Goal: Task Accomplishment & Management: Use online tool/utility

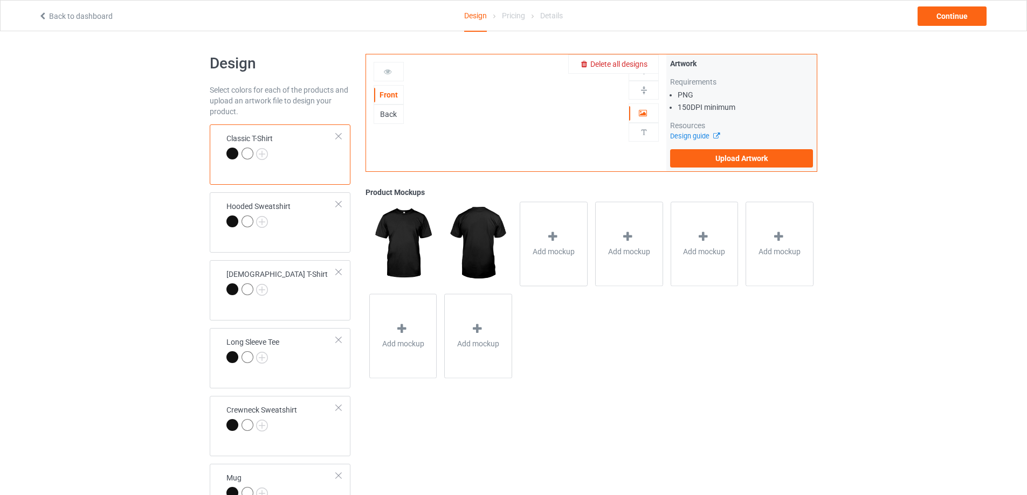
click at [644, 65] on span "Delete all designs" at bounding box center [618, 64] width 57 height 9
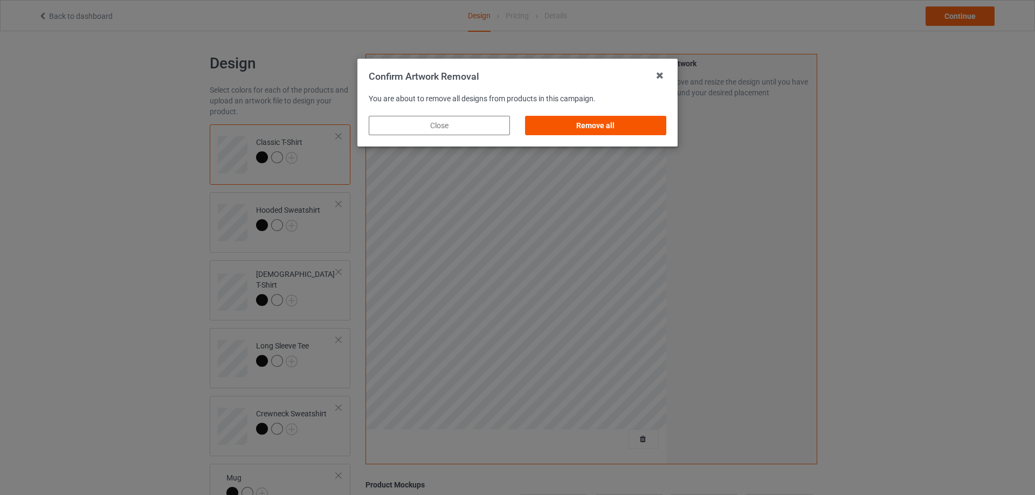
click at [597, 128] on div "Remove all" at bounding box center [595, 125] width 141 height 19
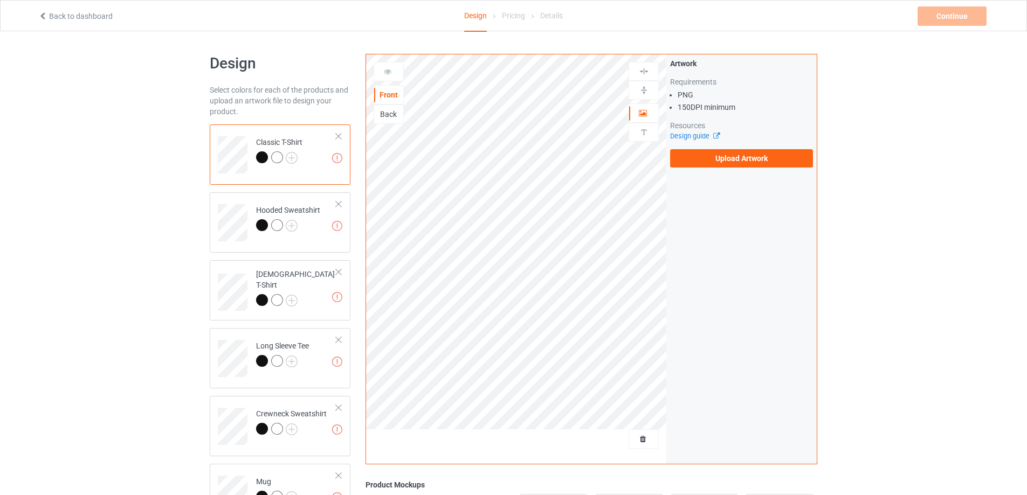
click at [745, 149] on div "Artwork Requirements PNG 150 DPI minimum Resources Design guide Upload Artwork" at bounding box center [741, 112] width 143 height 109
click at [745, 157] on label "Upload Artwork" at bounding box center [741, 158] width 143 height 18
click at [0, 0] on input "Upload Artwork" at bounding box center [0, 0] width 0 height 0
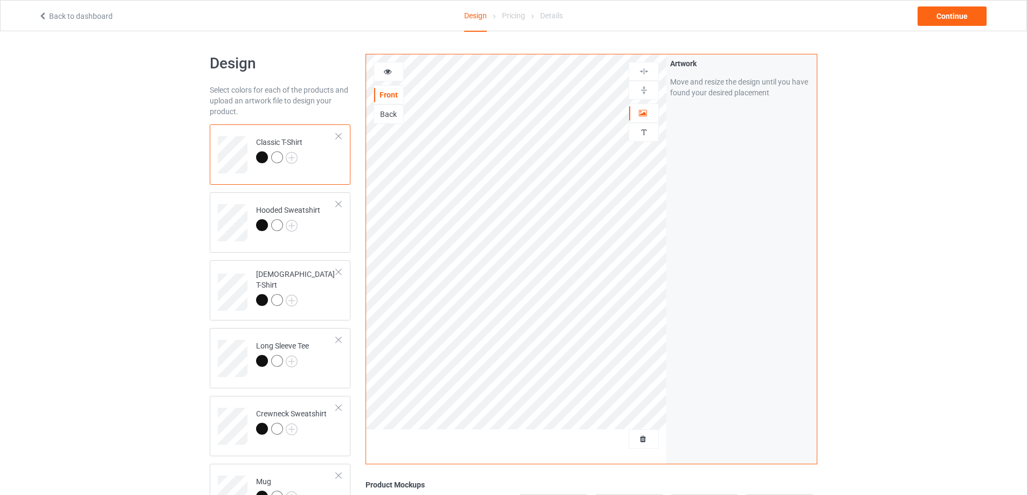
click at [319, 153] on td "Classic T-Shirt" at bounding box center [296, 151] width 92 height 45
click at [391, 111] on div "Back" at bounding box center [388, 114] width 29 height 11
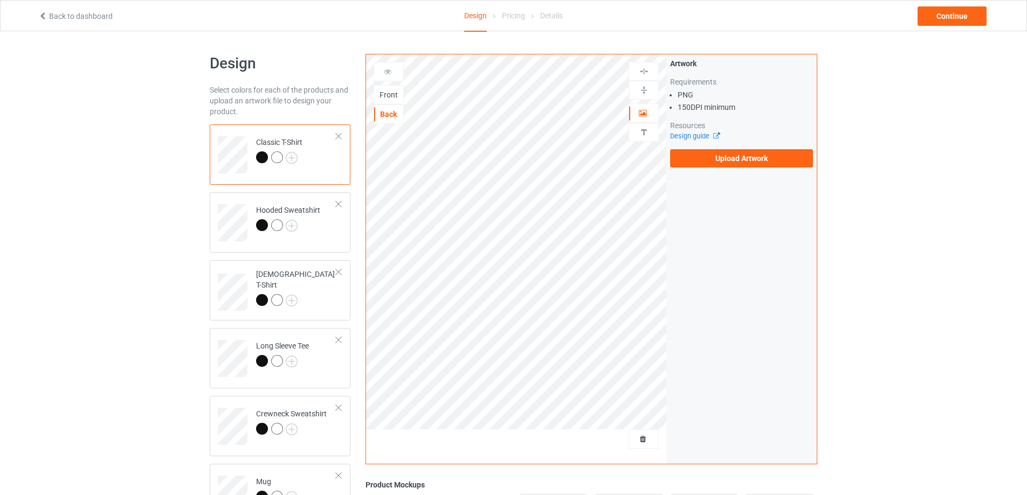
click at [393, 94] on div "Front" at bounding box center [388, 94] width 29 height 11
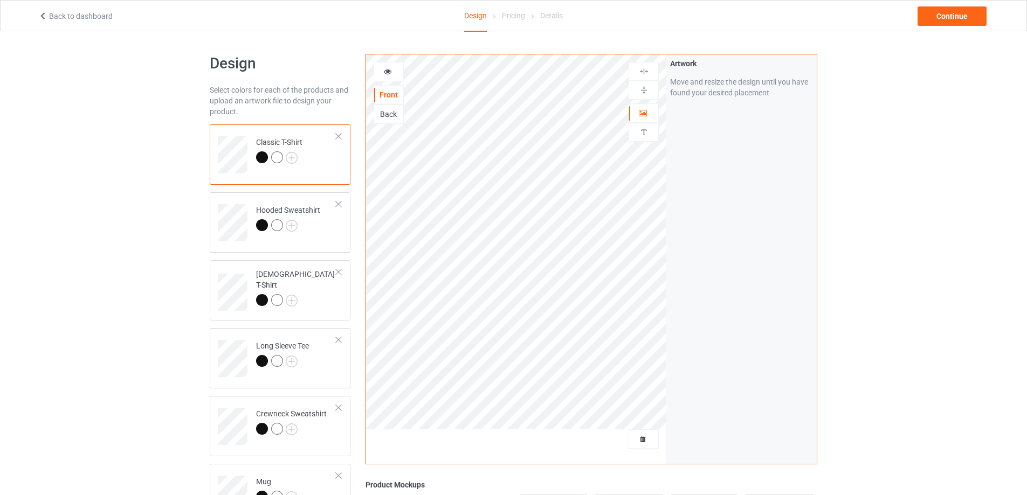
scroll to position [54, 0]
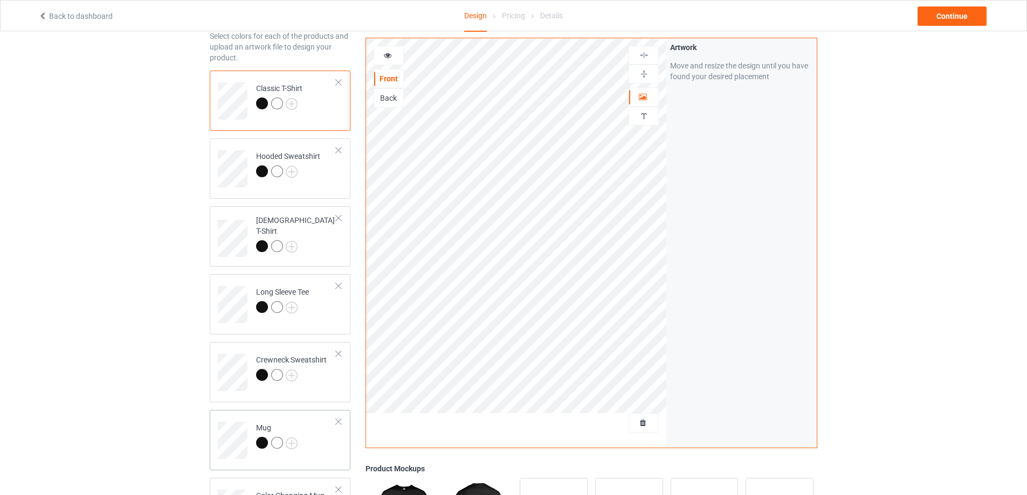
click at [313, 447] on td "Mug" at bounding box center [296, 436] width 92 height 45
click at [641, 75] on img at bounding box center [644, 74] width 10 height 10
click at [963, 17] on div "Continue" at bounding box center [951, 15] width 69 height 19
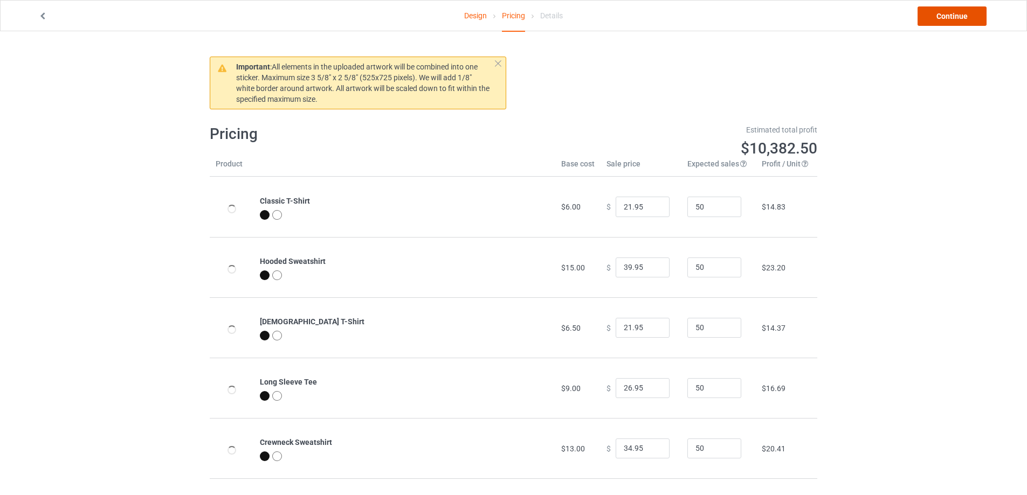
click at [963, 17] on link "Continue" at bounding box center [951, 15] width 69 height 19
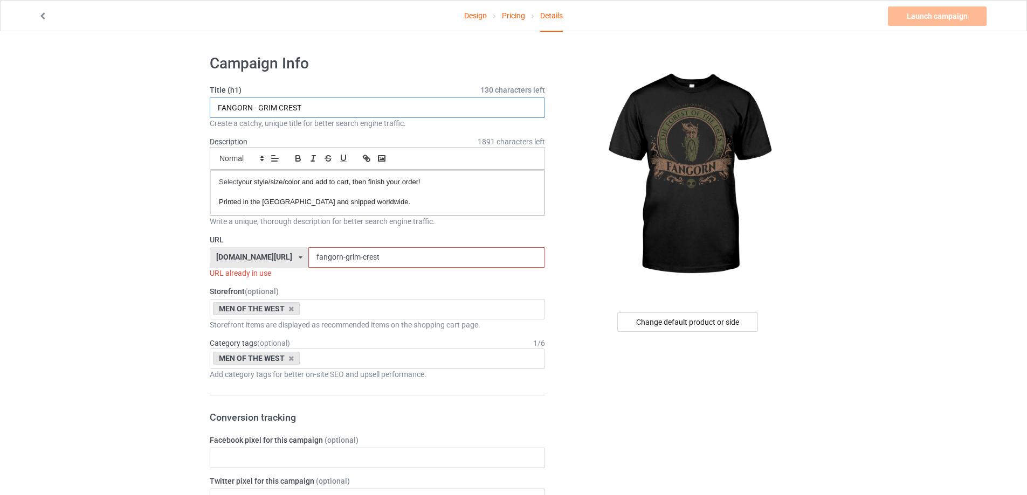
drag, startPoint x: 403, startPoint y: 101, endPoint x: 0, endPoint y: 123, distance: 403.7
paste input "UNGE EMBLEM-V2"
type input "FANGORN - GRUNGE EMBLEM-V2"
click at [638, 320] on div "Change default product or side" at bounding box center [687, 322] width 141 height 19
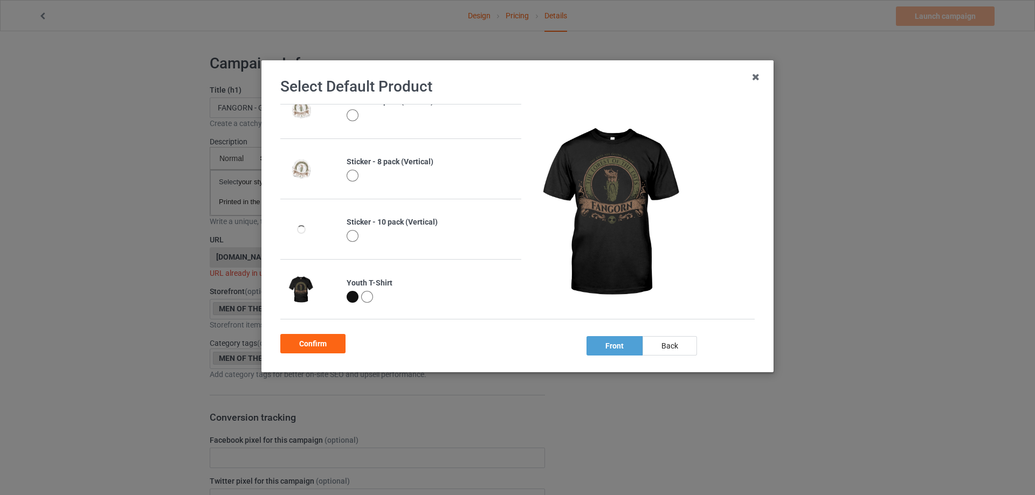
scroll to position [812, 0]
click at [319, 344] on div "Confirm" at bounding box center [312, 343] width 65 height 19
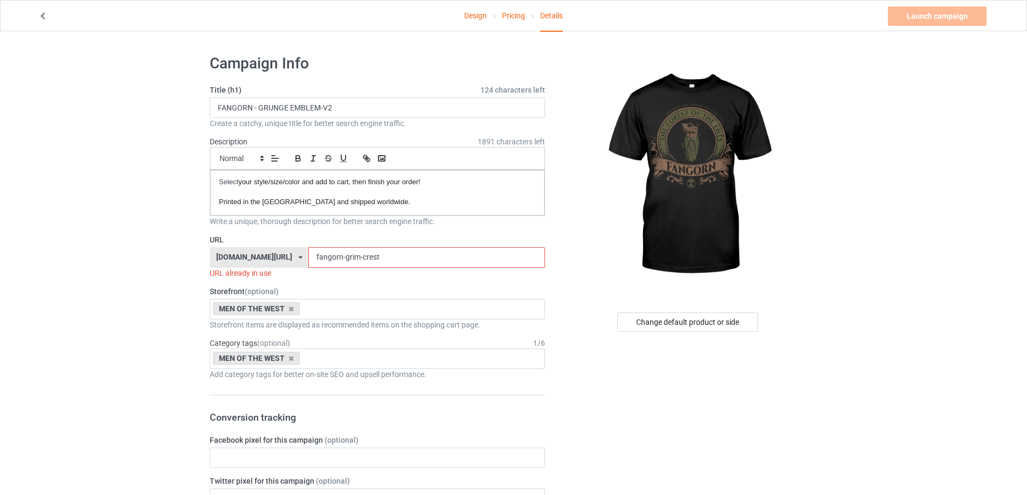
drag, startPoint x: 417, startPoint y: 247, endPoint x: 115, endPoint y: 267, distance: 303.0
paste input "- grunge emblem-v2"
click at [363, 254] on input "fangorn - grunge emblem-v2" at bounding box center [426, 257] width 236 height 20
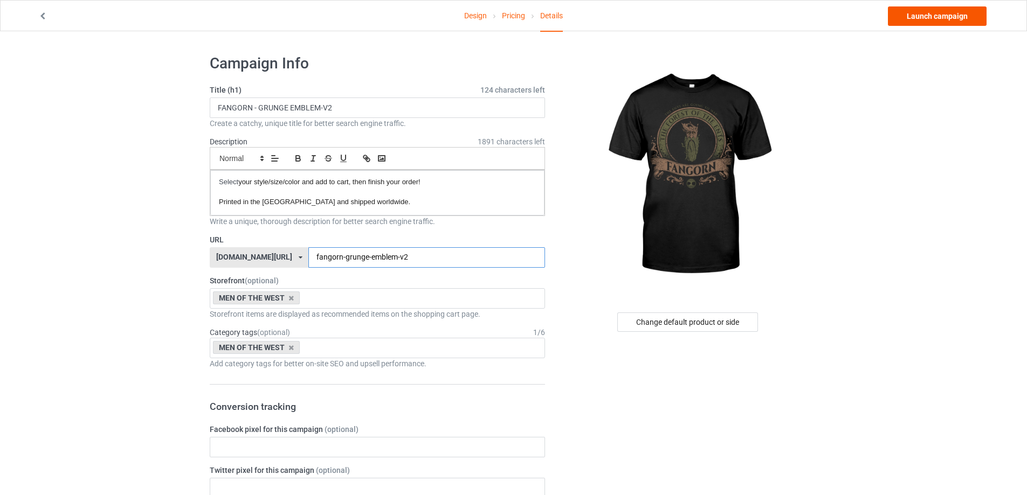
type input "fangorn-grunge-emblem-v2"
click at [919, 18] on link "Launch campaign" at bounding box center [937, 15] width 99 height 19
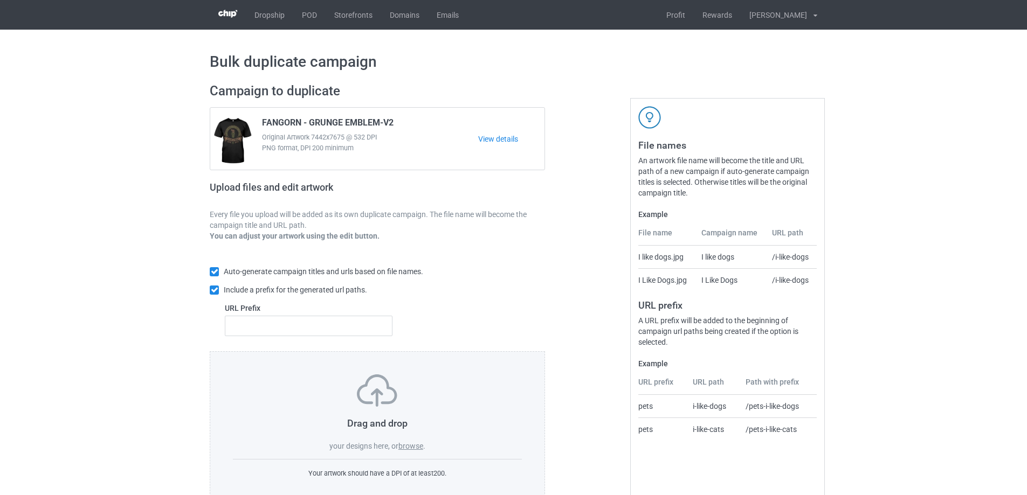
click at [406, 444] on label "browse" at bounding box center [410, 446] width 25 height 9
click at [0, 0] on input "browse" at bounding box center [0, 0] width 0 height 0
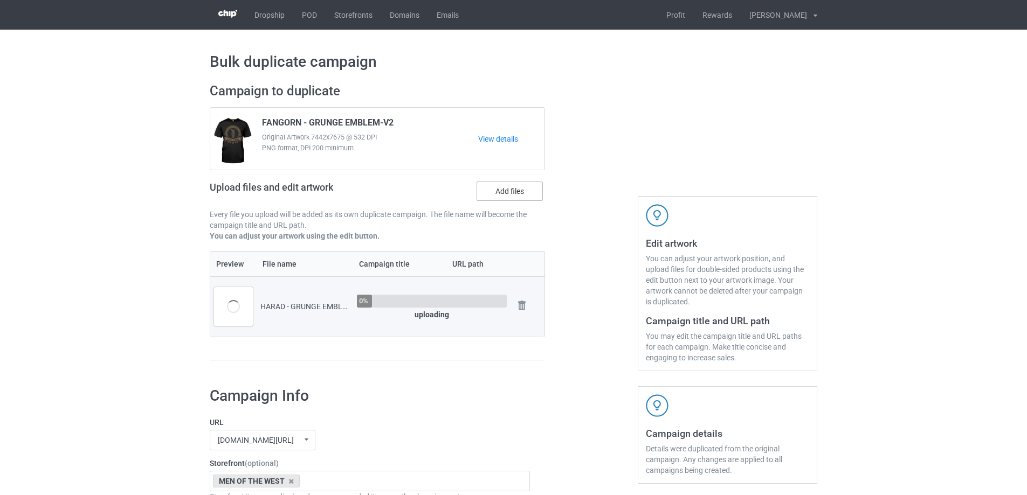
click at [508, 195] on label "Add files" at bounding box center [509, 191] width 66 height 19
click at [0, 0] on input "Add files" at bounding box center [0, 0] width 0 height 0
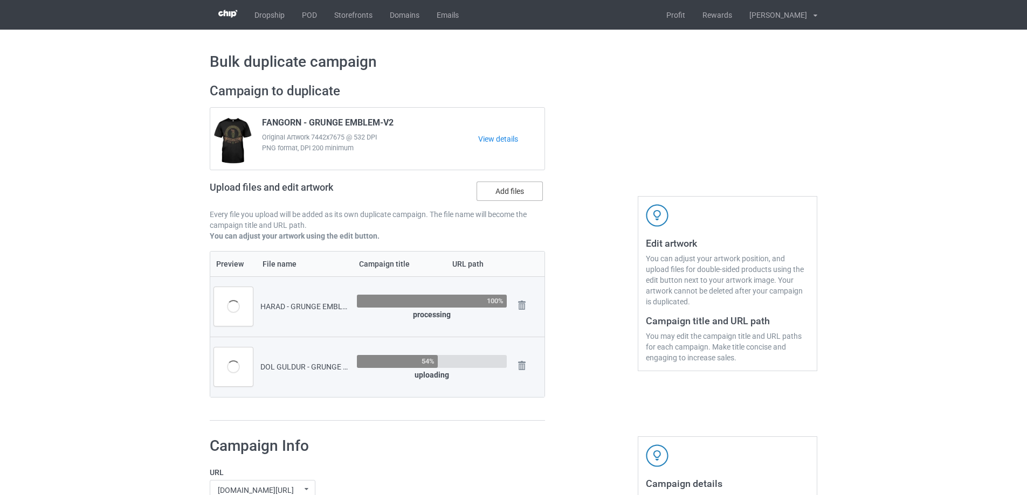
click at [506, 192] on label "Add files" at bounding box center [509, 191] width 66 height 19
click at [0, 0] on input "Add files" at bounding box center [0, 0] width 0 height 0
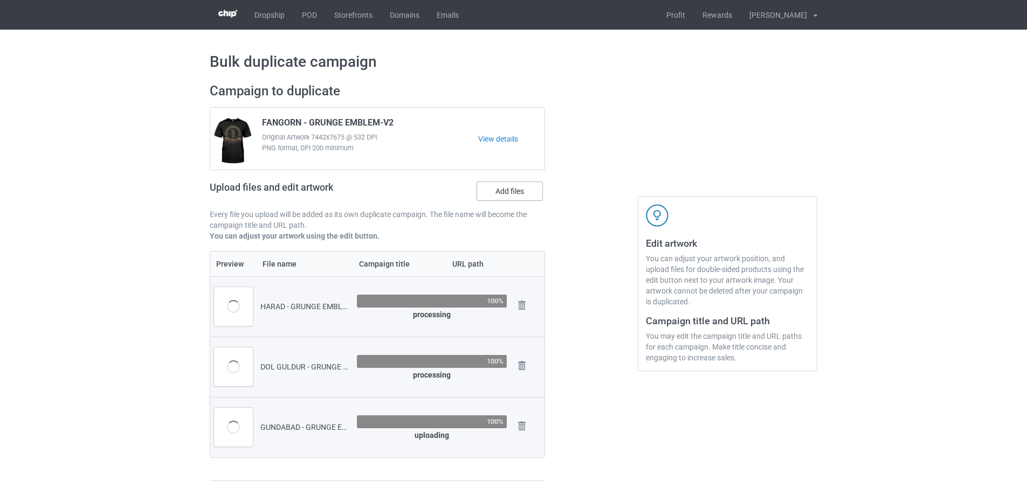
click at [508, 192] on label "Add files" at bounding box center [509, 191] width 66 height 19
click at [0, 0] on input "Add files" at bounding box center [0, 0] width 0 height 0
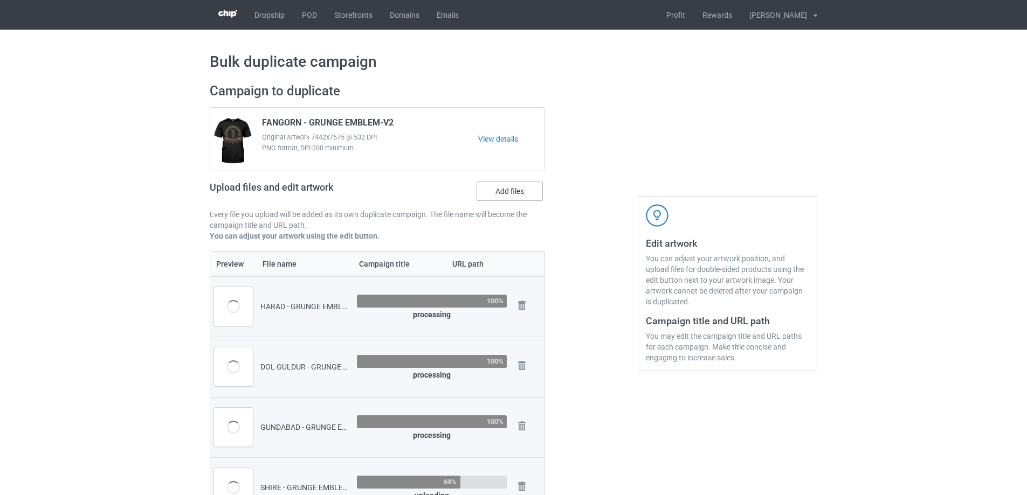
click at [509, 196] on label "Add files" at bounding box center [509, 191] width 66 height 19
click at [0, 0] on input "Add files" at bounding box center [0, 0] width 0 height 0
click at [501, 191] on label "Add files" at bounding box center [509, 191] width 66 height 19
click at [0, 0] on input "Add files" at bounding box center [0, 0] width 0 height 0
click at [526, 192] on label "Add files" at bounding box center [509, 191] width 66 height 19
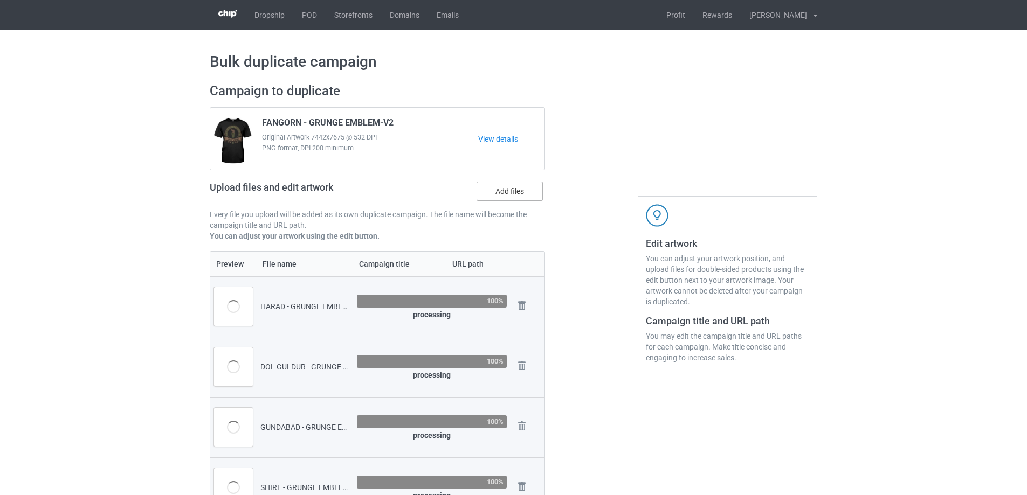
click at [0, 0] on input "Add files" at bounding box center [0, 0] width 0 height 0
click at [510, 198] on label "Add files" at bounding box center [509, 191] width 66 height 19
click at [0, 0] on input "Add files" at bounding box center [0, 0] width 0 height 0
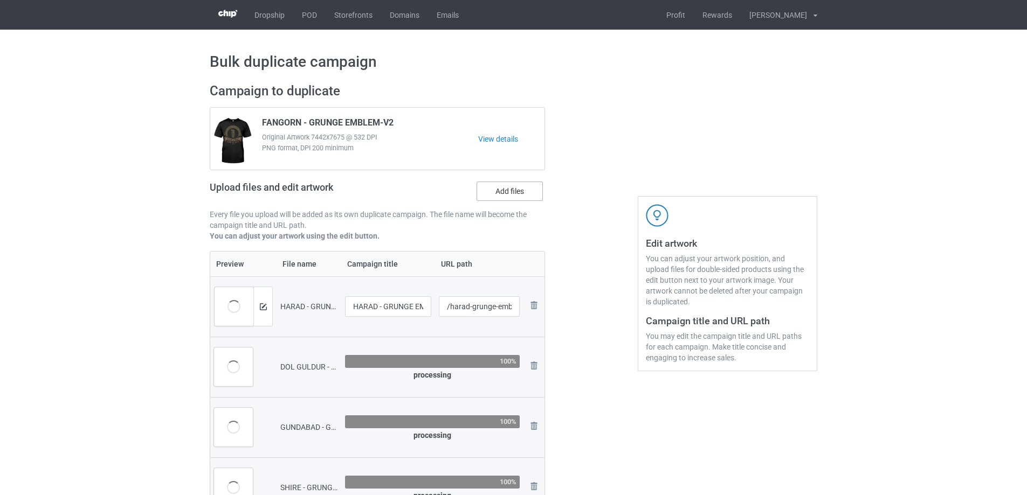
click at [511, 193] on label "Add files" at bounding box center [509, 191] width 66 height 19
click at [0, 0] on input "Add files" at bounding box center [0, 0] width 0 height 0
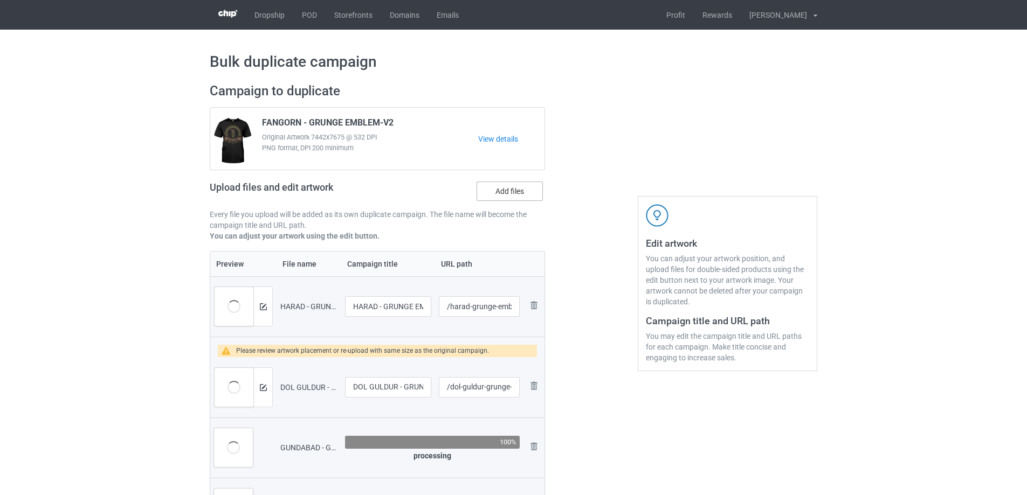
click at [526, 193] on label "Add files" at bounding box center [509, 191] width 66 height 19
click at [0, 0] on input "Add files" at bounding box center [0, 0] width 0 height 0
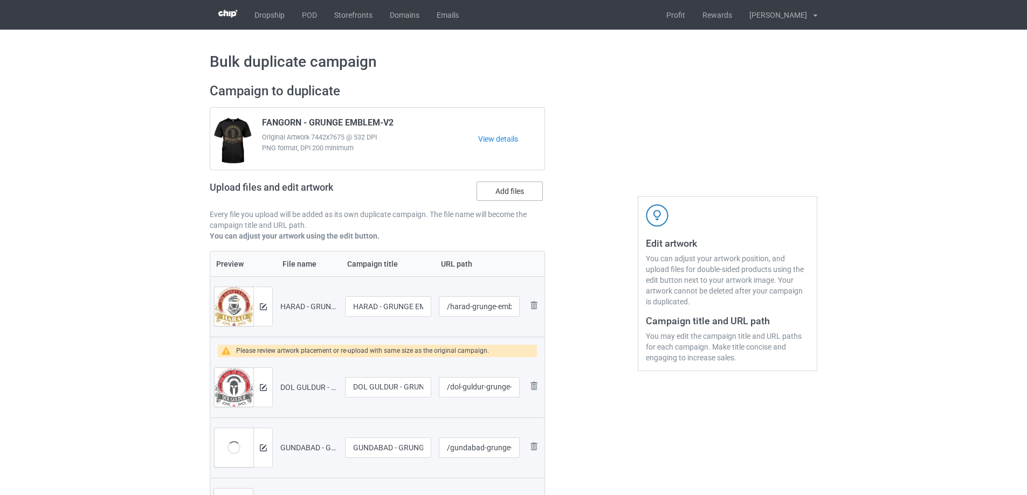
click at [522, 185] on label "Add files" at bounding box center [509, 191] width 66 height 19
click at [0, 0] on input "Add files" at bounding box center [0, 0] width 0 height 0
click at [516, 193] on label "Add files" at bounding box center [509, 191] width 66 height 19
click at [0, 0] on input "Add files" at bounding box center [0, 0] width 0 height 0
click at [507, 192] on label "Add files" at bounding box center [509, 191] width 66 height 19
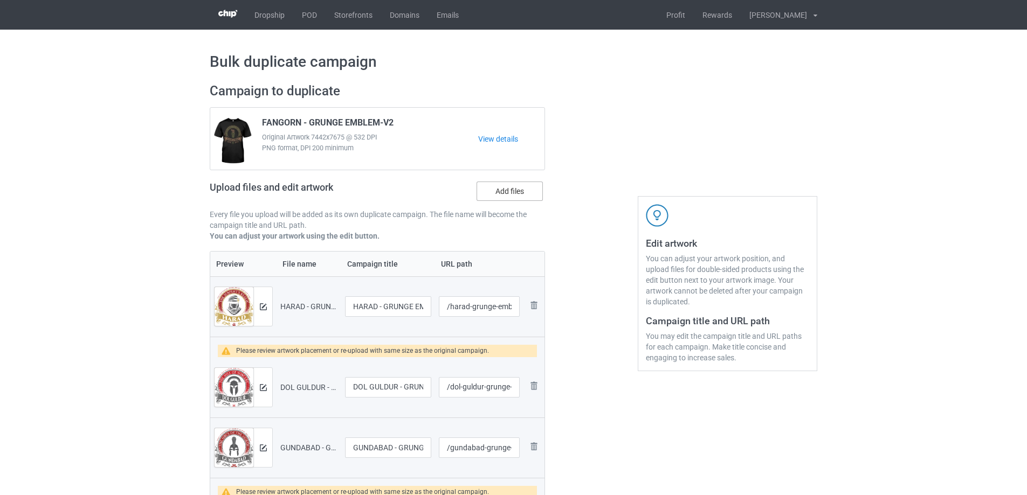
click at [0, 0] on input "Add files" at bounding box center [0, 0] width 0 height 0
click at [516, 198] on label "Add files" at bounding box center [509, 191] width 66 height 19
click at [0, 0] on input "Add files" at bounding box center [0, 0] width 0 height 0
click at [525, 187] on label "Add files" at bounding box center [509, 191] width 66 height 19
click at [0, 0] on input "Add files" at bounding box center [0, 0] width 0 height 0
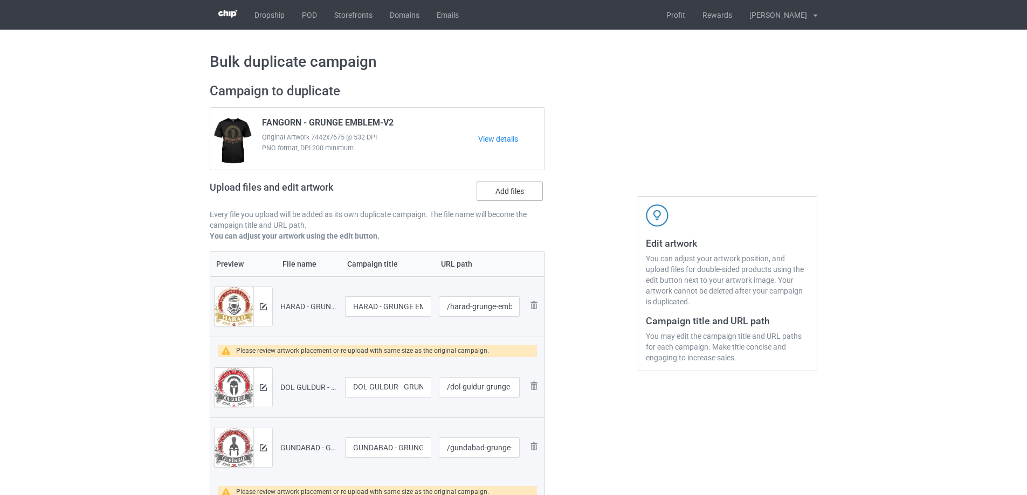
click at [510, 195] on label "Add files" at bounding box center [509, 191] width 66 height 19
click at [0, 0] on input "Add files" at bounding box center [0, 0] width 0 height 0
click at [510, 192] on label "Add files" at bounding box center [509, 191] width 66 height 19
click at [0, 0] on input "Add files" at bounding box center [0, 0] width 0 height 0
click at [518, 195] on label "Add files" at bounding box center [509, 191] width 66 height 19
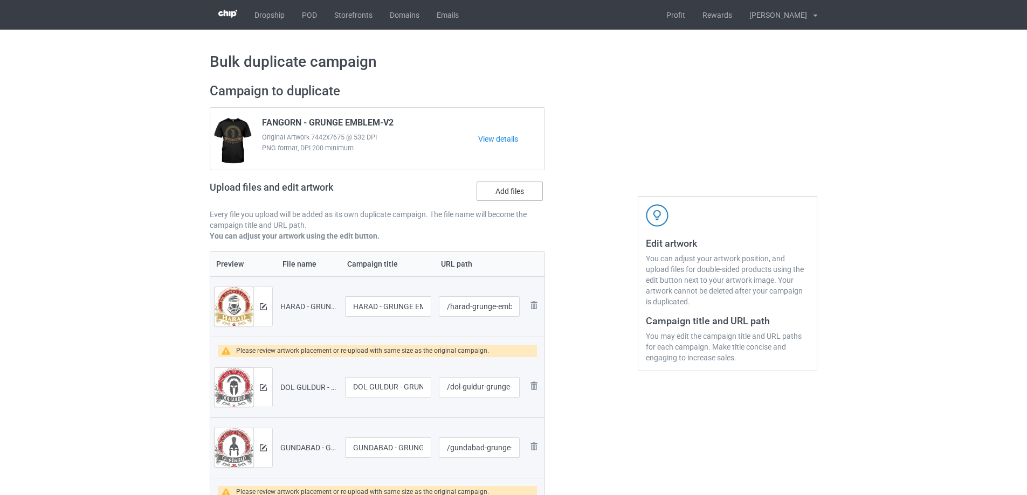
click at [0, 0] on input "Add files" at bounding box center [0, 0] width 0 height 0
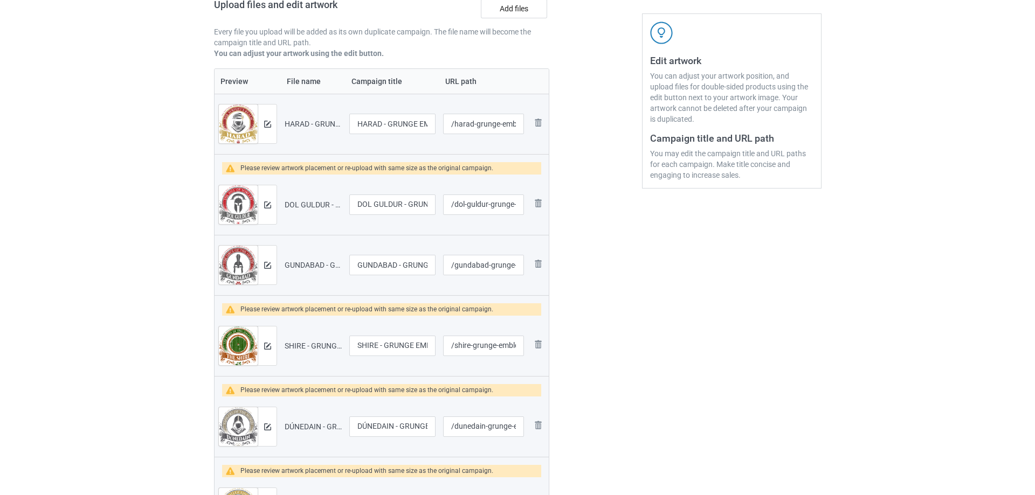
scroll to position [162, 0]
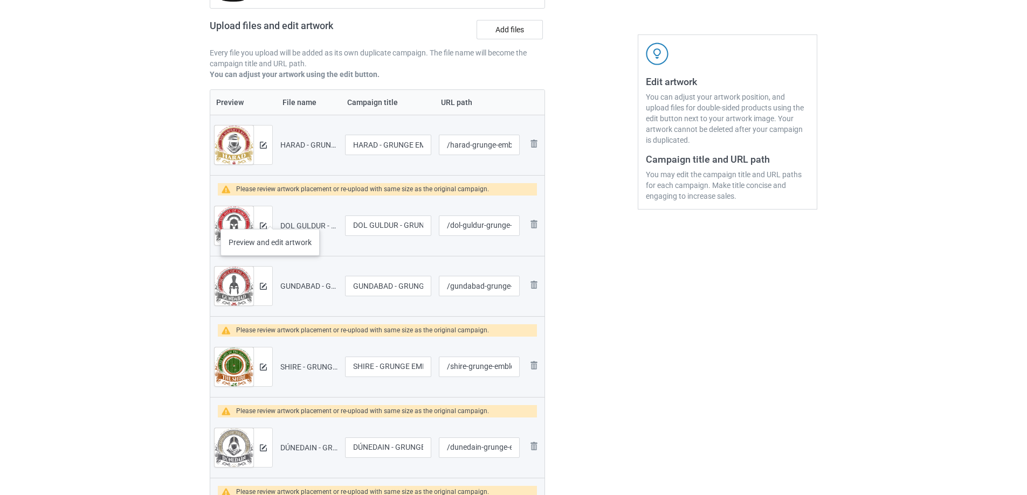
click at [270, 218] on div at bounding box center [262, 225] width 19 height 39
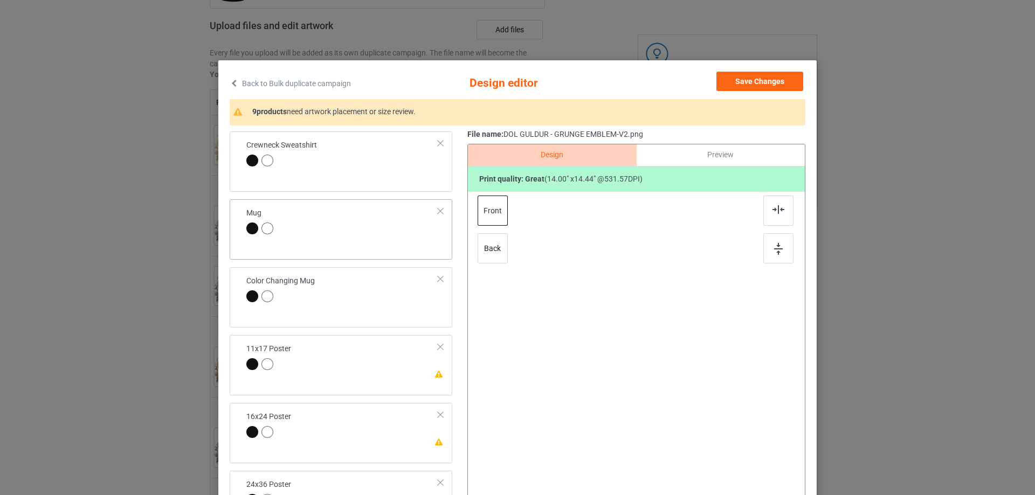
scroll to position [485, 0]
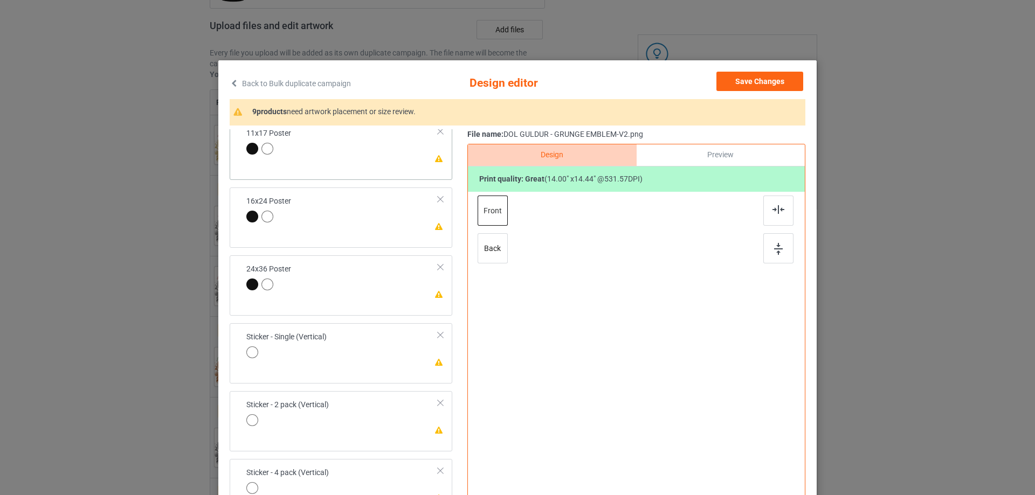
click at [390, 169] on div "Please review artwork placement 11x17 Poster" at bounding box center [341, 150] width 223 height 60
click at [774, 251] on img at bounding box center [778, 249] width 9 height 12
click at [773, 201] on div at bounding box center [778, 211] width 30 height 30
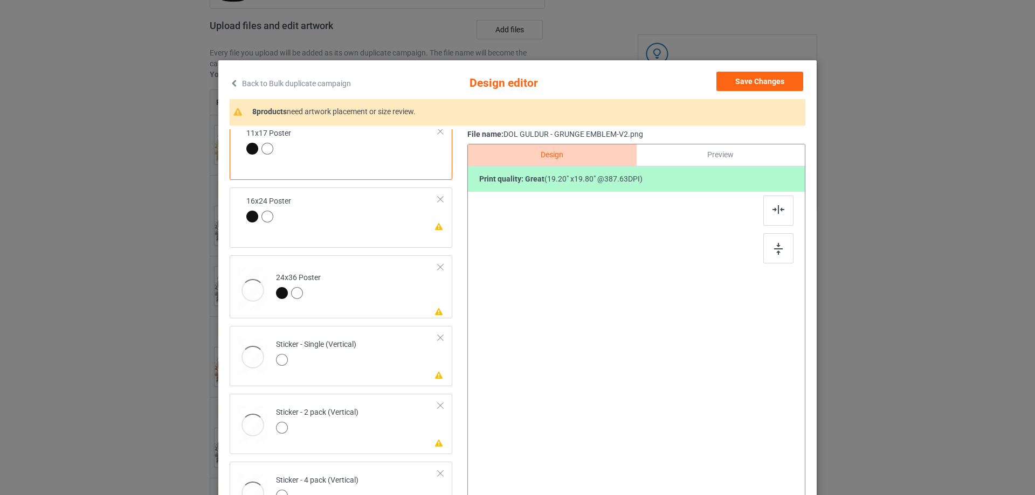
click at [405, 221] on td "Please review artwork placement 16x24 Poster" at bounding box center [342, 210] width 204 height 37
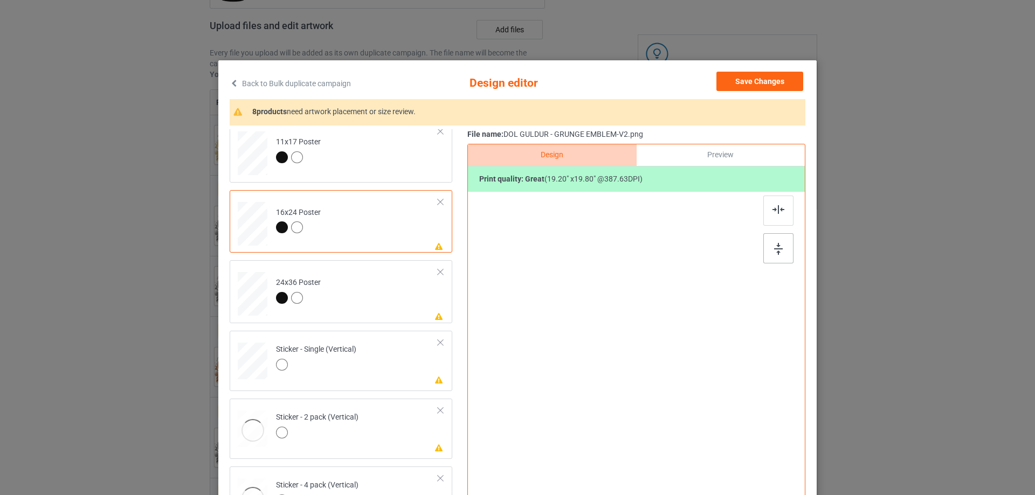
click at [777, 241] on div at bounding box center [778, 248] width 30 height 30
click at [770, 216] on div at bounding box center [778, 211] width 30 height 30
click at [390, 305] on td "Please review artwork placement 24x36 Poster" at bounding box center [357, 292] width 174 height 54
click at [774, 244] on img at bounding box center [778, 249] width 9 height 12
click at [775, 210] on img at bounding box center [778, 209] width 12 height 9
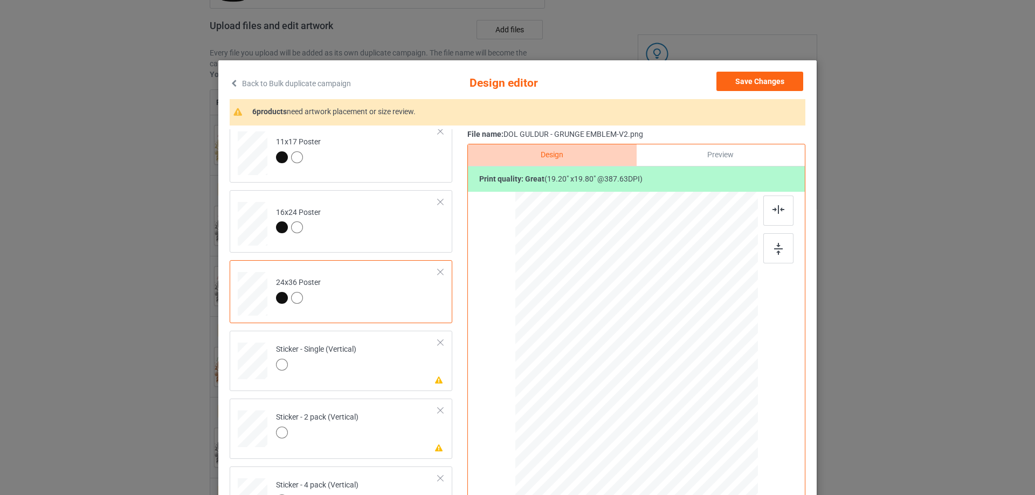
click at [283, 292] on div "24x36 Poster" at bounding box center [298, 290] width 45 height 25
click at [276, 299] on div at bounding box center [282, 298] width 12 height 12
click at [725, 159] on div "Preview" at bounding box center [721, 155] width 168 height 22
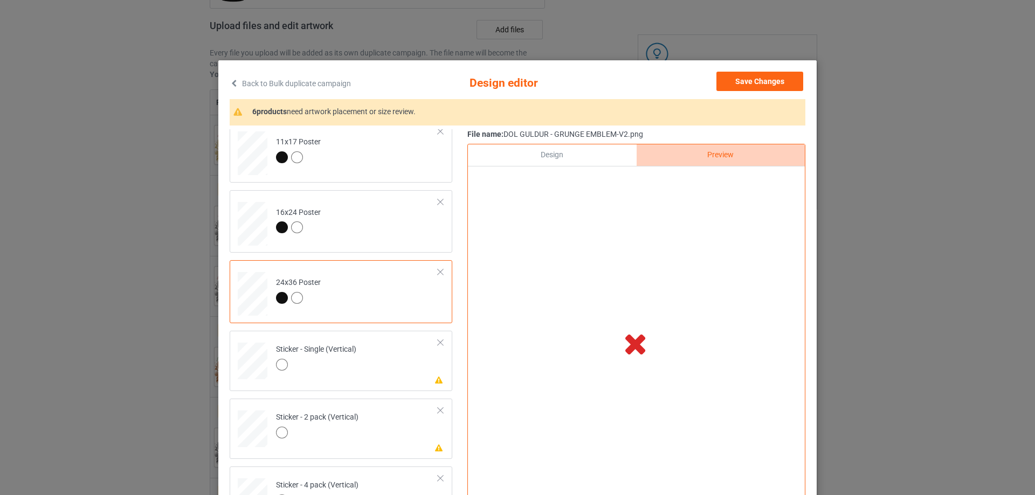
click at [557, 148] on div "Design" at bounding box center [552, 155] width 168 height 22
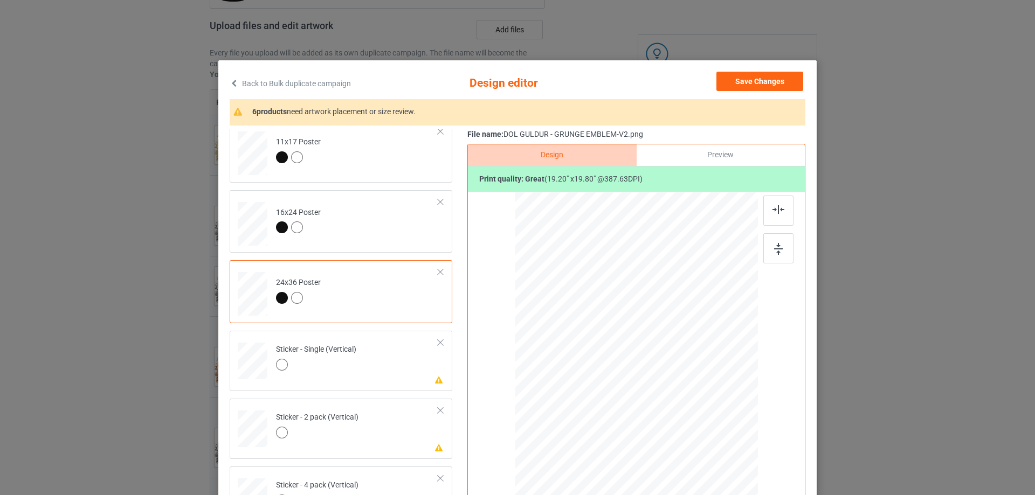
click at [279, 299] on div at bounding box center [282, 298] width 12 height 12
click at [366, 172] on td "Classic T-Shirt" at bounding box center [357, 157] width 174 height 47
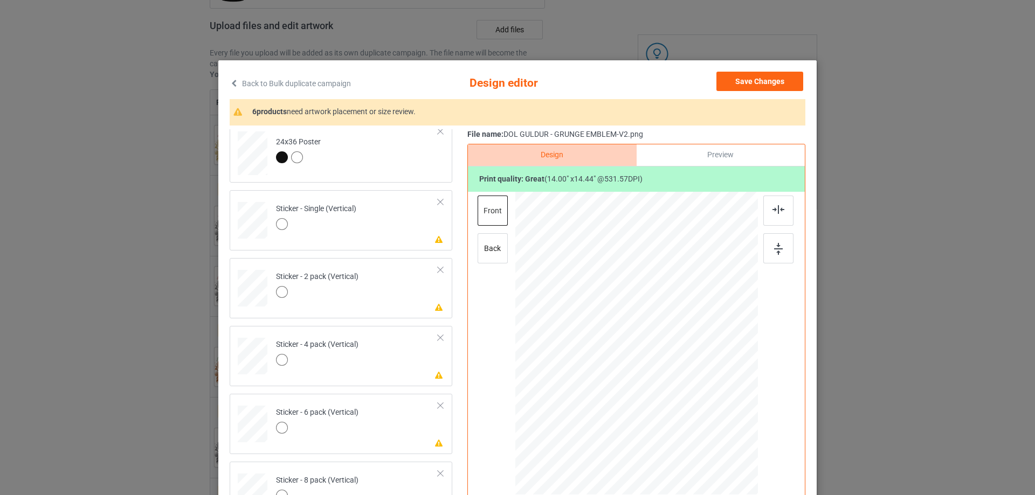
scroll to position [647, 0]
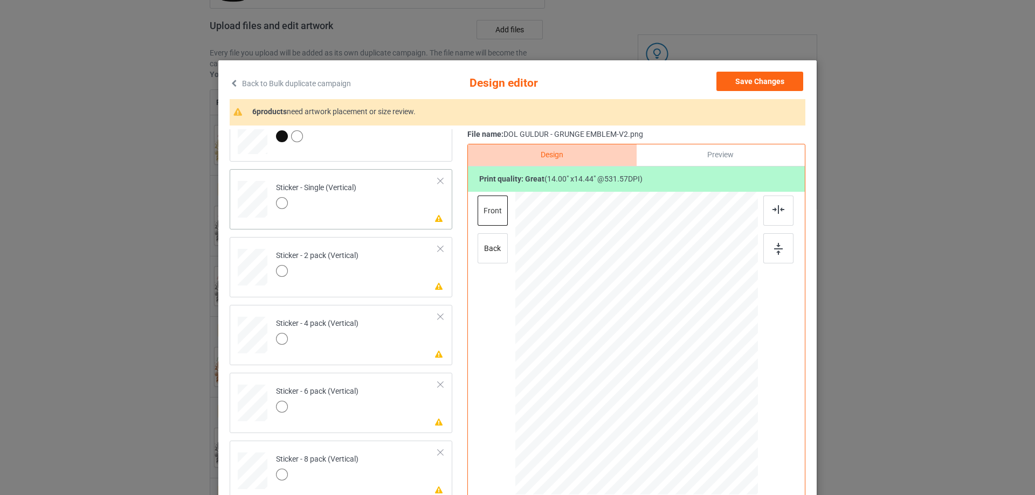
click at [404, 210] on td "Please review artwork placement Sticker - Single (Vertical)" at bounding box center [357, 197] width 174 height 47
click at [774, 234] on div at bounding box center [778, 248] width 30 height 30
click at [772, 211] on img at bounding box center [778, 209] width 12 height 9
click at [405, 285] on td "Please review artwork placement Sticker - 2 pack (Vertical)" at bounding box center [357, 264] width 174 height 47
click at [767, 251] on div at bounding box center [778, 248] width 30 height 30
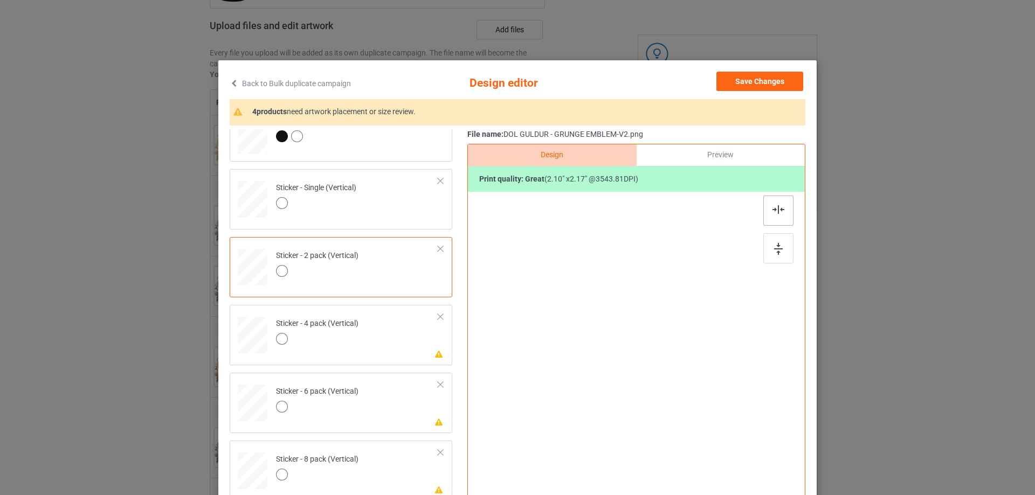
click at [777, 202] on div at bounding box center [778, 211] width 30 height 30
drag, startPoint x: 398, startPoint y: 336, endPoint x: 529, endPoint y: 321, distance: 131.8
click at [398, 336] on td "Please review artwork placement Sticker - 4 pack (Vertical)" at bounding box center [357, 332] width 174 height 47
click at [774, 246] on img at bounding box center [778, 249] width 9 height 12
click at [772, 201] on div at bounding box center [778, 211] width 30 height 30
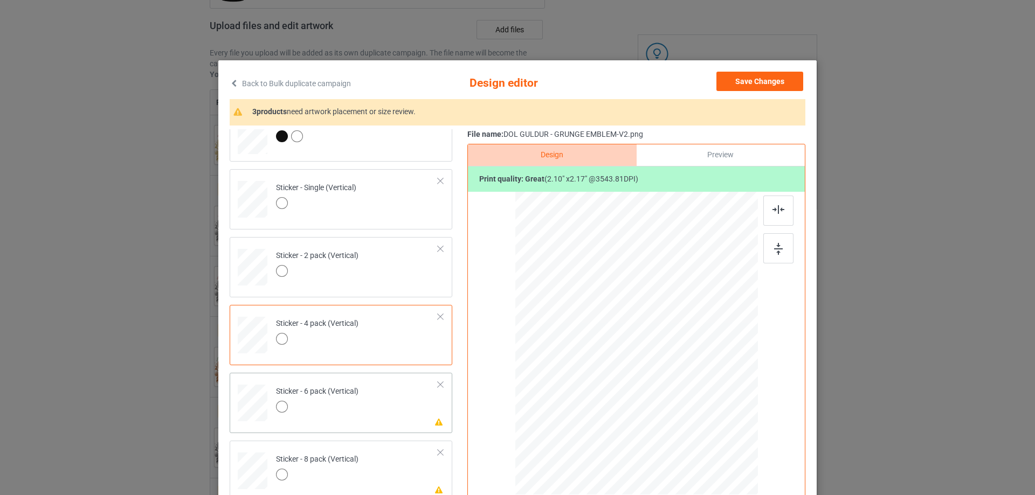
click at [333, 393] on div "Sticker - 6 pack (Vertical)" at bounding box center [317, 398] width 82 height 25
click at [774, 248] on img at bounding box center [778, 249] width 9 height 12
click at [777, 217] on div at bounding box center [778, 211] width 30 height 30
click at [364, 468] on td "Please review artwork placement Sticker - 8 pack (Vertical)" at bounding box center [357, 468] width 174 height 47
click at [764, 252] on div at bounding box center [778, 248] width 30 height 30
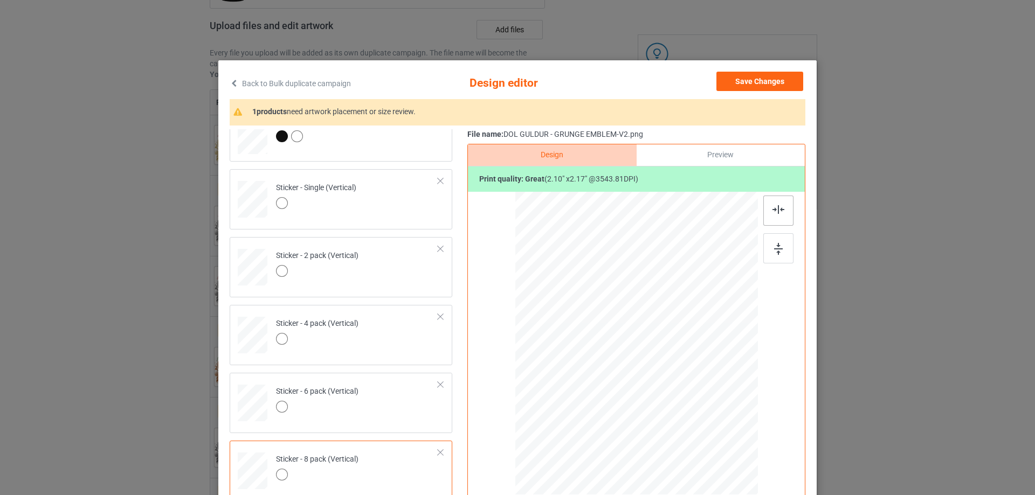
click at [771, 218] on div at bounding box center [778, 211] width 30 height 30
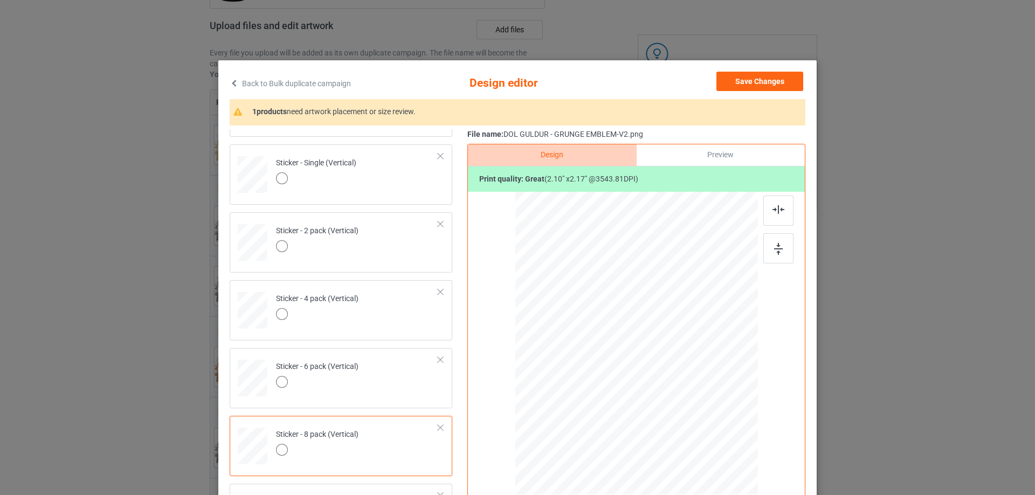
scroll to position [734, 0]
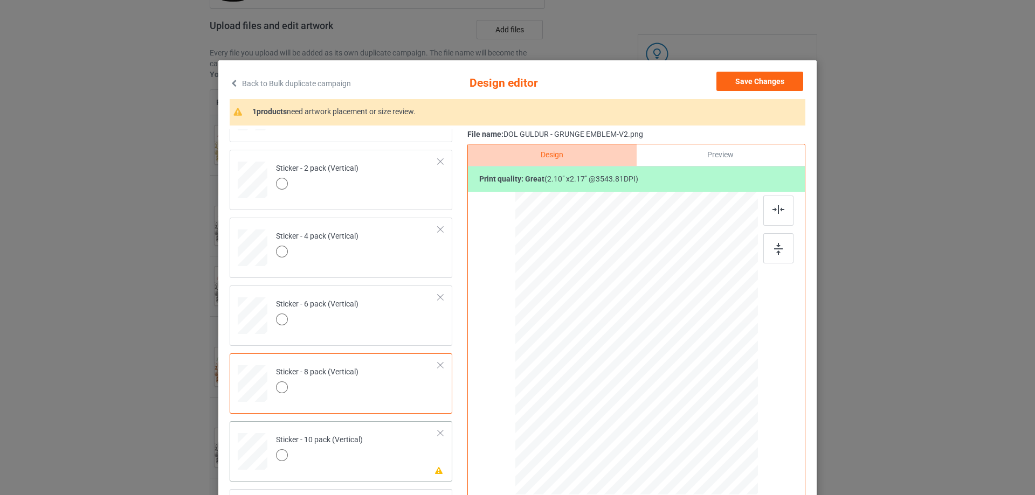
click at [400, 452] on td "Please review artwork placement Sticker - 10 pack (Vertical)" at bounding box center [357, 449] width 174 height 47
click at [768, 245] on div at bounding box center [778, 248] width 30 height 30
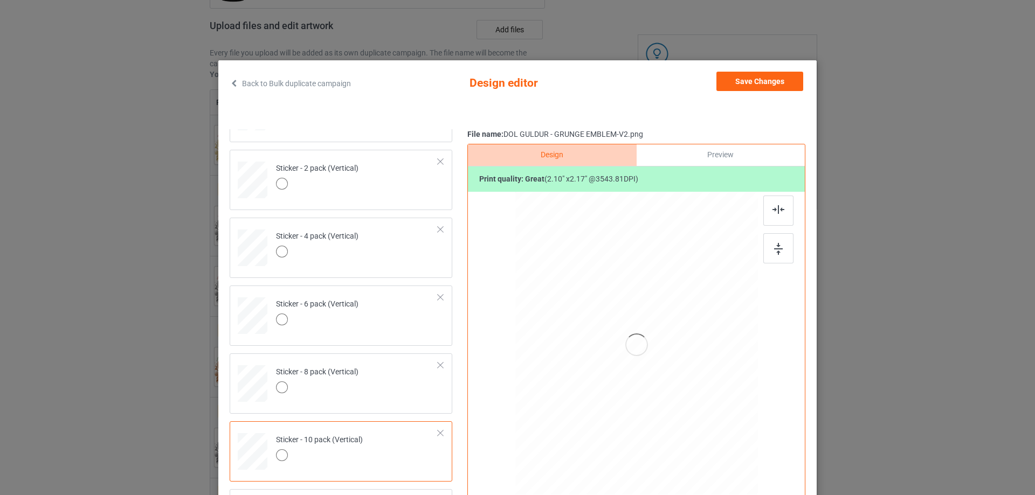
click at [778, 212] on img at bounding box center [778, 209] width 12 height 9
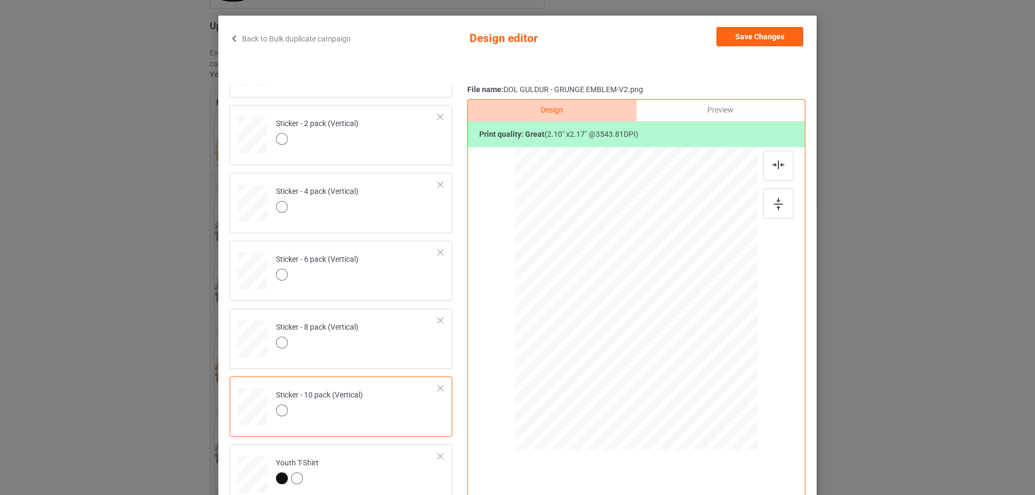
scroll to position [0, 0]
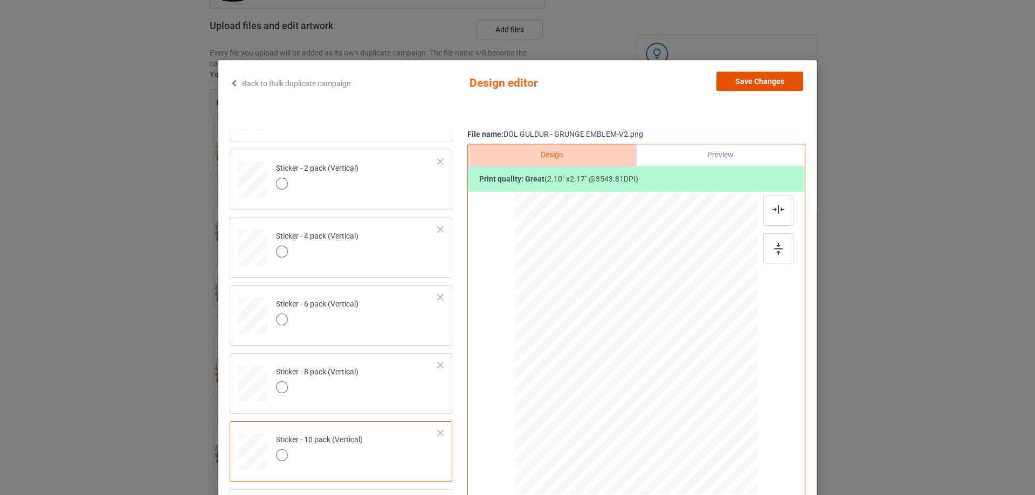
click at [739, 91] on button "Save Changes" at bounding box center [759, 81] width 87 height 19
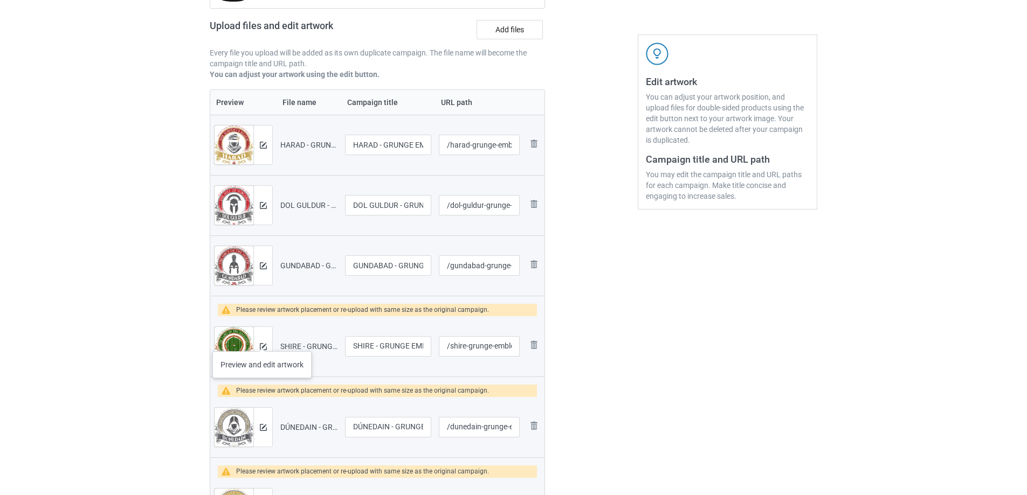
click at [262, 340] on div at bounding box center [262, 346] width 19 height 39
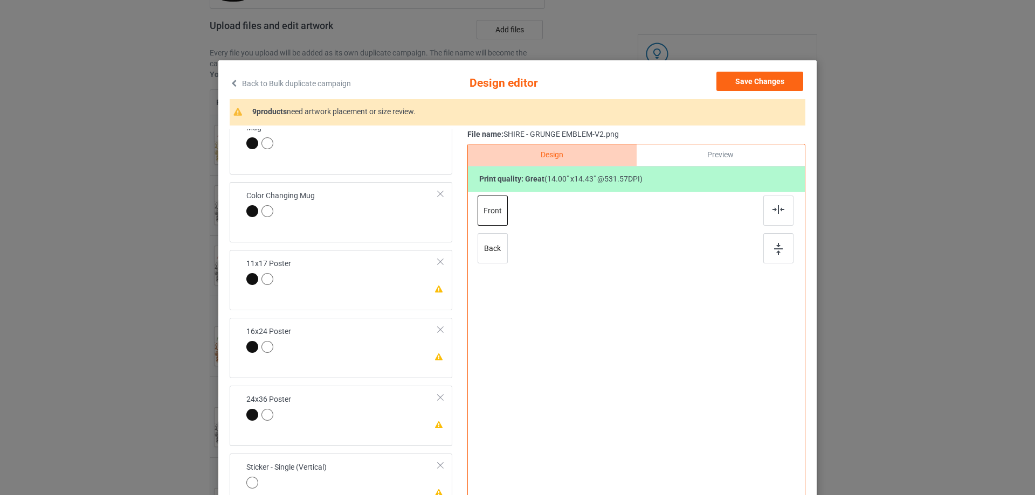
scroll to position [377, 0]
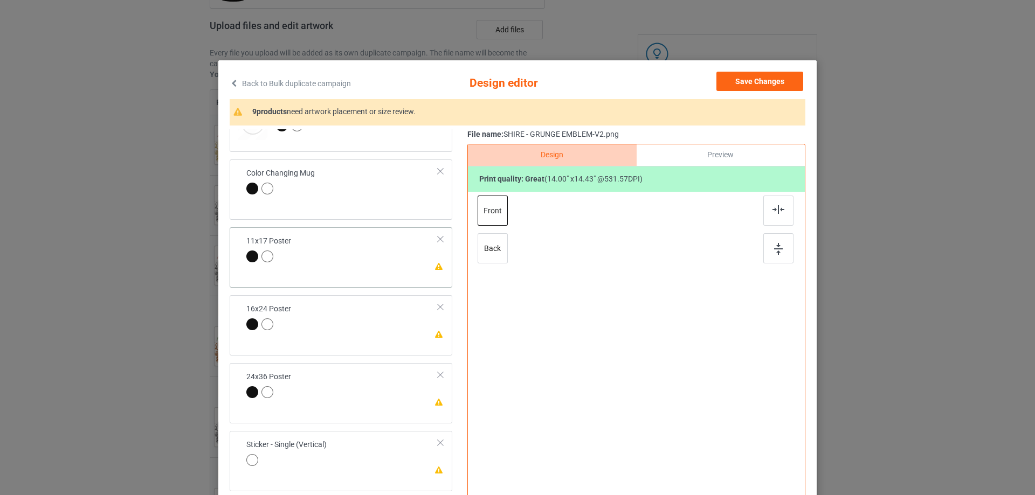
drag, startPoint x: 394, startPoint y: 256, endPoint x: 486, endPoint y: 264, distance: 91.9
click at [395, 257] on td "Please review artwork placement 11x17 Poster" at bounding box center [342, 250] width 204 height 37
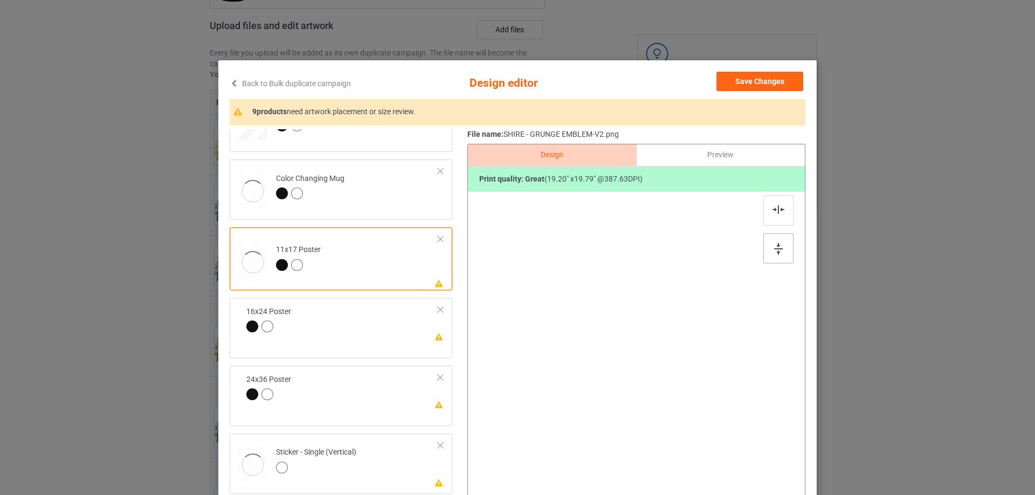
click at [766, 248] on div at bounding box center [778, 248] width 30 height 30
click at [772, 206] on img at bounding box center [778, 209] width 12 height 9
click at [366, 335] on td "Please review artwork placement 16x24 Poster" at bounding box center [357, 329] width 174 height 54
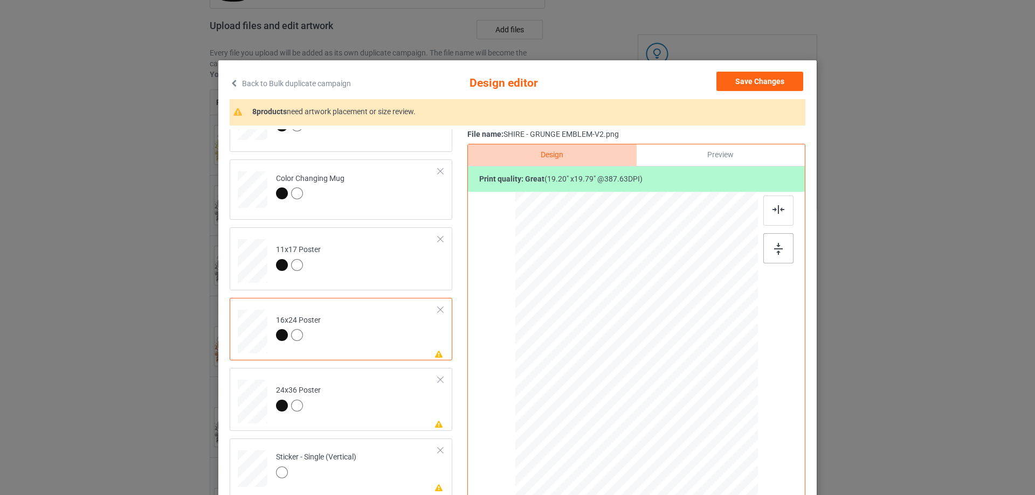
click at [767, 247] on div at bounding box center [778, 248] width 30 height 30
click at [779, 206] on img at bounding box center [778, 209] width 12 height 9
click at [374, 400] on td "Please review artwork placement 24x36 Poster" at bounding box center [357, 399] width 174 height 54
click at [776, 249] on img at bounding box center [778, 249] width 9 height 12
click at [773, 213] on img at bounding box center [778, 209] width 12 height 9
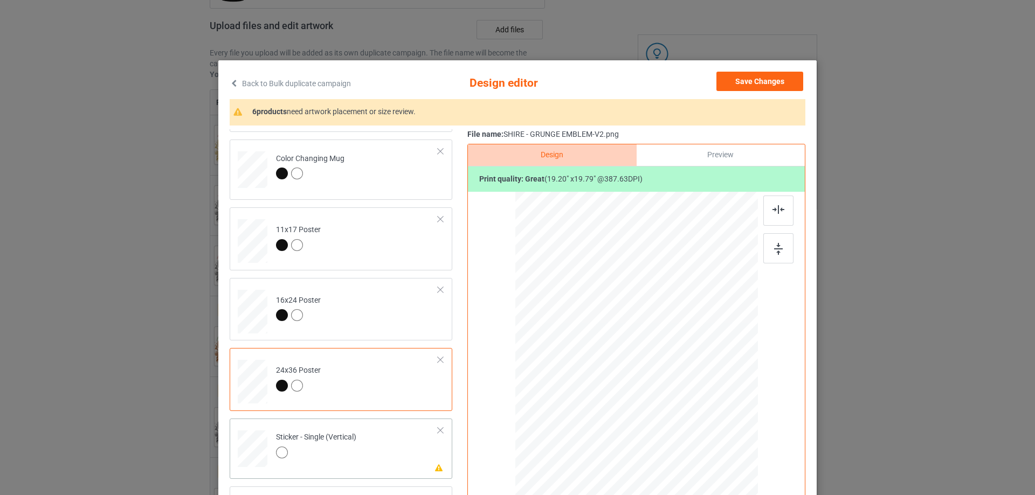
scroll to position [431, 0]
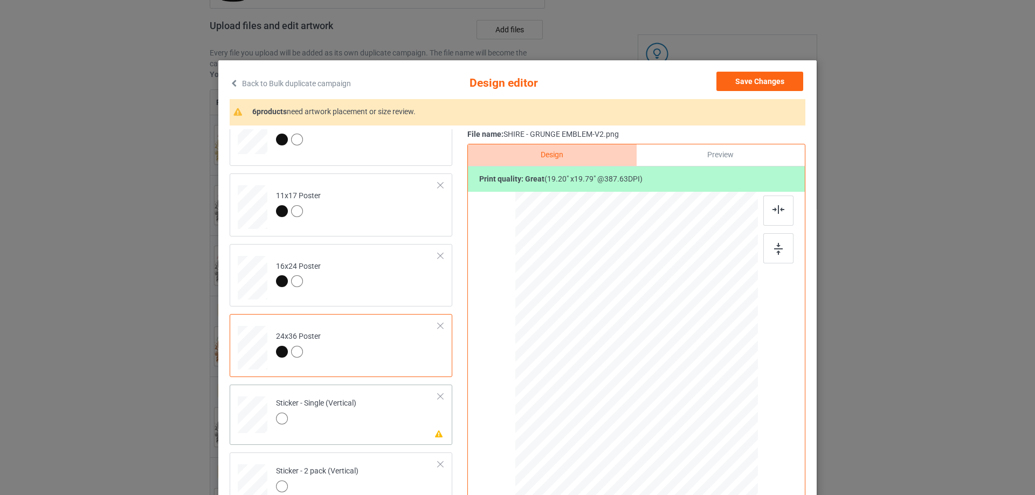
click at [368, 420] on td "Please review artwork placement Sticker - Single (Vertical)" at bounding box center [357, 412] width 174 height 47
click at [768, 247] on div at bounding box center [778, 248] width 30 height 30
click at [775, 212] on img at bounding box center [778, 209] width 12 height 9
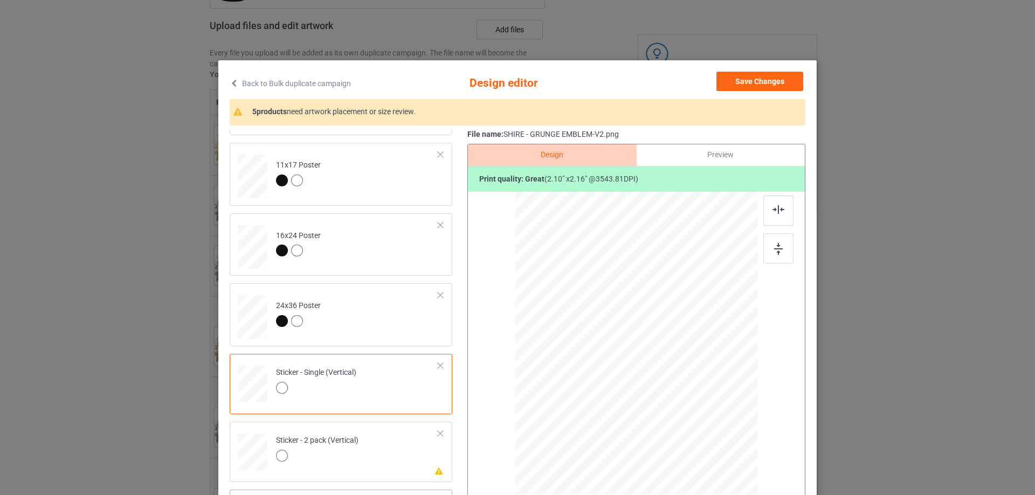
scroll to position [539, 0]
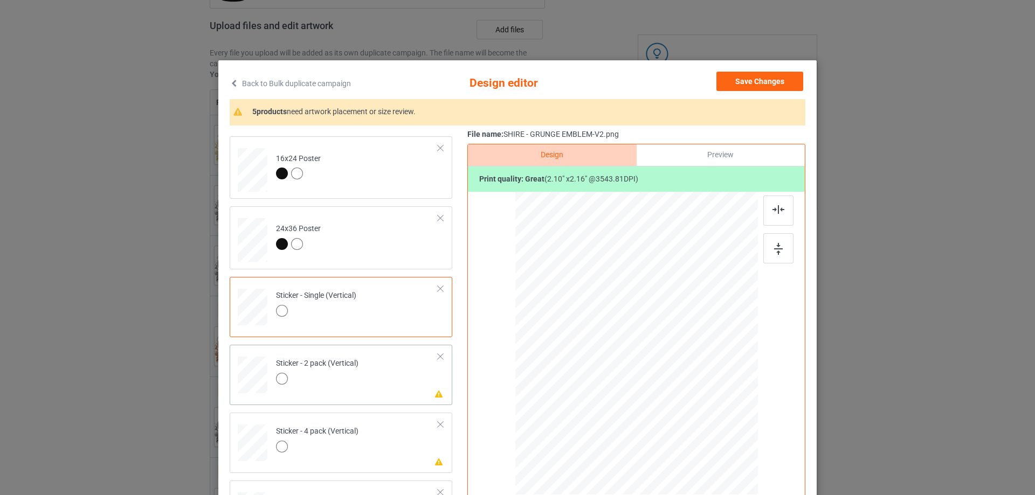
click at [404, 369] on td "Please review artwork placement Sticker - 2 pack (Vertical)" at bounding box center [357, 372] width 174 height 47
click at [770, 241] on div at bounding box center [778, 248] width 30 height 30
click at [772, 213] on img at bounding box center [778, 209] width 12 height 9
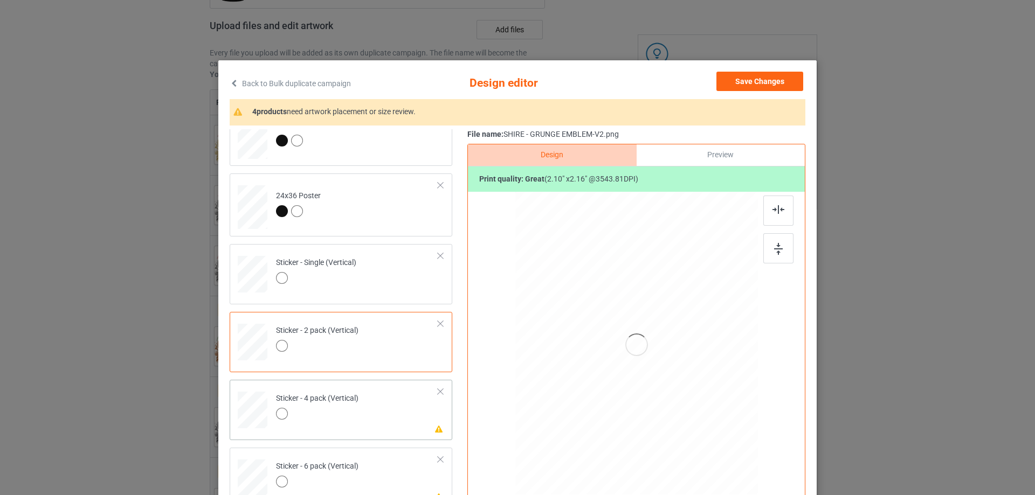
scroll to position [701, 0]
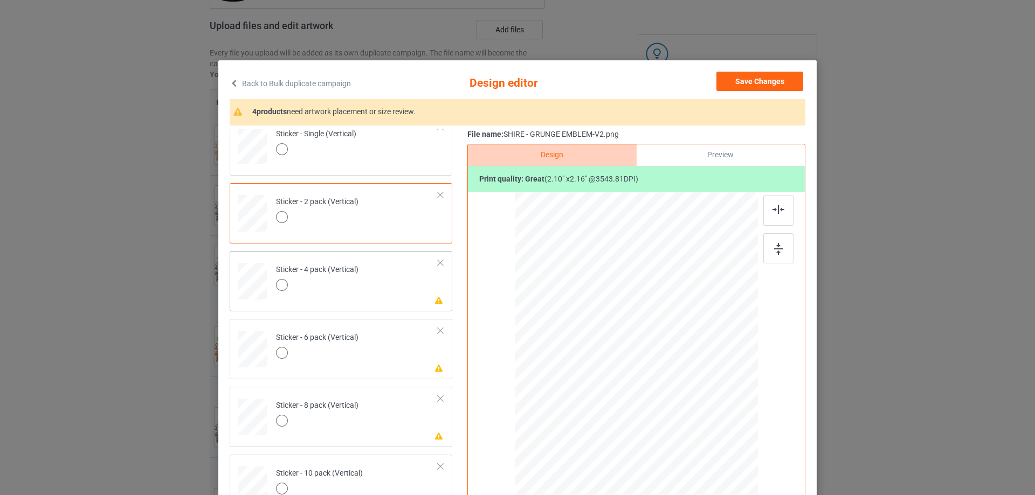
click at [376, 282] on td "Please review artwork placement Sticker - 4 pack (Vertical)" at bounding box center [357, 278] width 174 height 47
click at [777, 252] on img at bounding box center [778, 249] width 9 height 12
click at [772, 205] on img at bounding box center [778, 209] width 12 height 9
click at [397, 359] on td "Please review artwork placement Sticker - 6 pack (Vertical)" at bounding box center [357, 346] width 174 height 47
click at [763, 238] on div at bounding box center [778, 248] width 30 height 30
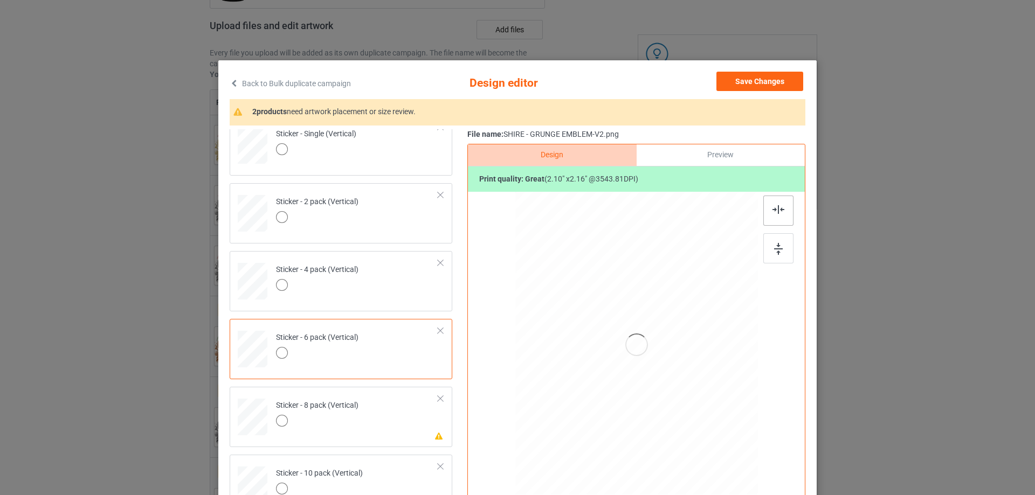
click at [773, 206] on img at bounding box center [778, 209] width 12 height 9
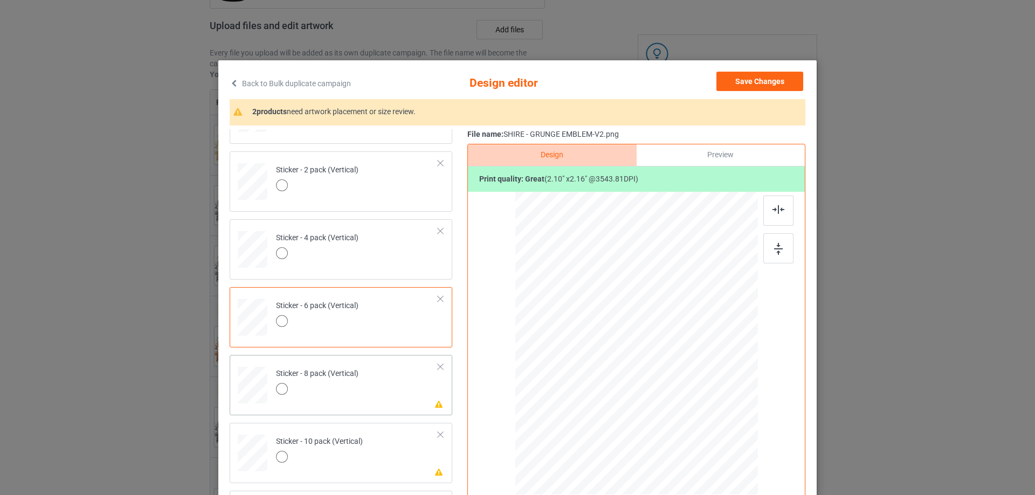
scroll to position [734, 0]
click at [394, 375] on td "Please review artwork placement Sticker - 8 pack (Vertical)" at bounding box center [357, 381] width 174 height 47
click at [781, 239] on div at bounding box center [778, 248] width 30 height 30
drag, startPoint x: 769, startPoint y: 214, endPoint x: 383, endPoint y: 393, distance: 425.6
click at [772, 213] on img at bounding box center [778, 209] width 12 height 9
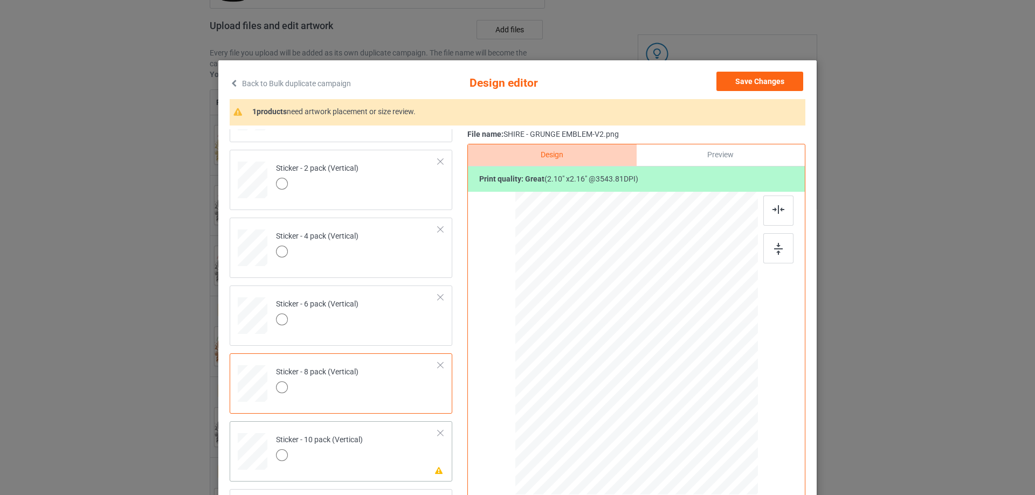
click at [357, 451] on div at bounding box center [319, 456] width 87 height 15
click at [774, 256] on div at bounding box center [778, 248] width 30 height 30
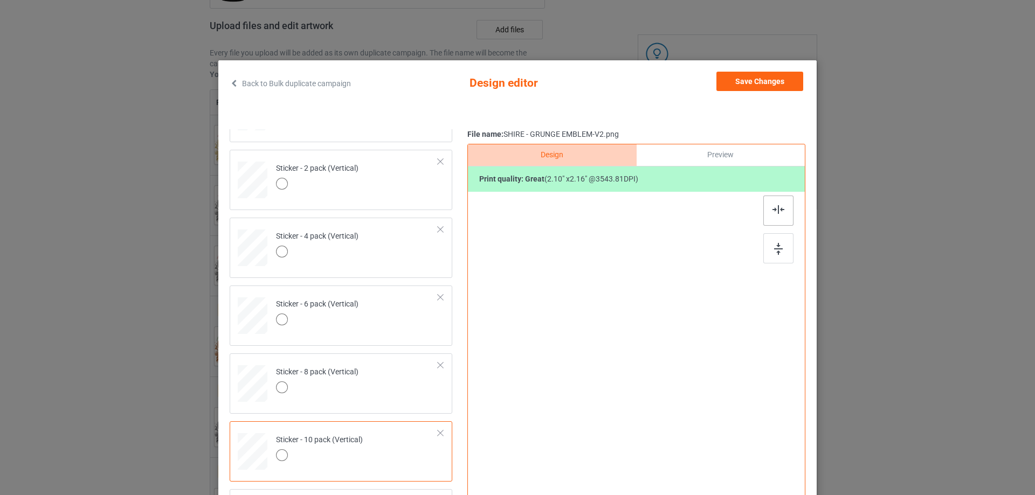
click at [772, 210] on img at bounding box center [778, 209] width 12 height 9
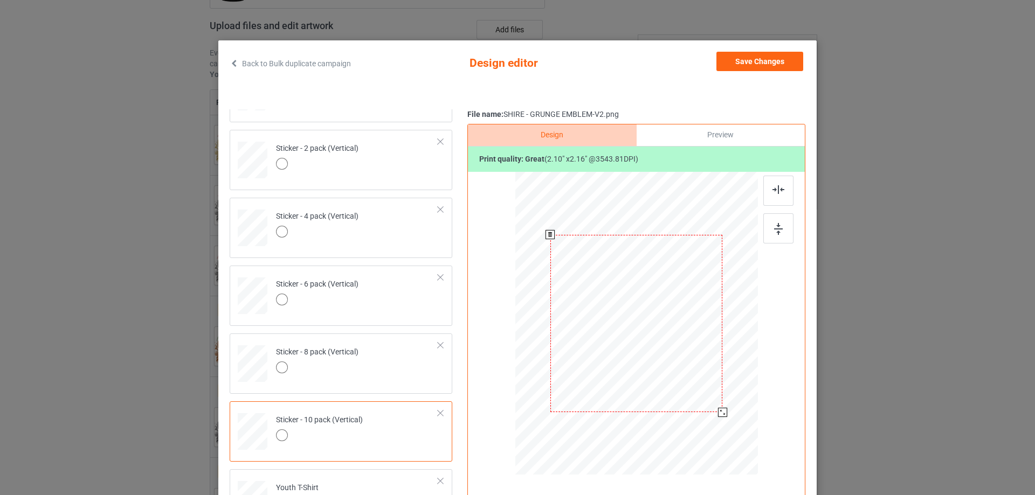
scroll to position [19, 0]
click at [746, 60] on button "Save Changes" at bounding box center [759, 62] width 87 height 19
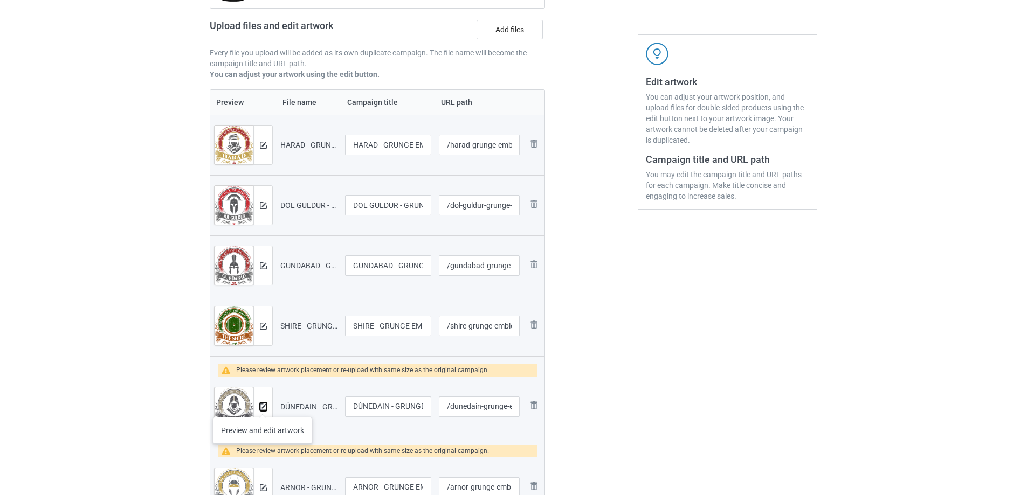
click at [262, 406] on img at bounding box center [263, 407] width 7 height 7
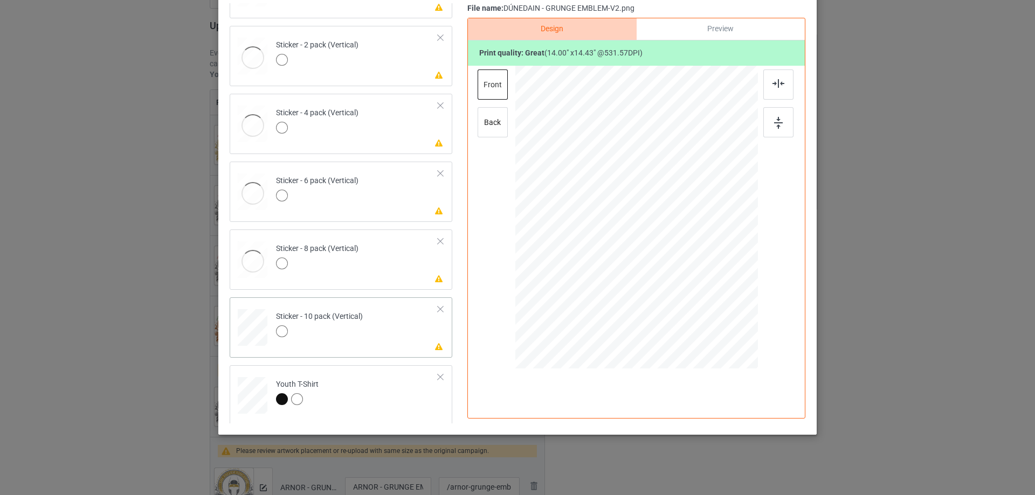
scroll to position [734, 0]
click at [395, 330] on td "Please review artwork placement Sticker - 10 pack (Vertical)" at bounding box center [357, 323] width 174 height 47
click at [770, 129] on div at bounding box center [778, 122] width 30 height 30
click at [780, 79] on img at bounding box center [778, 83] width 12 height 9
drag, startPoint x: 388, startPoint y: 258, endPoint x: 571, endPoint y: 209, distance: 189.6
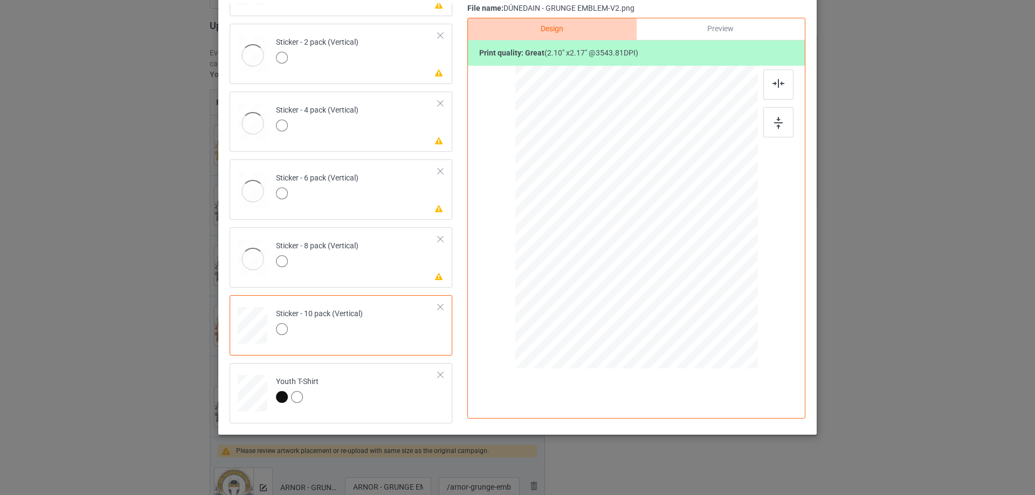
click at [387, 258] on td "Please review artwork placement Sticker - 8 pack (Vertical)" at bounding box center [357, 255] width 174 height 47
click at [769, 121] on div at bounding box center [778, 122] width 30 height 30
click at [778, 88] on div at bounding box center [778, 85] width 30 height 30
click at [388, 209] on td "Please review artwork placement Sticker - 6 pack (Vertical)" at bounding box center [357, 187] width 174 height 47
click at [777, 120] on img at bounding box center [778, 123] width 9 height 12
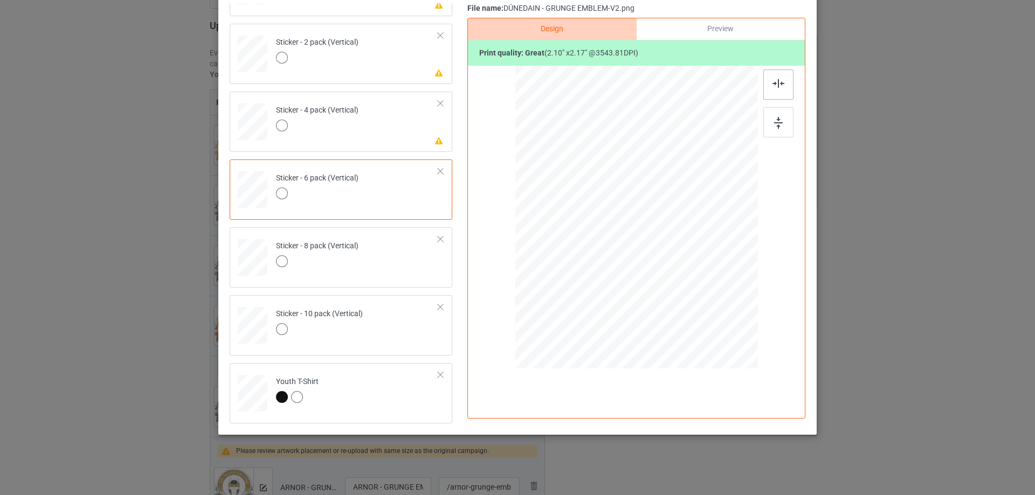
click at [775, 85] on img at bounding box center [778, 83] width 12 height 9
click at [394, 119] on td "Please review artwork placement Sticker - 4 pack (Vertical)" at bounding box center [357, 119] width 174 height 47
click at [785, 110] on div at bounding box center [778, 122] width 30 height 30
click at [783, 82] on div at bounding box center [778, 85] width 30 height 30
click at [369, 56] on td "Please review artwork placement Sticker - 2 pack (Vertical)" at bounding box center [357, 51] width 174 height 47
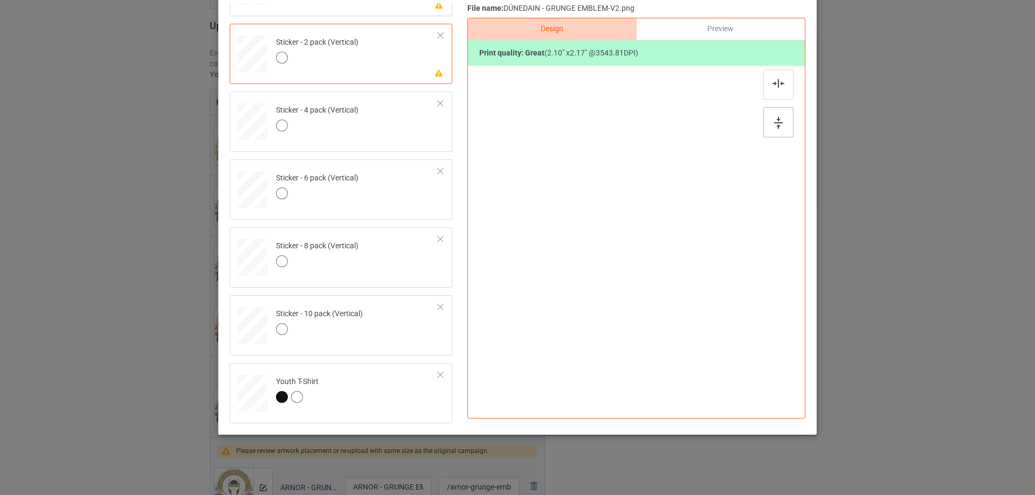
click at [767, 121] on div at bounding box center [778, 122] width 30 height 30
click at [769, 75] on div at bounding box center [778, 85] width 30 height 30
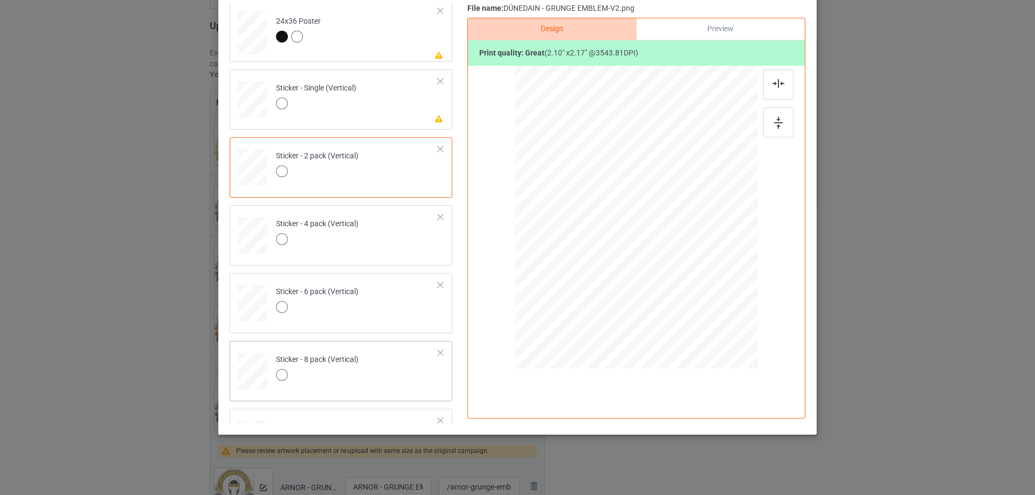
scroll to position [572, 0]
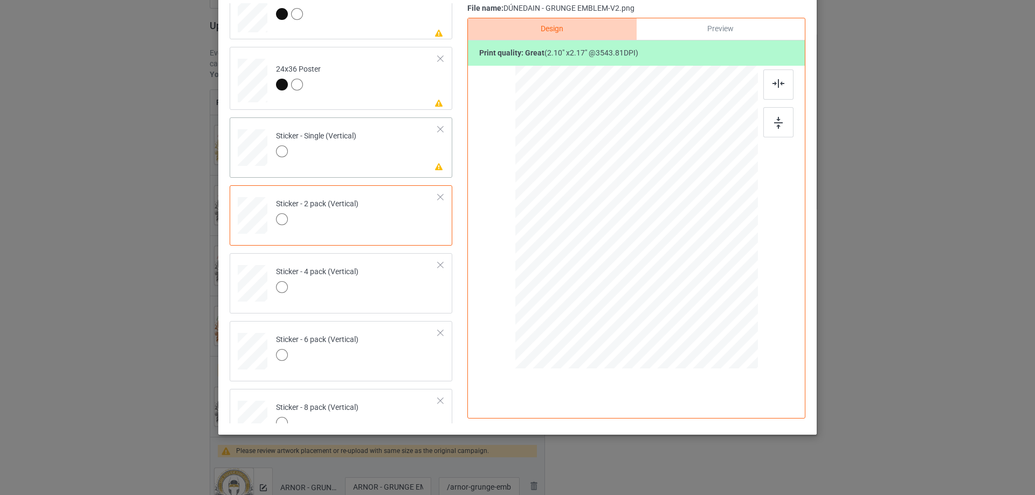
click at [394, 146] on td "Please review artwork placement Sticker - Single (Vertical)" at bounding box center [357, 145] width 174 height 47
click at [779, 117] on div at bounding box center [778, 122] width 30 height 30
drag, startPoint x: 772, startPoint y: 86, endPoint x: 619, endPoint y: 94, distance: 153.3
click at [772, 86] on img at bounding box center [778, 83] width 12 height 9
click at [357, 92] on td "Please review artwork placement 24x36 Poster" at bounding box center [357, 78] width 174 height 54
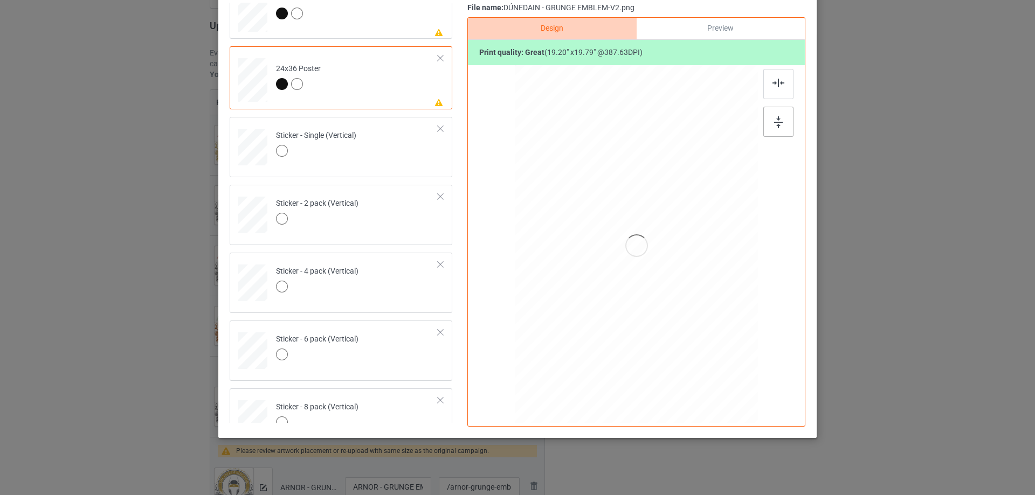
click at [774, 115] on div at bounding box center [778, 122] width 30 height 30
click at [772, 87] on img at bounding box center [778, 83] width 12 height 9
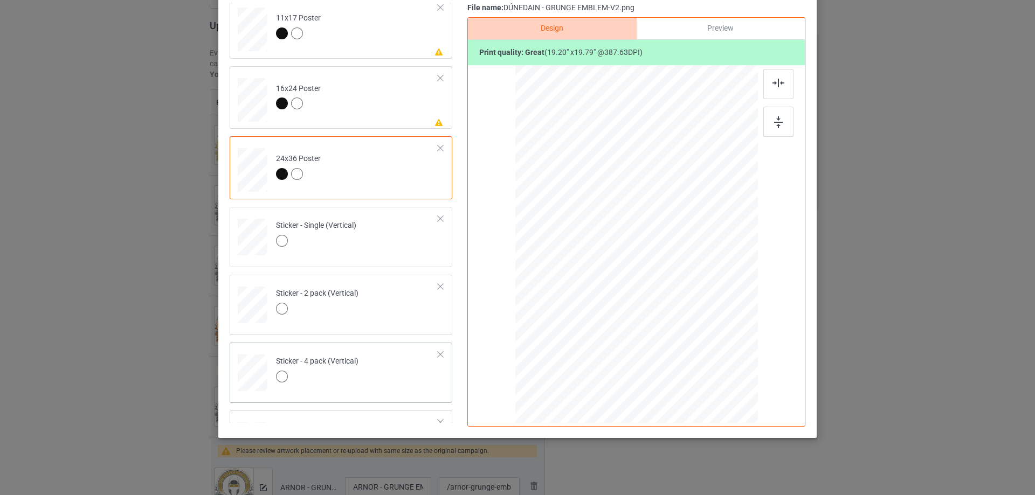
scroll to position [465, 0]
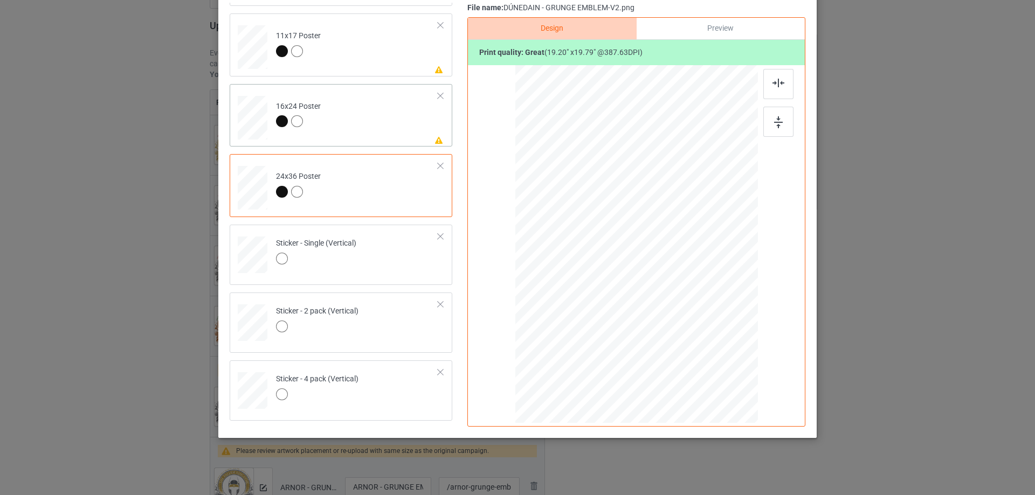
click at [371, 129] on td "Please review artwork placement 16x24 Poster" at bounding box center [357, 115] width 174 height 54
click at [774, 122] on img at bounding box center [778, 122] width 9 height 12
click at [772, 83] on img at bounding box center [778, 83] width 12 height 9
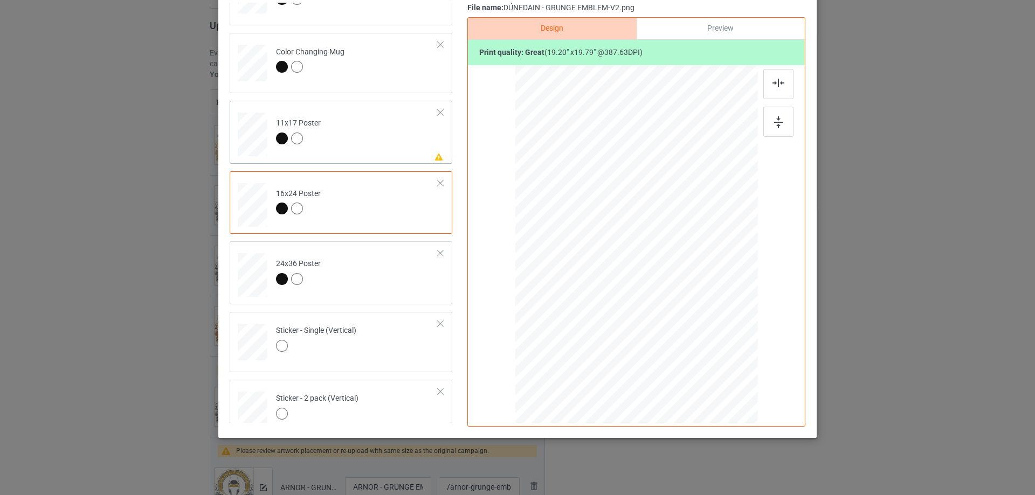
scroll to position [357, 0]
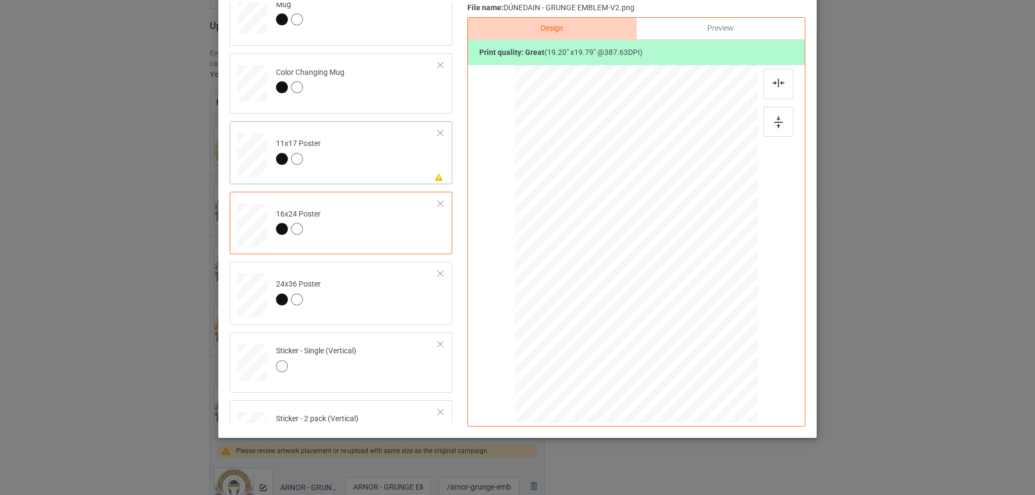
click at [417, 163] on td "Please review artwork placement 11x17 Poster" at bounding box center [357, 153] width 174 height 54
click at [779, 116] on div at bounding box center [778, 122] width 30 height 30
click at [772, 83] on img at bounding box center [778, 83] width 12 height 9
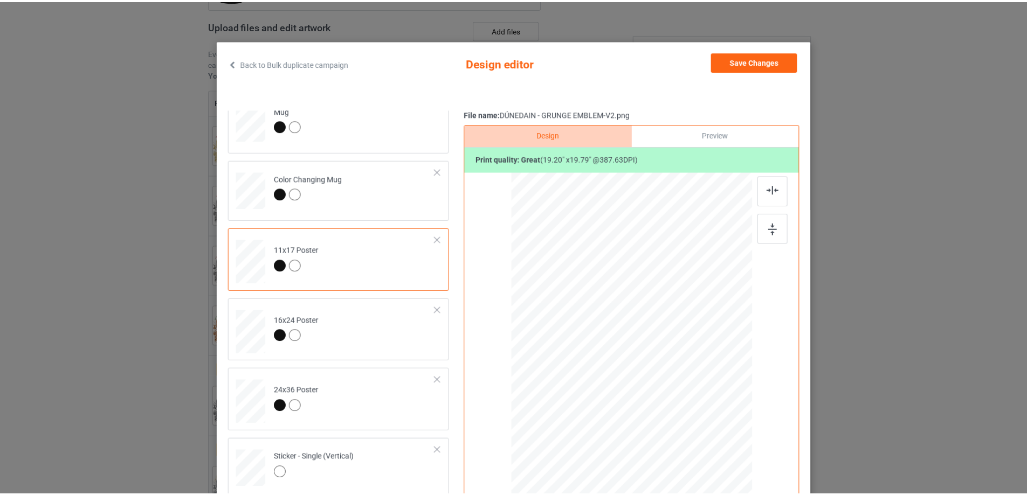
scroll to position [19, 0]
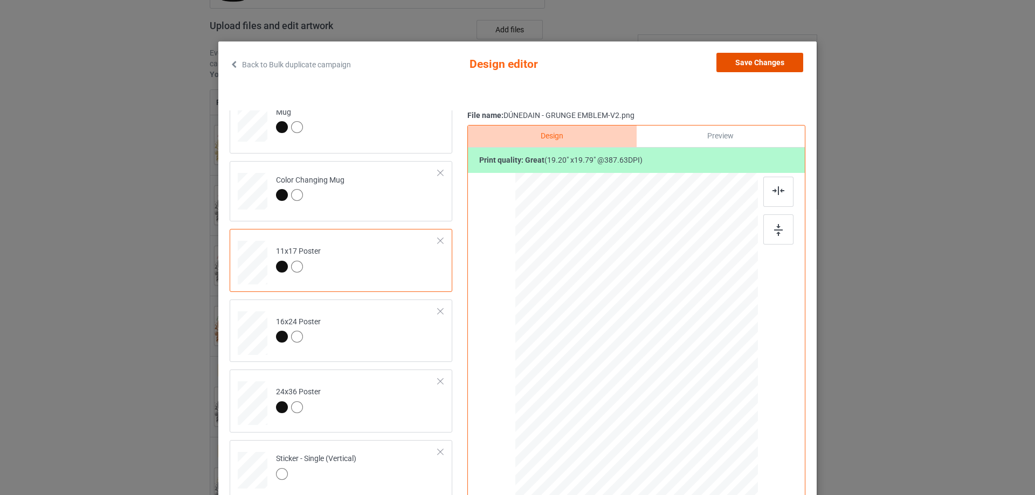
click at [797, 63] on button "Save Changes" at bounding box center [759, 62] width 87 height 19
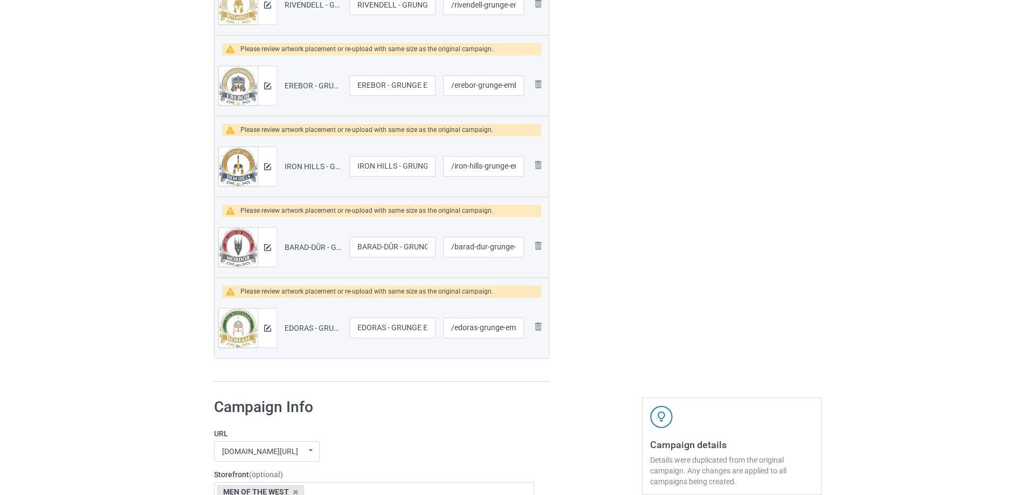
scroll to position [1186, 0]
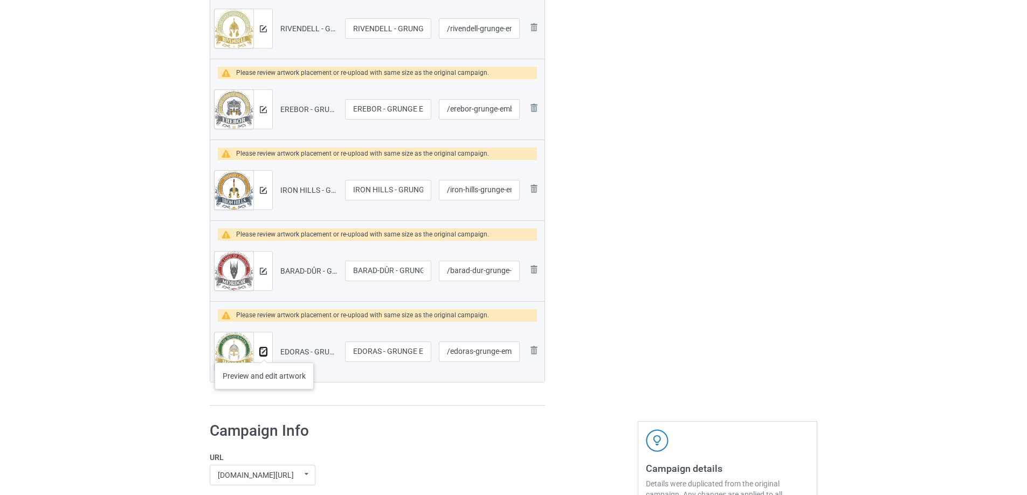
click at [264, 352] on img at bounding box center [263, 352] width 7 height 7
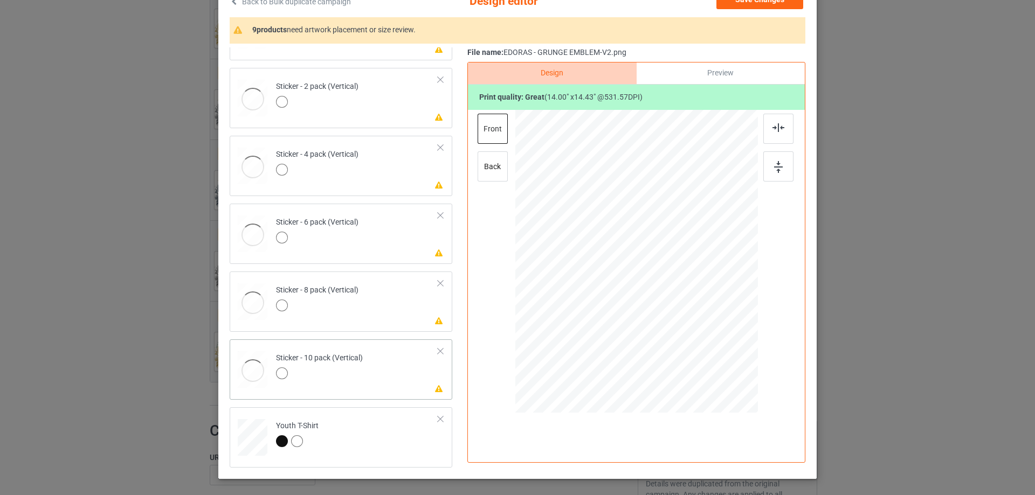
scroll to position [734, 0]
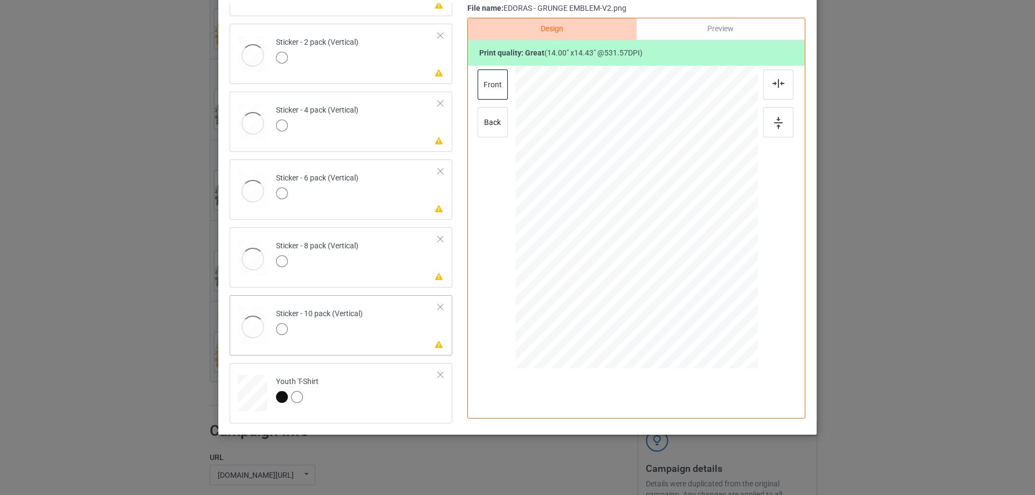
click at [404, 333] on td "Please review artwork placement Sticker - 10 pack (Vertical)" at bounding box center [357, 323] width 174 height 47
click at [779, 113] on div at bounding box center [778, 122] width 30 height 30
click at [773, 83] on img at bounding box center [778, 83] width 12 height 9
click at [337, 255] on div at bounding box center [317, 262] width 82 height 15
click at [765, 115] on div at bounding box center [778, 122] width 30 height 30
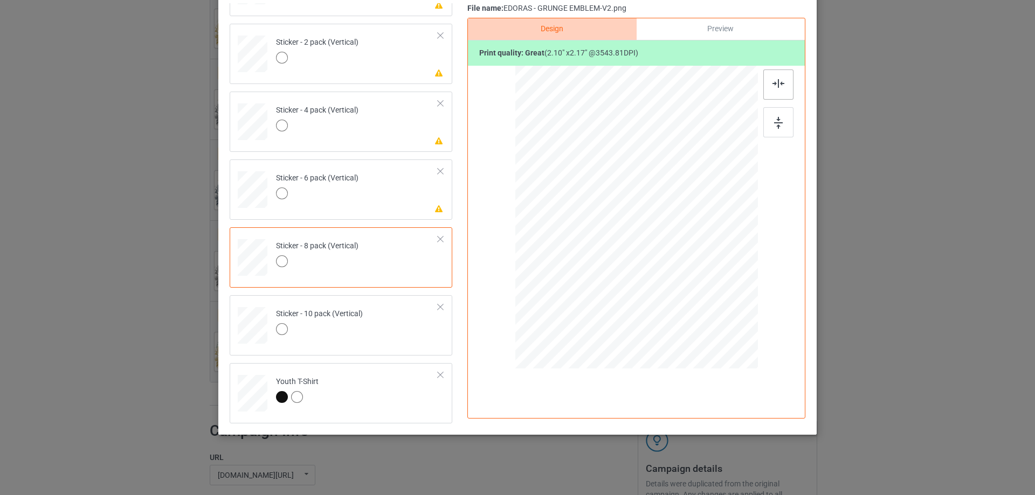
click at [769, 74] on div at bounding box center [778, 85] width 30 height 30
click at [767, 83] on div at bounding box center [778, 85] width 30 height 30
click at [410, 195] on td "Please review artwork placement Sticker - 6 pack (Vertical)" at bounding box center [357, 187] width 174 height 47
click at [768, 114] on div at bounding box center [778, 122] width 30 height 30
click at [777, 70] on div at bounding box center [778, 85] width 30 height 30
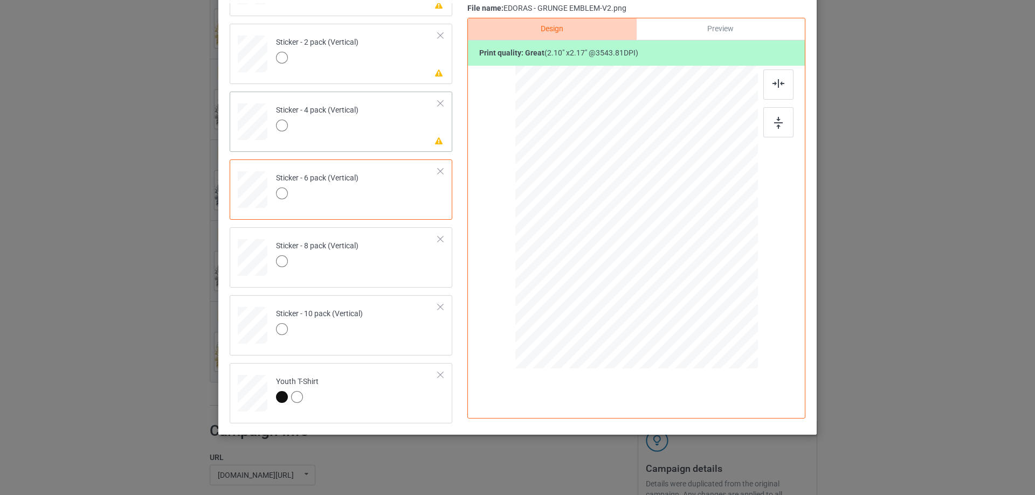
click at [377, 130] on td "Please review artwork placement Sticker - 4 pack (Vertical)" at bounding box center [357, 119] width 174 height 47
click at [777, 114] on div at bounding box center [778, 122] width 30 height 30
drag, startPoint x: 770, startPoint y: 82, endPoint x: 466, endPoint y: 77, distance: 304.0
click at [772, 82] on img at bounding box center [778, 83] width 12 height 9
click at [391, 75] on div "Please review artwork placement Sticker - 2 pack (Vertical)" at bounding box center [341, 54] width 223 height 60
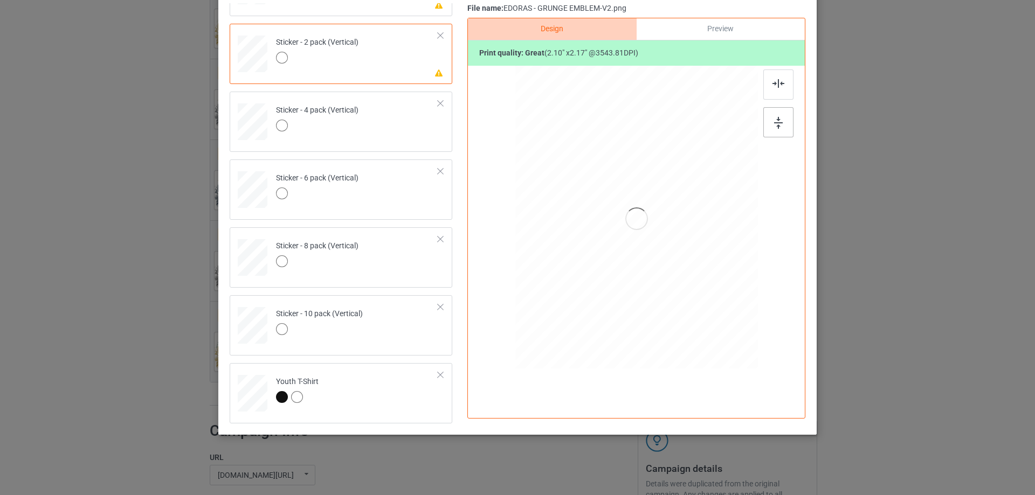
click at [778, 120] on img at bounding box center [778, 123] width 9 height 12
click at [774, 78] on div at bounding box center [778, 85] width 30 height 30
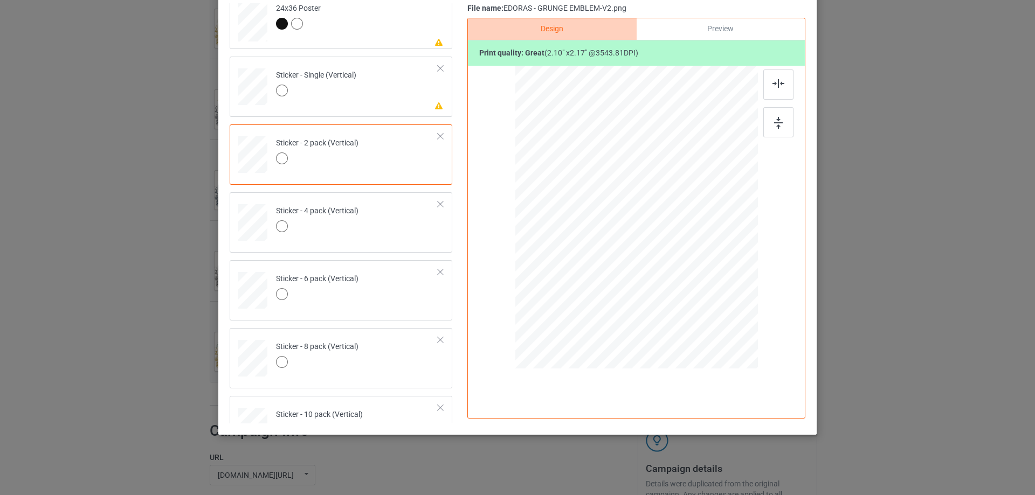
scroll to position [626, 0]
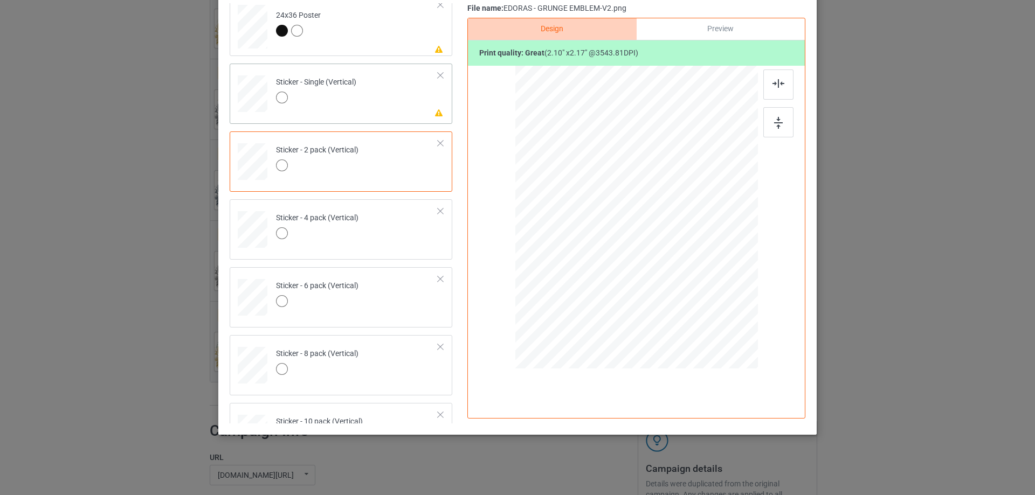
click at [388, 123] on div "Please review artwork placement Sticker - Single (Vertical)" at bounding box center [341, 94] width 223 height 60
click at [779, 120] on img at bounding box center [778, 123] width 9 height 12
click at [770, 75] on div at bounding box center [778, 85] width 30 height 30
click at [367, 41] on td "Please review artwork placement 24x36 Poster" at bounding box center [357, 24] width 174 height 54
click at [774, 112] on div at bounding box center [778, 122] width 30 height 30
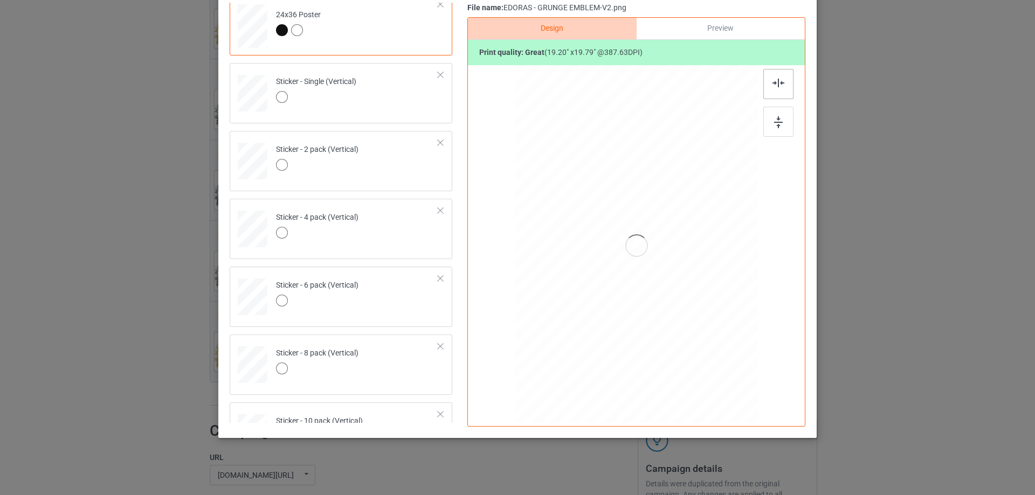
click at [772, 81] on img at bounding box center [778, 83] width 12 height 9
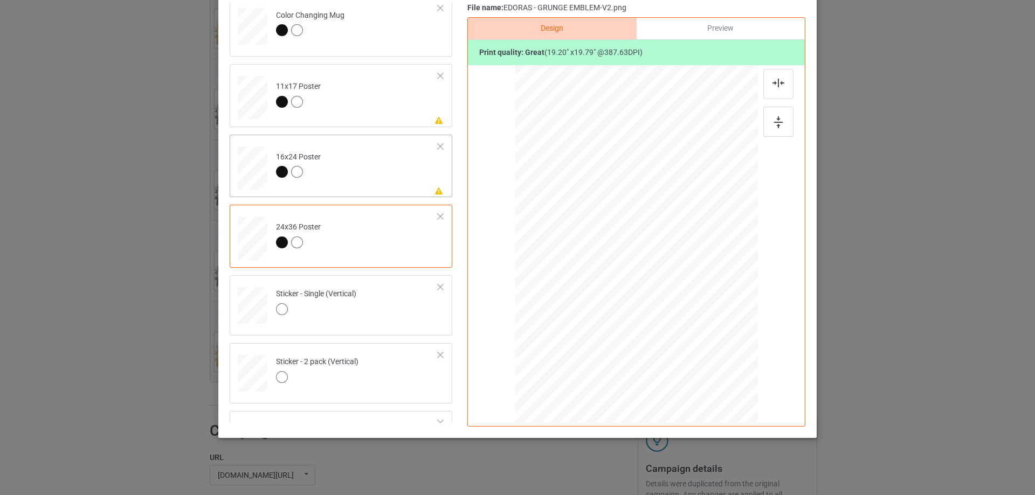
scroll to position [411, 0]
drag, startPoint x: 365, startPoint y: 169, endPoint x: 736, endPoint y: 144, distance: 371.6
click at [366, 169] on td "Please review artwork placement 16x24 Poster" at bounding box center [357, 169] width 174 height 54
click at [778, 123] on img at bounding box center [778, 122] width 9 height 12
click at [772, 77] on div at bounding box center [778, 84] width 30 height 30
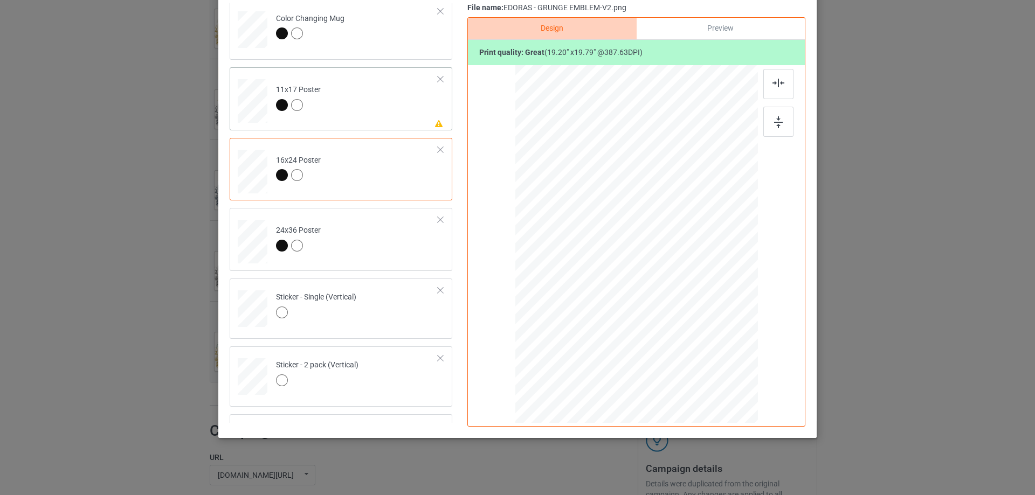
click at [393, 90] on td "Please review artwork placement 11x17 Poster" at bounding box center [357, 99] width 174 height 54
click at [780, 117] on div at bounding box center [778, 122] width 30 height 30
click at [773, 81] on img at bounding box center [778, 83] width 12 height 9
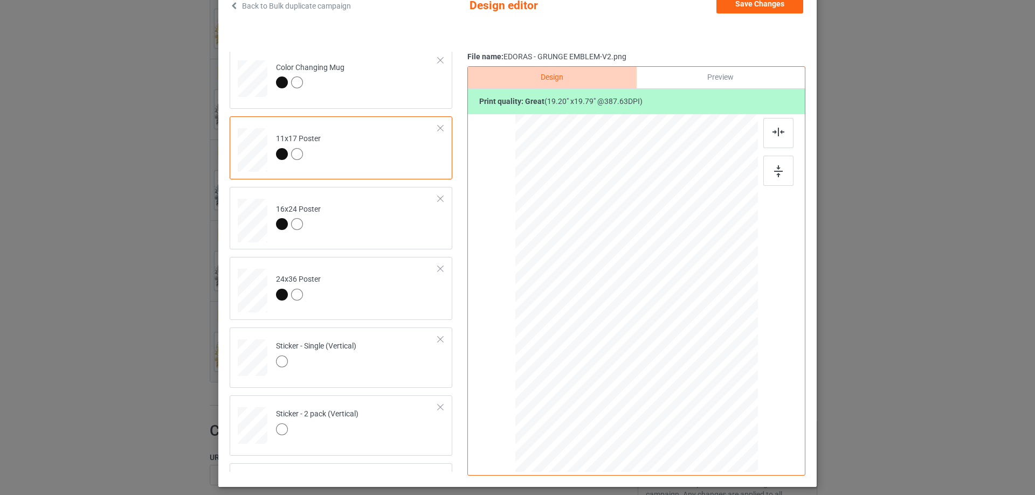
scroll to position [19, 0]
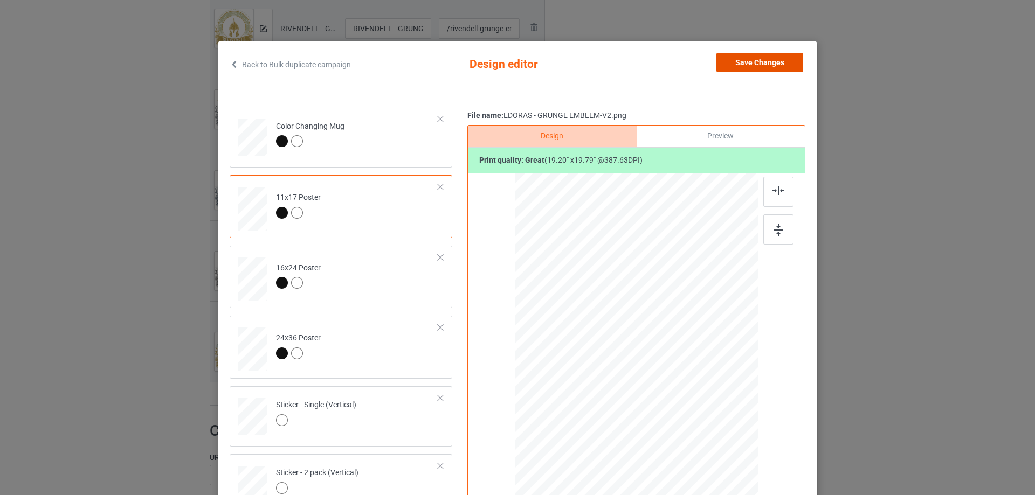
click at [739, 63] on button "Save Changes" at bounding box center [759, 62] width 87 height 19
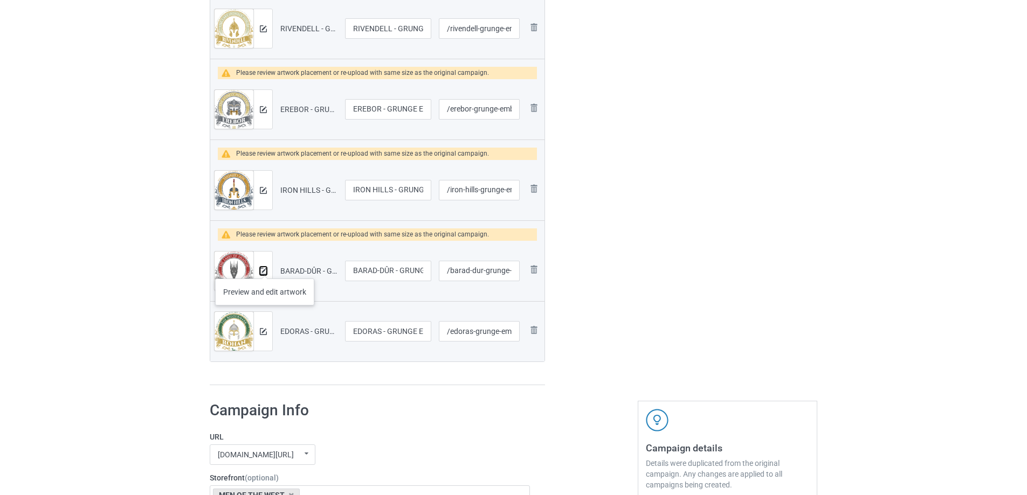
click at [261, 270] on img at bounding box center [263, 271] width 7 height 7
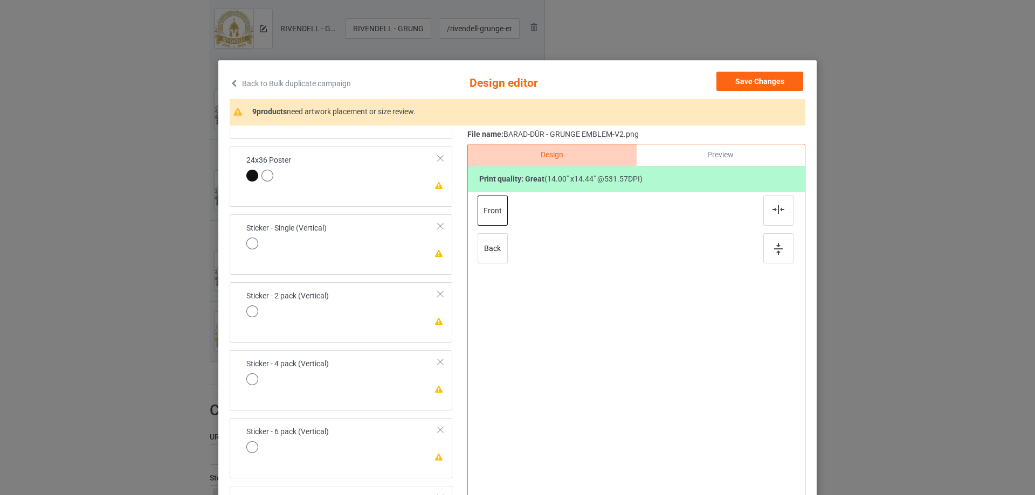
scroll to position [127, 0]
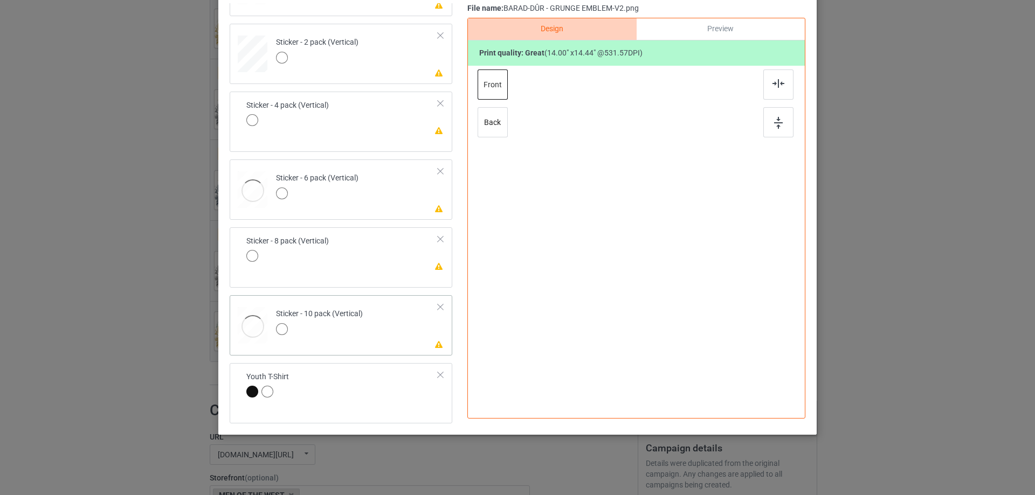
click at [415, 321] on td "Please review artwork placement Sticker - 10 pack (Vertical)" at bounding box center [357, 323] width 174 height 47
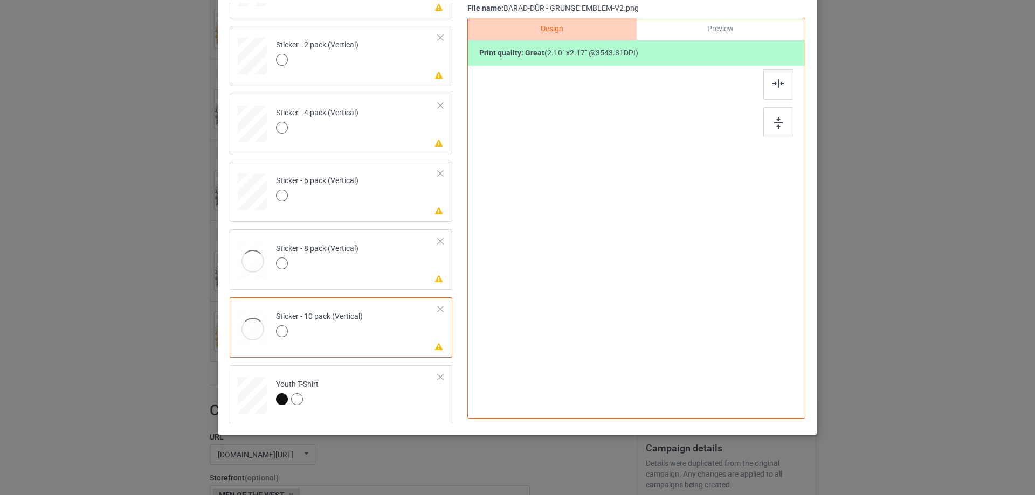
scroll to position [734, 0]
click at [778, 120] on img at bounding box center [778, 123] width 9 height 12
click at [772, 81] on img at bounding box center [778, 83] width 12 height 9
click at [398, 268] on td "Please review artwork placement Sticker - 8 pack (Vertical)" at bounding box center [357, 255] width 174 height 47
click at [774, 127] on img at bounding box center [778, 123] width 9 height 12
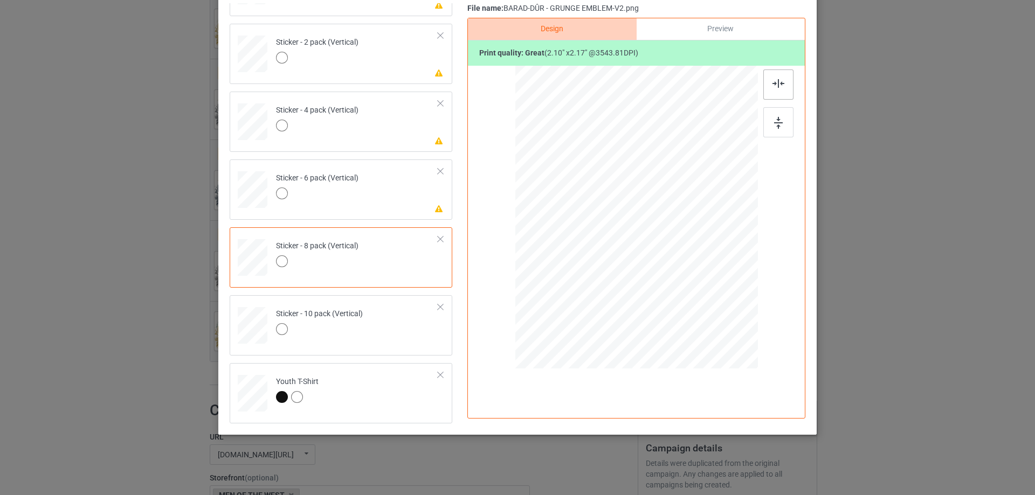
click at [777, 84] on img at bounding box center [778, 83] width 12 height 9
click at [389, 212] on div "Please review artwork placement Sticker - 6 pack (Vertical)" at bounding box center [341, 190] width 223 height 60
click at [774, 120] on img at bounding box center [778, 123] width 9 height 12
click at [772, 79] on img at bounding box center [778, 83] width 12 height 9
click at [396, 136] on td "Please review artwork placement Sticker - 4 pack (Vertical)" at bounding box center [357, 119] width 174 height 47
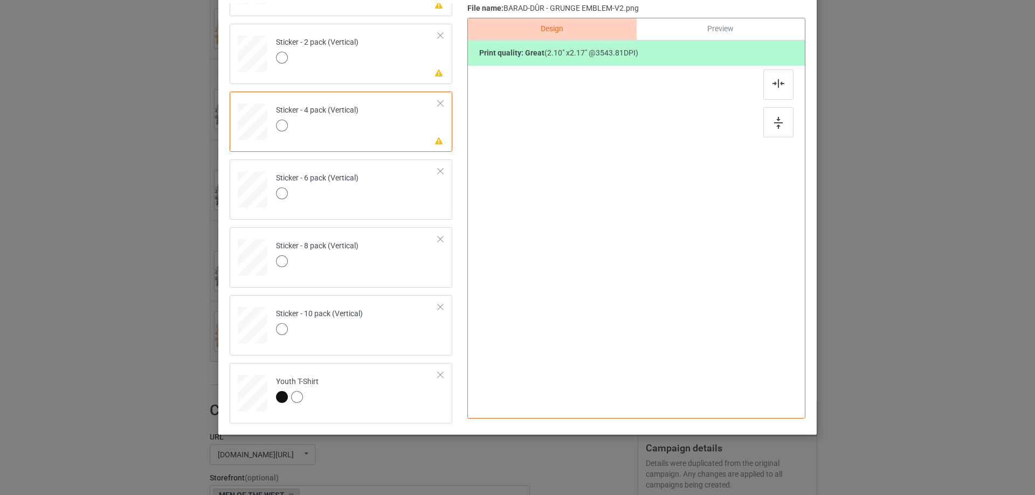
click at [783, 105] on div at bounding box center [779, 107] width 32 height 75
click at [774, 117] on img at bounding box center [778, 123] width 9 height 12
click at [775, 84] on img at bounding box center [778, 83] width 12 height 9
click at [352, 70] on td "Please review artwork placement Sticker - 2 pack (Vertical)" at bounding box center [357, 51] width 174 height 47
drag, startPoint x: 763, startPoint y: 123, endPoint x: 772, endPoint y: 84, distance: 40.4
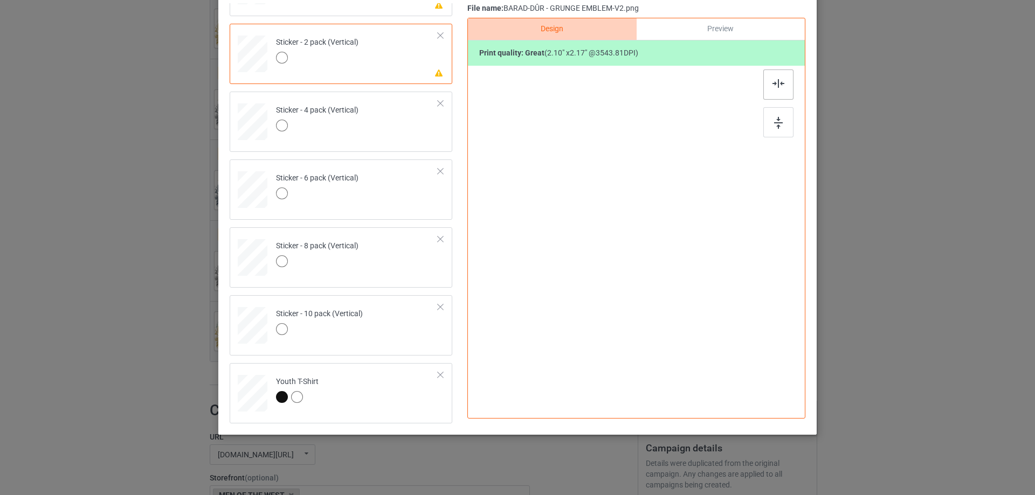
click at [764, 123] on div at bounding box center [778, 122] width 30 height 30
click at [772, 83] on img at bounding box center [778, 83] width 12 height 9
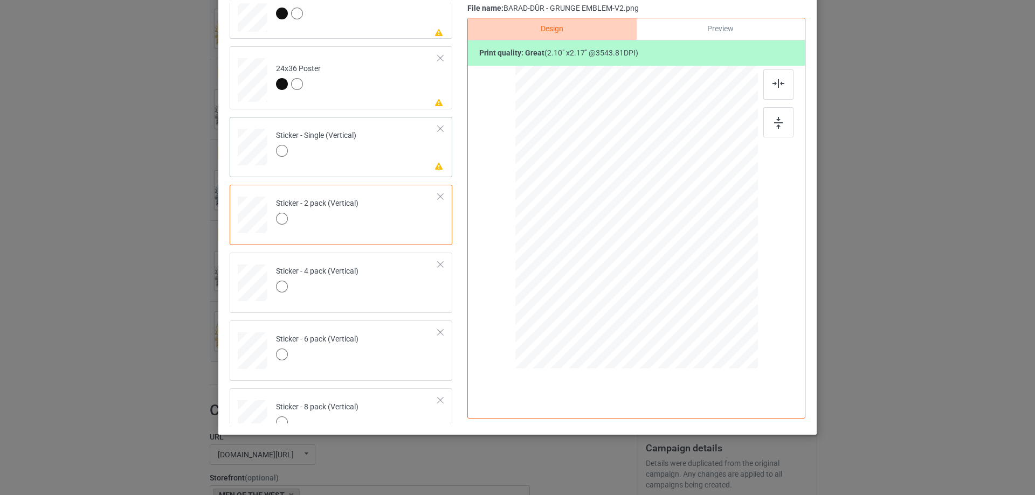
scroll to position [572, 0]
click at [386, 149] on td "Please review artwork placement Sticker - Single (Vertical)" at bounding box center [357, 145] width 174 height 47
drag, startPoint x: 764, startPoint y: 125, endPoint x: 776, endPoint y: 91, distance: 35.6
click at [764, 124] on div at bounding box center [778, 122] width 30 height 30
click at [775, 89] on div at bounding box center [778, 85] width 30 height 30
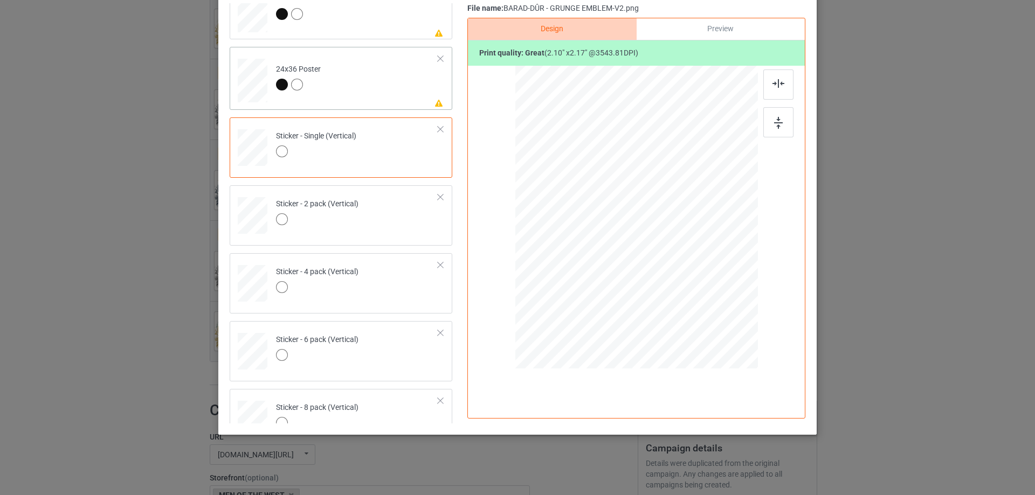
click at [355, 101] on td "Please review artwork placement 24x36 Poster" at bounding box center [357, 78] width 174 height 54
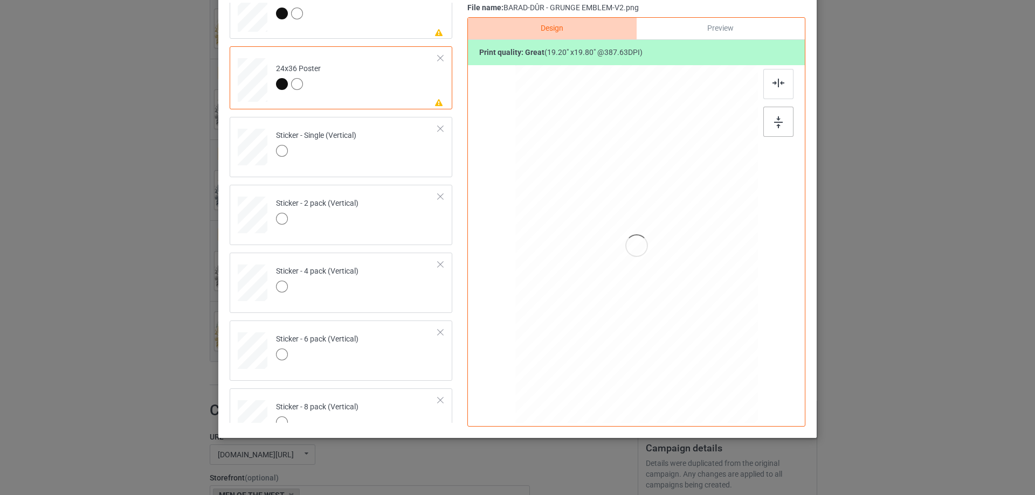
click at [781, 123] on div at bounding box center [778, 122] width 30 height 30
drag, startPoint x: 772, startPoint y: 93, endPoint x: 669, endPoint y: 117, distance: 105.4
click at [772, 92] on div at bounding box center [778, 84] width 30 height 30
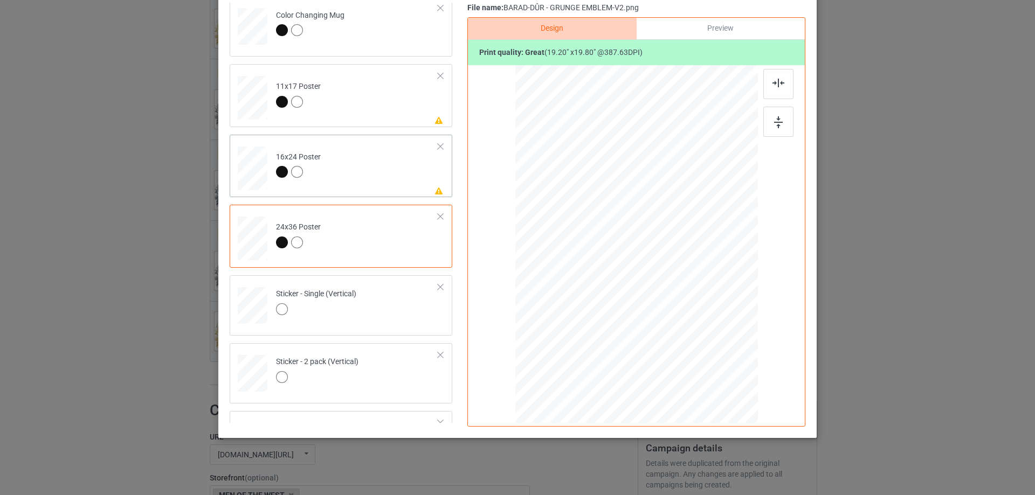
scroll to position [411, 0]
click at [369, 188] on td "Please review artwork placement 16x24 Poster" at bounding box center [357, 169] width 174 height 54
click at [780, 105] on div at bounding box center [779, 106] width 32 height 75
click at [774, 121] on img at bounding box center [778, 122] width 9 height 12
click at [771, 78] on div at bounding box center [778, 84] width 30 height 30
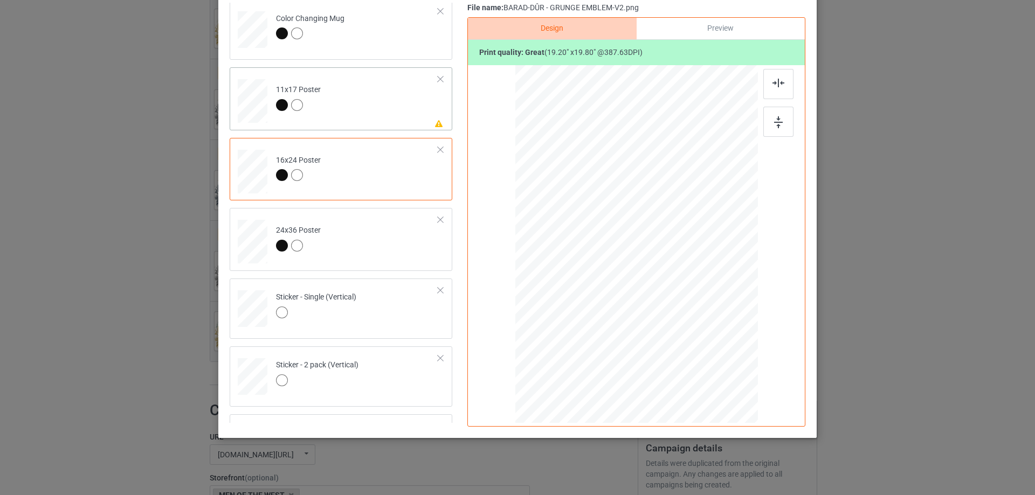
click at [346, 94] on td "Please review artwork placement 11x17 Poster" at bounding box center [357, 99] width 174 height 54
drag, startPoint x: 777, startPoint y: 124, endPoint x: 776, endPoint y: 108, distance: 15.7
click at [776, 124] on img at bounding box center [778, 122] width 9 height 12
click at [776, 88] on div at bounding box center [778, 84] width 30 height 30
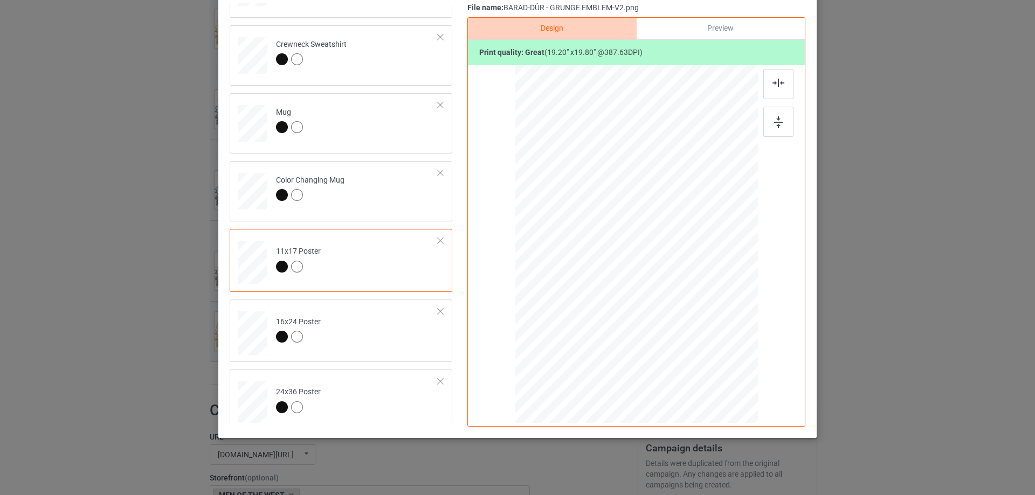
scroll to position [19, 0]
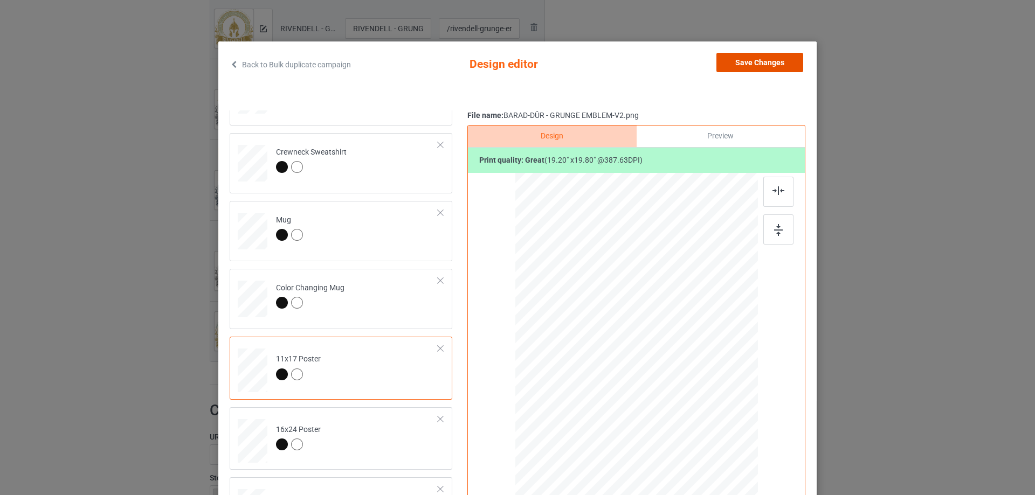
click at [758, 69] on button "Save Changes" at bounding box center [759, 62] width 87 height 19
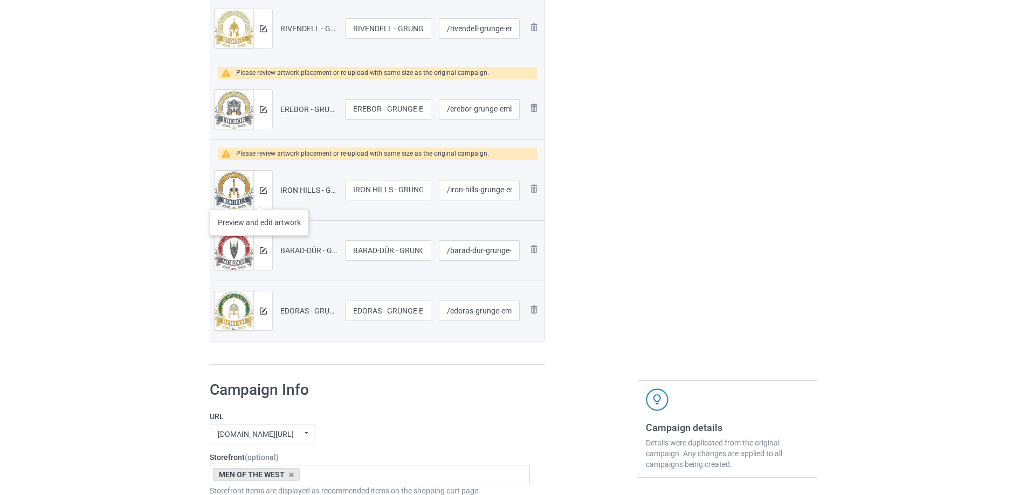
click at [259, 198] on div at bounding box center [262, 190] width 19 height 39
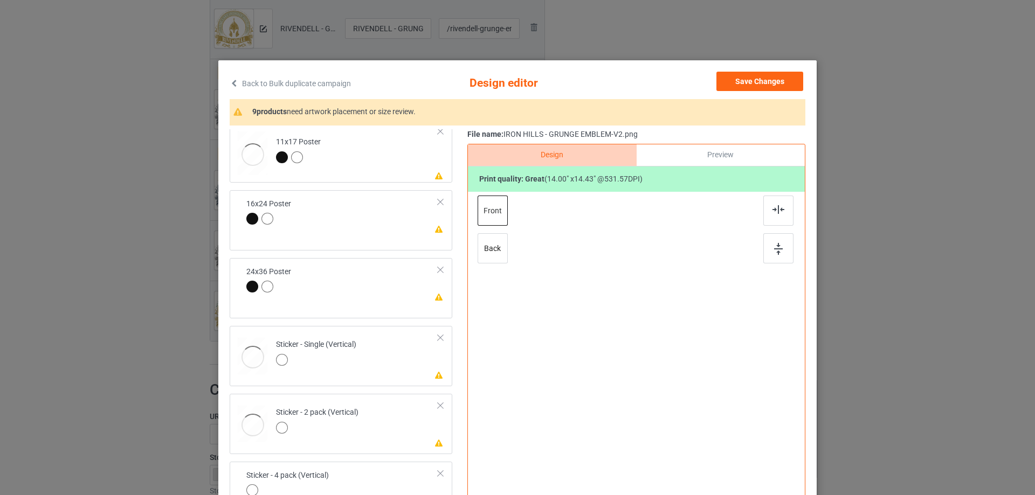
scroll to position [127, 0]
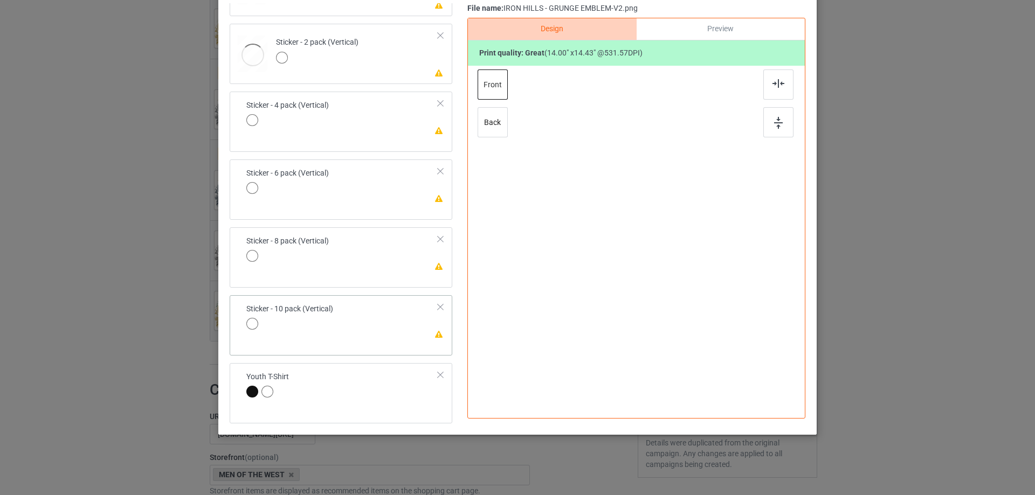
click at [391, 337] on div "Please review artwork placement Sticker - 10 pack (Vertical)" at bounding box center [341, 325] width 223 height 60
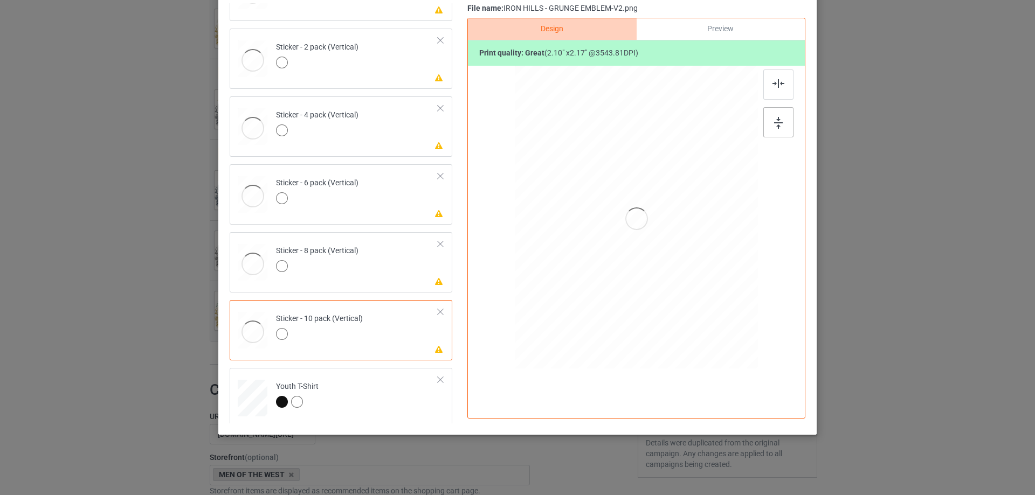
scroll to position [734, 0]
click at [770, 114] on div at bounding box center [778, 122] width 30 height 30
click at [771, 91] on div at bounding box center [778, 85] width 30 height 30
click at [349, 258] on div at bounding box center [317, 262] width 82 height 15
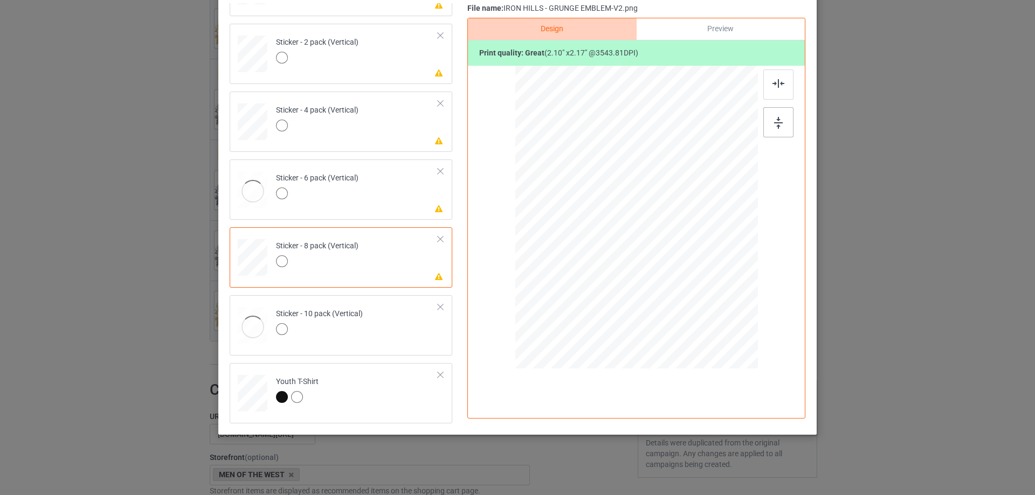
click at [780, 116] on div at bounding box center [778, 122] width 30 height 30
click at [774, 87] on img at bounding box center [778, 83] width 12 height 9
click at [353, 202] on div at bounding box center [317, 195] width 82 height 15
click at [774, 127] on img at bounding box center [778, 123] width 9 height 12
click at [772, 83] on img at bounding box center [778, 83] width 12 height 9
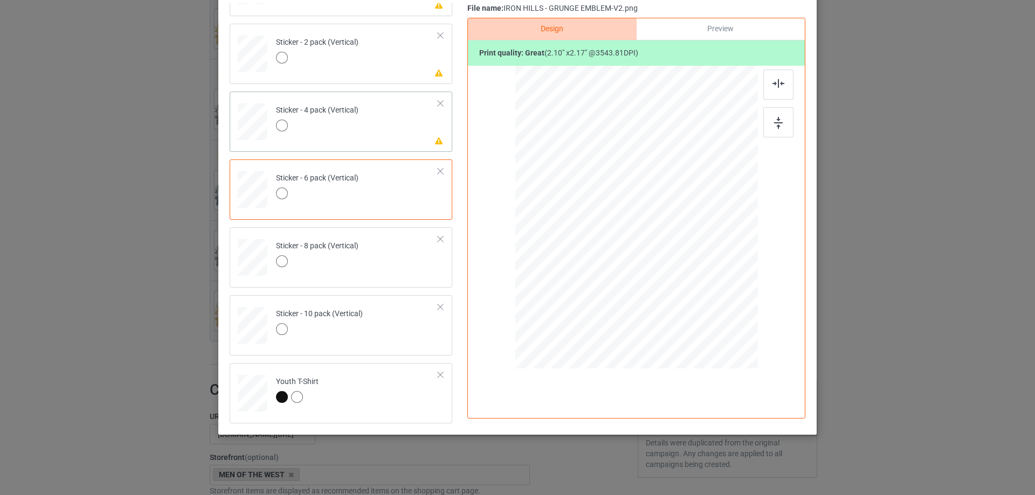
click at [398, 136] on td "Please review artwork placement Sticker - 4 pack (Vertical)" at bounding box center [357, 119] width 174 height 47
click at [774, 118] on img at bounding box center [778, 123] width 9 height 12
drag, startPoint x: 778, startPoint y: 81, endPoint x: 419, endPoint y: 84, distance: 359.0
click at [777, 81] on img at bounding box center [778, 83] width 12 height 9
click at [375, 72] on td "Please review artwork placement Sticker - 2 pack (Vertical)" at bounding box center [357, 51] width 174 height 47
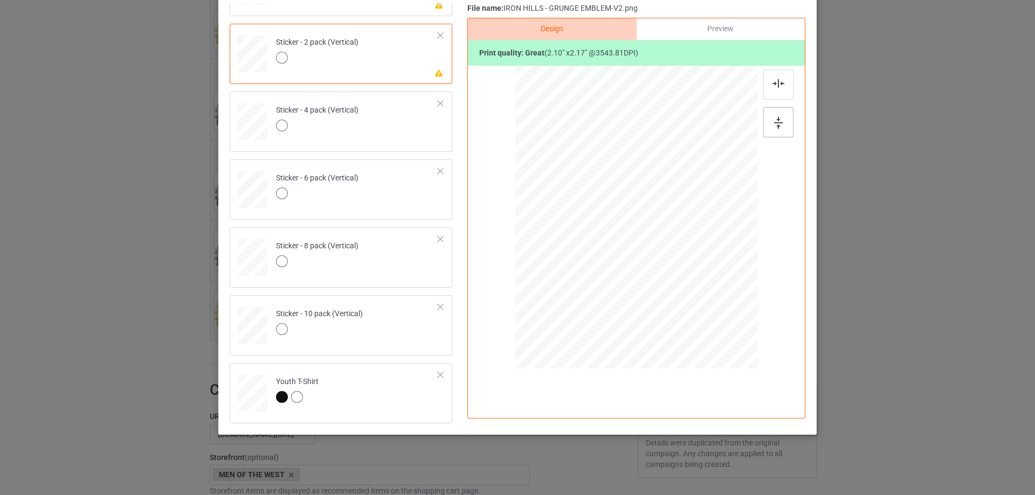
click at [783, 122] on div at bounding box center [778, 122] width 30 height 30
click at [772, 86] on img at bounding box center [778, 83] width 12 height 9
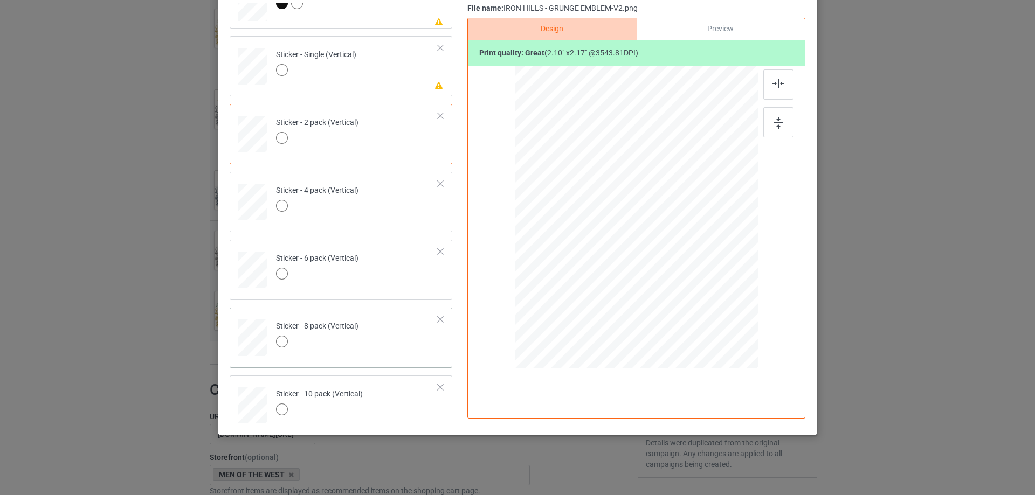
scroll to position [572, 0]
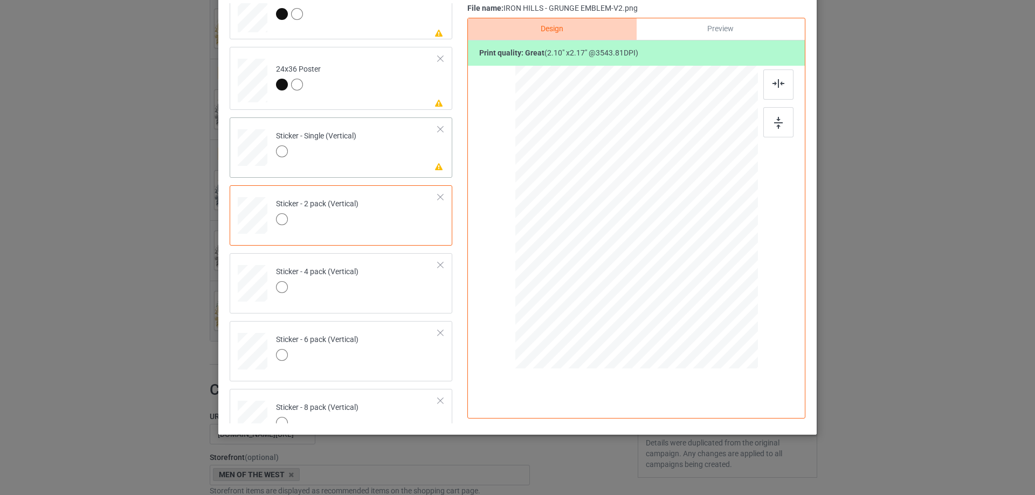
click at [376, 136] on td "Please review artwork placement Sticker - Single (Vertical)" at bounding box center [357, 145] width 174 height 47
click at [770, 120] on div at bounding box center [778, 122] width 30 height 30
click at [773, 74] on div at bounding box center [778, 85] width 30 height 30
drag, startPoint x: 383, startPoint y: 88, endPoint x: 769, endPoint y: 95, distance: 385.4
click at [384, 88] on td "Please review artwork placement 24x36 Poster" at bounding box center [357, 78] width 174 height 54
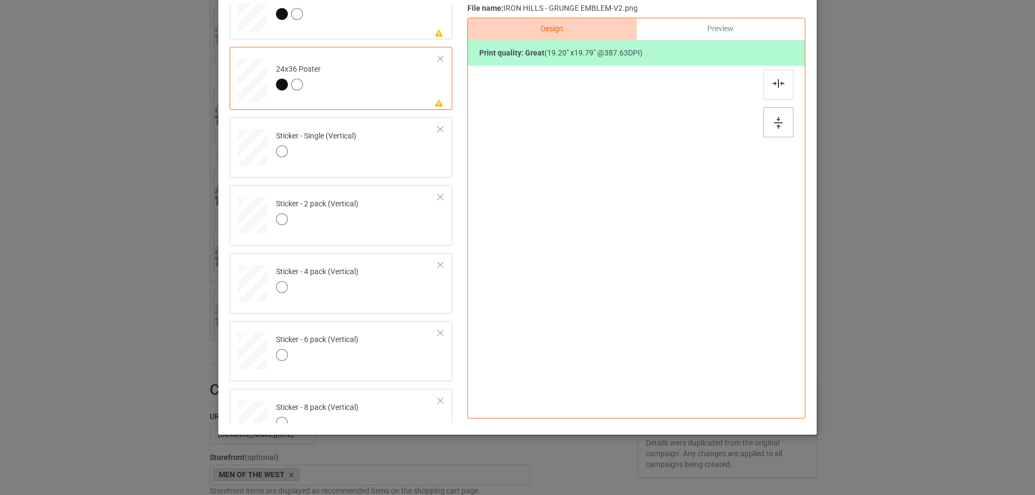
click at [764, 123] on div at bounding box center [778, 122] width 30 height 30
click at [765, 83] on div at bounding box center [778, 84] width 30 height 30
click at [371, 33] on td "Please review artwork placement 16x24 Poster" at bounding box center [357, 8] width 174 height 54
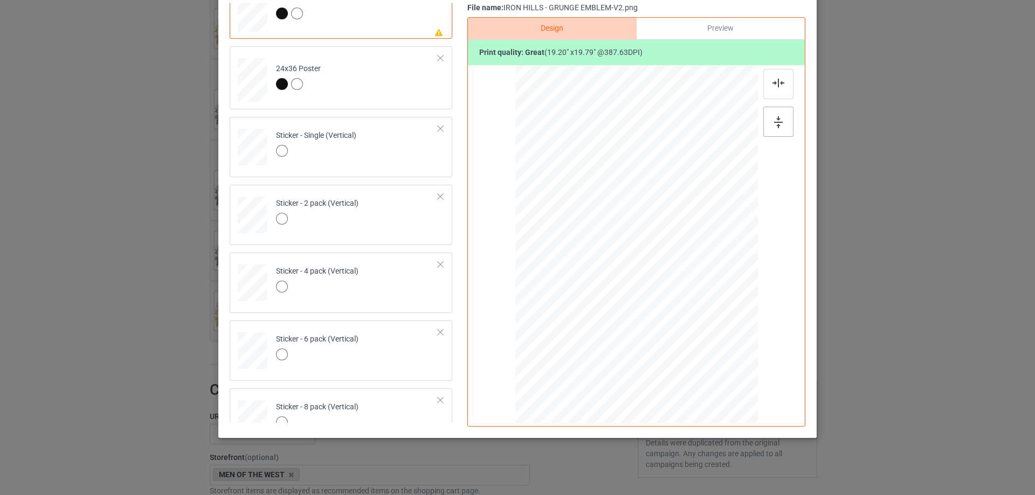
click at [774, 120] on img at bounding box center [778, 122] width 9 height 12
click at [767, 89] on div at bounding box center [778, 84] width 30 height 30
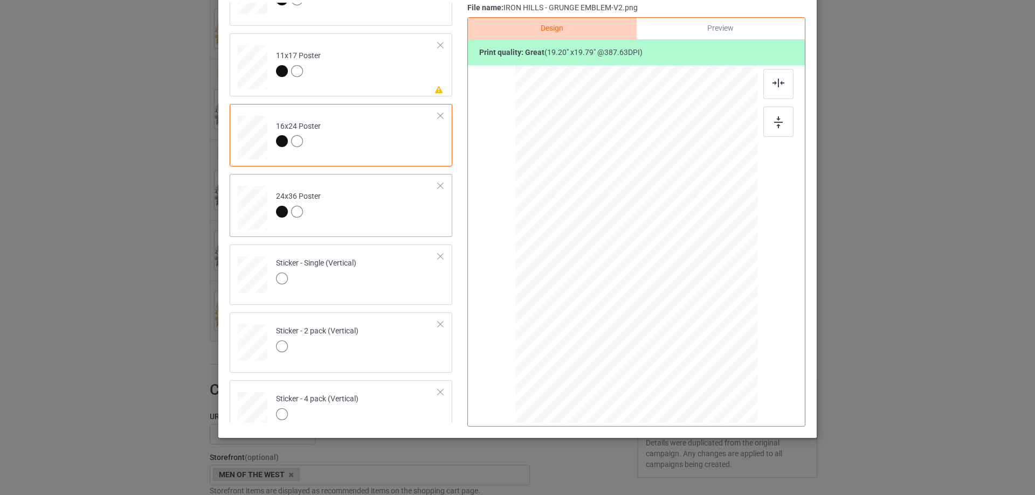
scroll to position [411, 0]
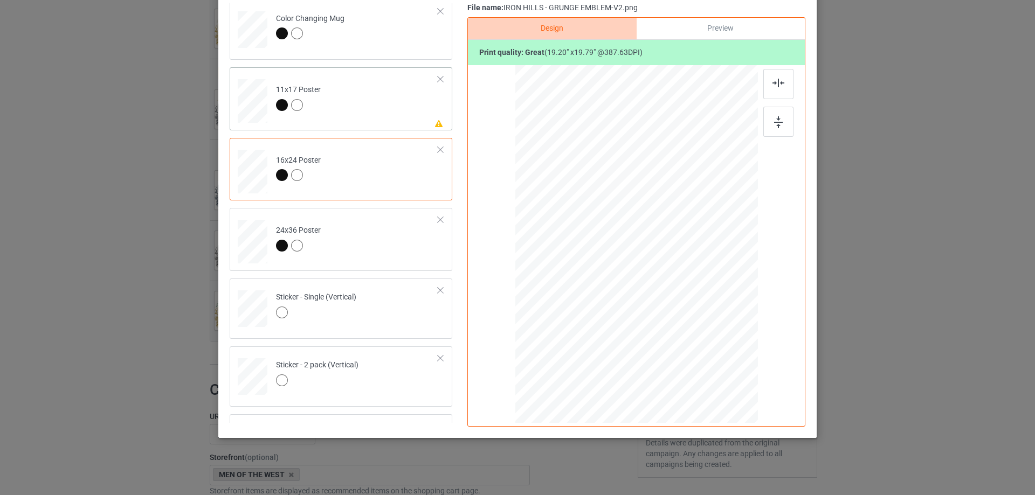
click at [385, 115] on td "Please review artwork placement 11x17 Poster" at bounding box center [357, 99] width 174 height 54
click at [794, 114] on div "Design Preview Print quality: great ( 19.20 " x 19.79 " @ 387.63 DPI)" at bounding box center [636, 222] width 338 height 410
click at [778, 115] on div at bounding box center [778, 122] width 30 height 30
click at [773, 92] on div at bounding box center [778, 84] width 30 height 30
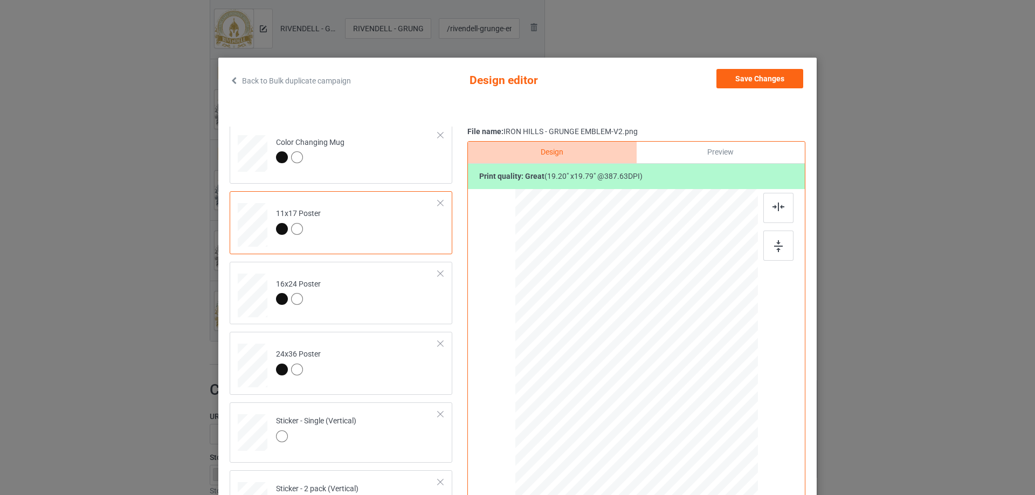
scroll to position [0, 0]
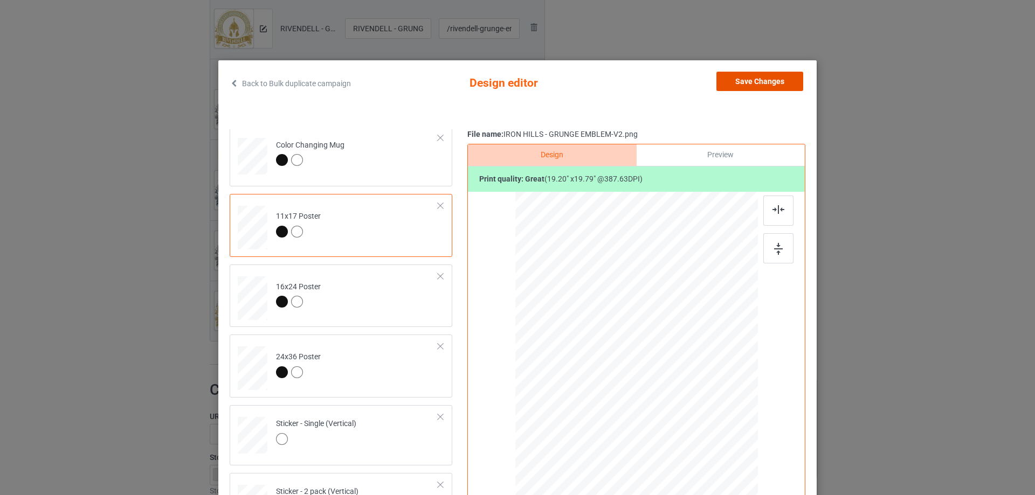
click at [745, 89] on button "Save Changes" at bounding box center [759, 81] width 87 height 19
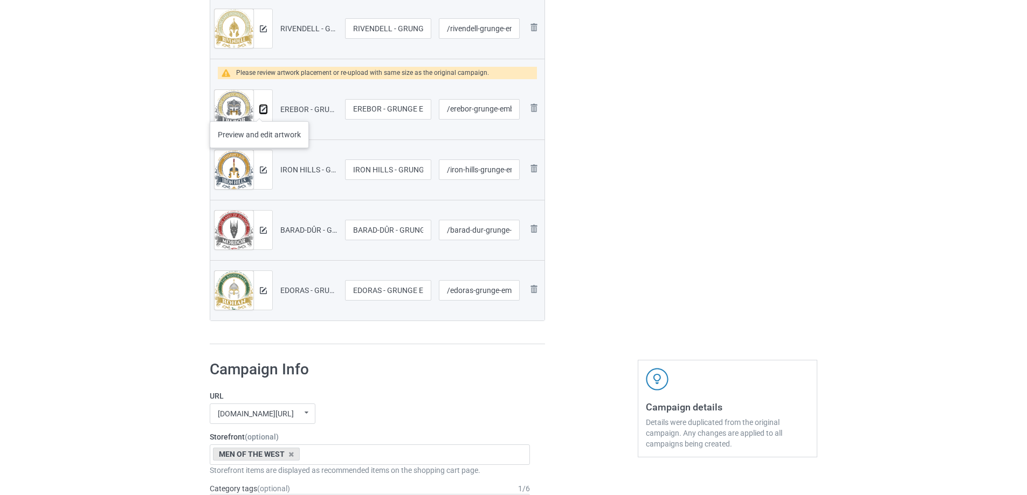
click at [260, 110] on img at bounding box center [263, 109] width 7 height 7
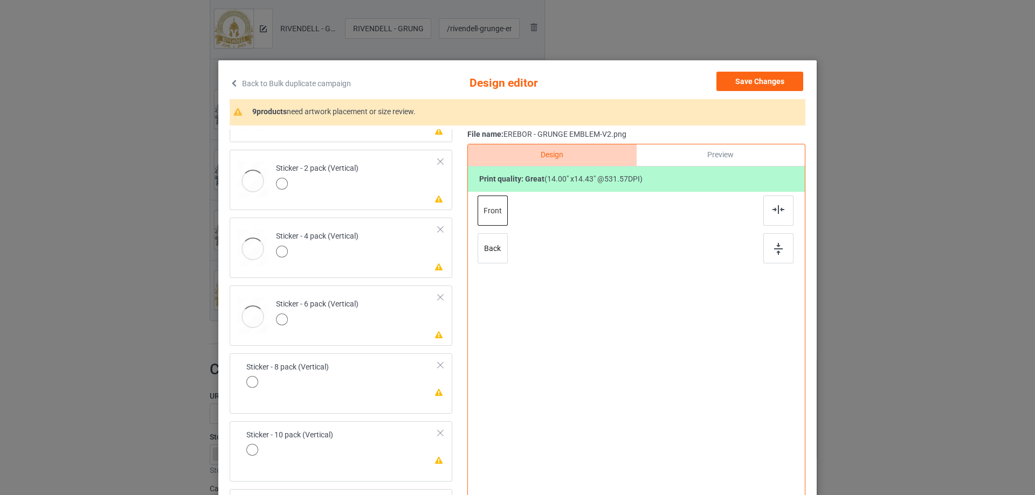
scroll to position [127, 0]
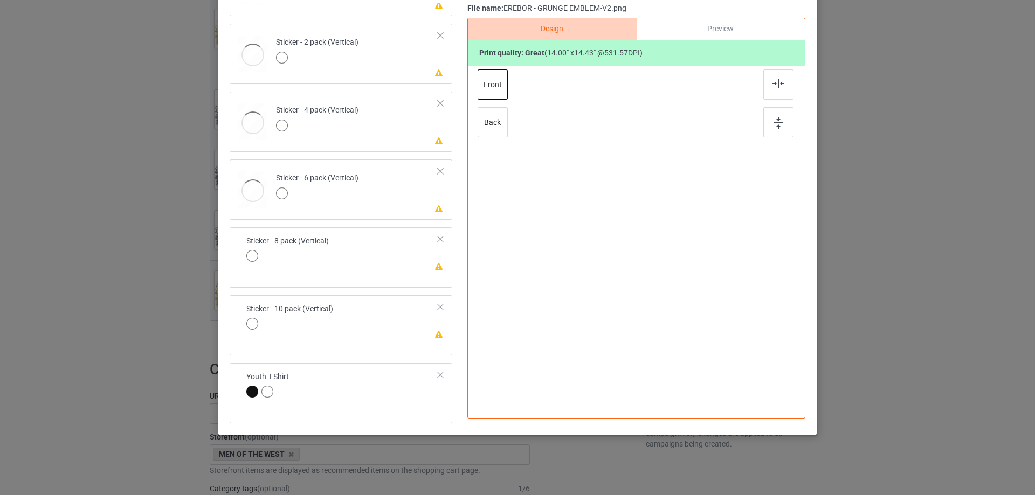
click at [400, 331] on td "Please review artwork placement Sticker - 10 pack (Vertical)" at bounding box center [342, 318] width 204 height 37
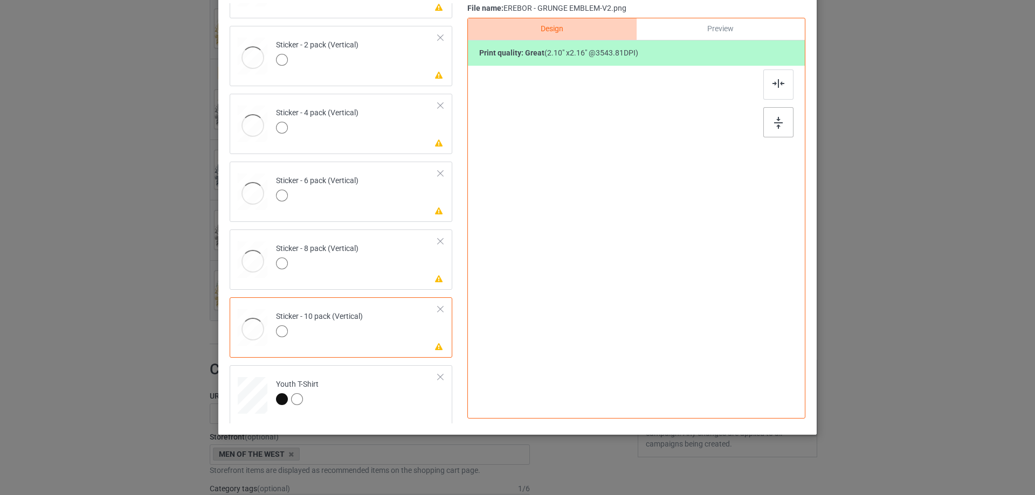
scroll to position [734, 0]
click at [774, 118] on img at bounding box center [778, 123] width 9 height 12
click at [779, 76] on div at bounding box center [778, 85] width 30 height 30
drag, startPoint x: 387, startPoint y: 257, endPoint x: 691, endPoint y: 191, distance: 311.6
click at [386, 257] on td "Please review artwork placement Sticker - 8 pack (Vertical)" at bounding box center [357, 255] width 174 height 47
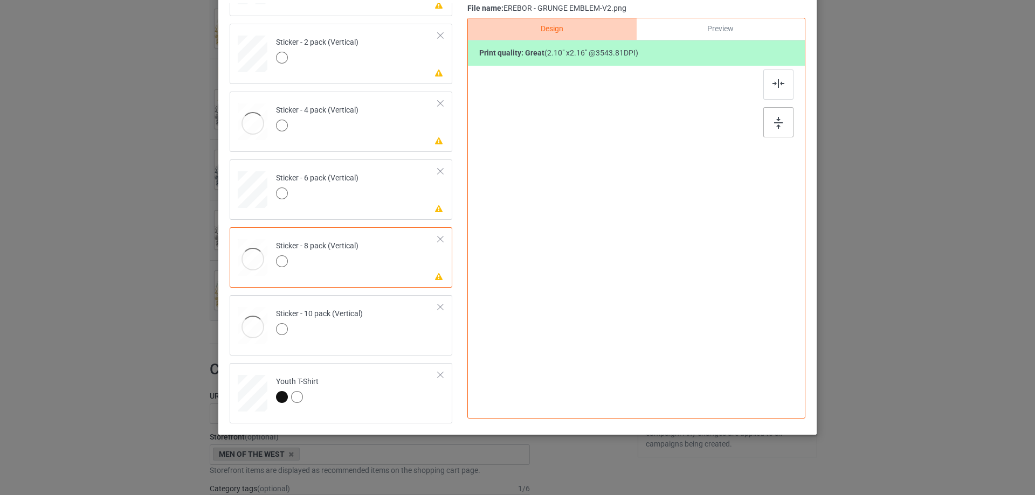
click at [774, 123] on img at bounding box center [778, 123] width 9 height 12
click at [765, 90] on div at bounding box center [778, 85] width 30 height 30
click at [392, 199] on td "Please review artwork placement Sticker - 6 pack (Vertical)" at bounding box center [357, 187] width 174 height 47
click at [779, 117] on div at bounding box center [778, 122] width 30 height 30
click at [776, 79] on img at bounding box center [778, 83] width 12 height 9
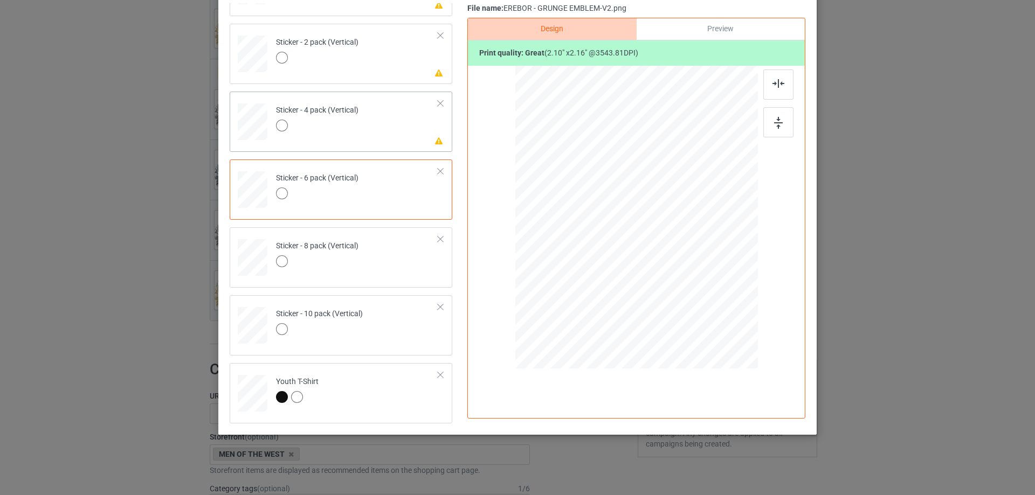
click at [398, 140] on td "Please review artwork placement Sticker - 4 pack (Vertical)" at bounding box center [357, 119] width 174 height 47
click at [770, 115] on div at bounding box center [778, 122] width 30 height 30
click at [772, 81] on img at bounding box center [778, 83] width 12 height 9
click at [368, 59] on td "Please review artwork placement Sticker - 2 pack (Vertical)" at bounding box center [357, 51] width 174 height 47
click at [784, 112] on div at bounding box center [778, 122] width 30 height 30
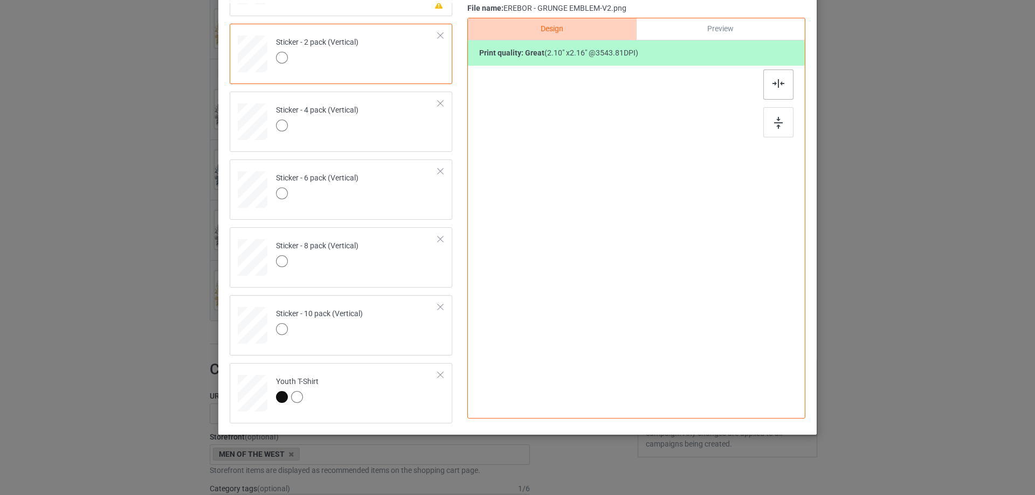
click at [778, 84] on img at bounding box center [778, 83] width 12 height 9
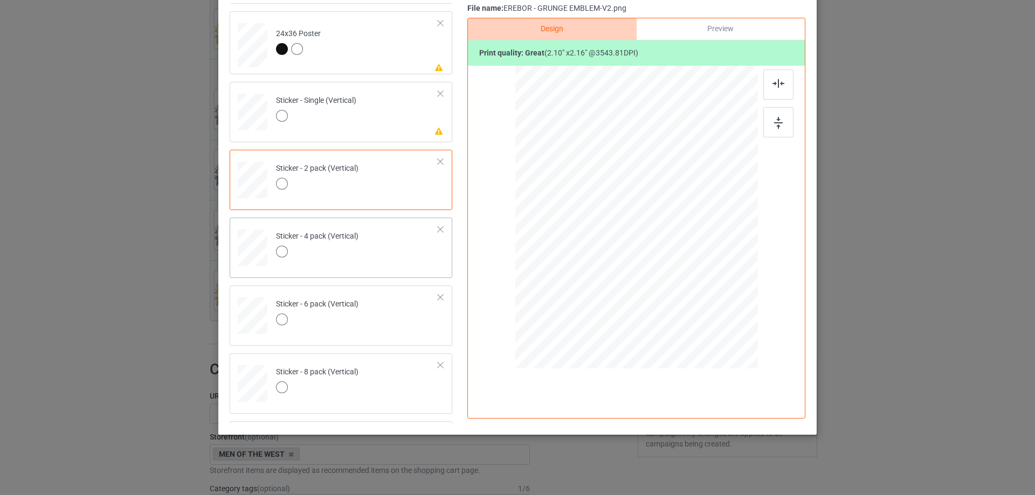
scroll to position [572, 0]
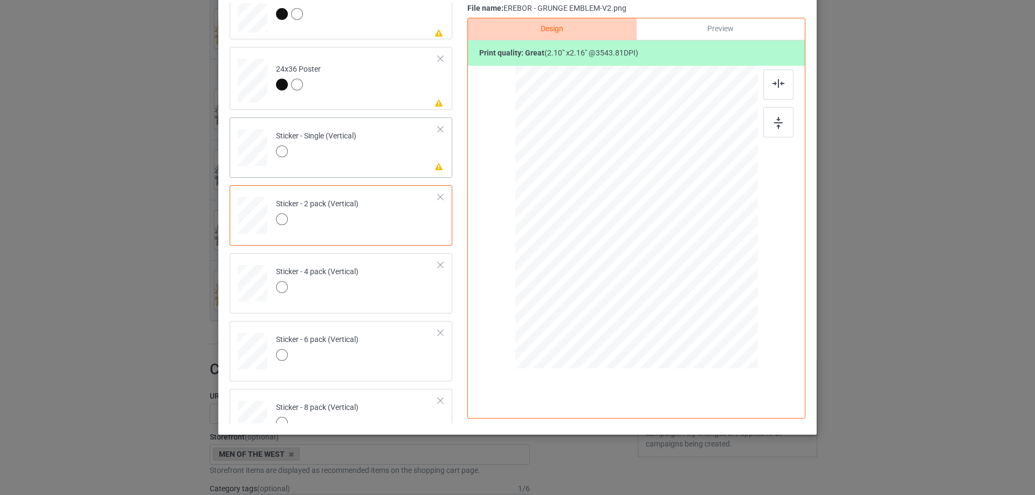
click at [379, 156] on td "Please review artwork placement Sticker - Single (Vertical)" at bounding box center [357, 145] width 174 height 47
click at [763, 130] on div at bounding box center [778, 122] width 30 height 30
click at [768, 121] on div at bounding box center [778, 122] width 30 height 30
click at [766, 77] on div at bounding box center [778, 85] width 30 height 30
click at [382, 88] on td "Please review artwork placement 24x36 Poster" at bounding box center [357, 78] width 174 height 54
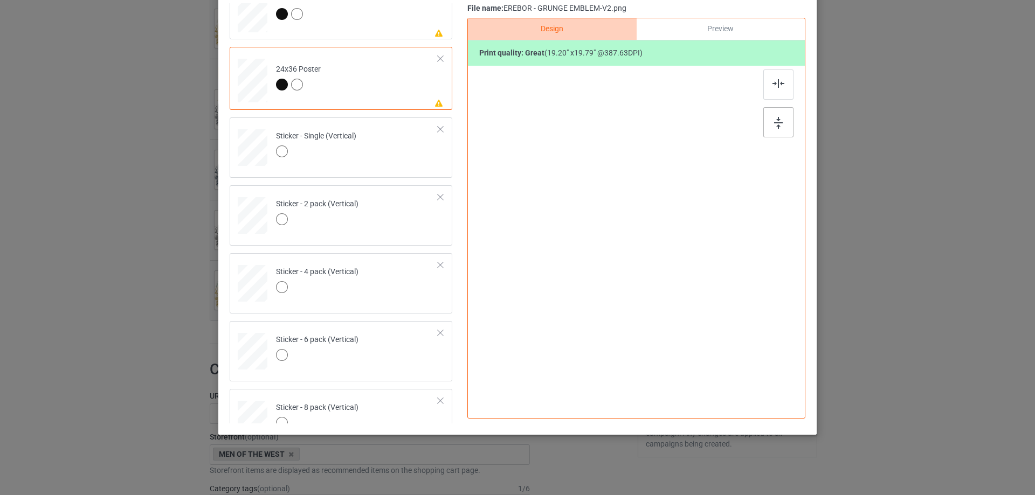
click at [775, 121] on img at bounding box center [778, 123] width 9 height 12
click at [772, 84] on img at bounding box center [778, 83] width 12 height 9
click at [394, 34] on td "Please review artwork placement 16x24 Poster" at bounding box center [357, 8] width 174 height 54
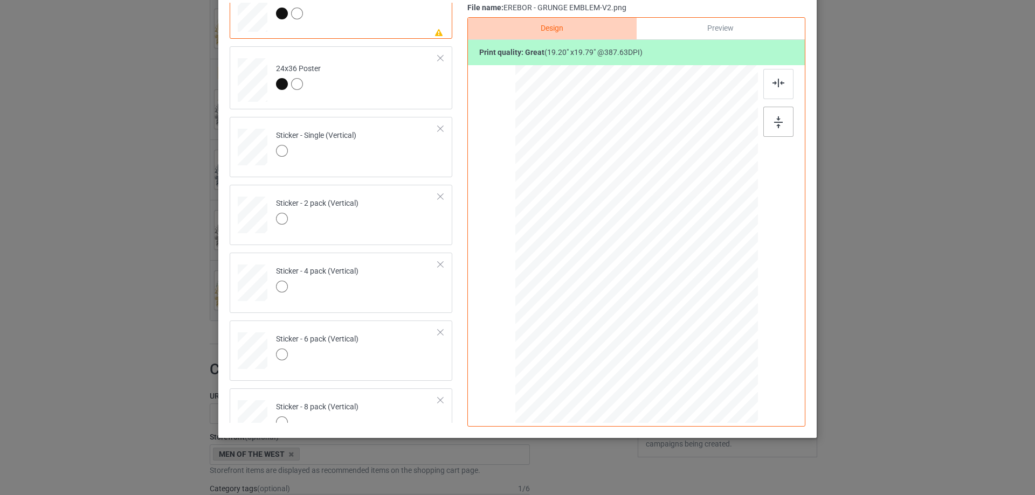
click at [785, 124] on div at bounding box center [778, 122] width 30 height 30
click at [772, 76] on div at bounding box center [778, 84] width 30 height 30
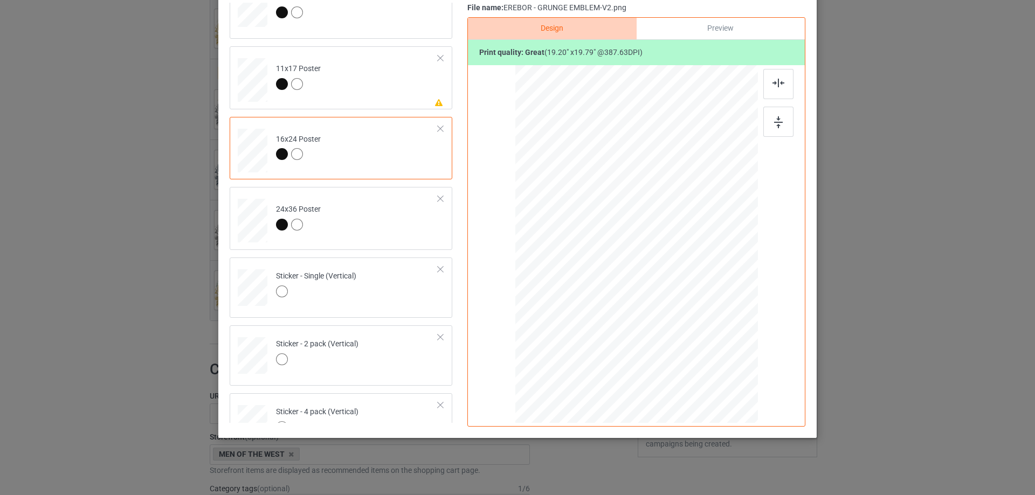
scroll to position [411, 0]
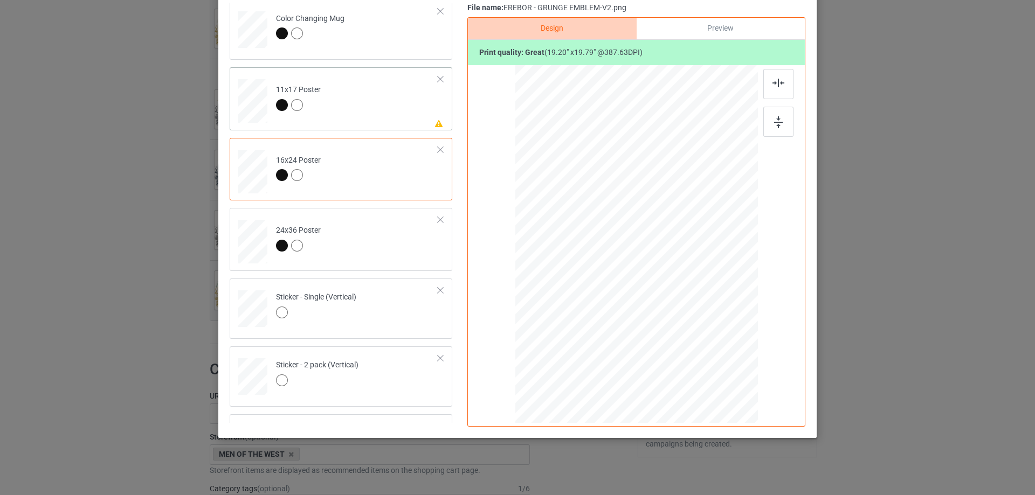
click at [384, 104] on td "Please review artwork placement 11x17 Poster" at bounding box center [357, 99] width 174 height 54
click at [767, 116] on div at bounding box center [778, 122] width 30 height 30
click at [773, 81] on img at bounding box center [778, 83] width 12 height 9
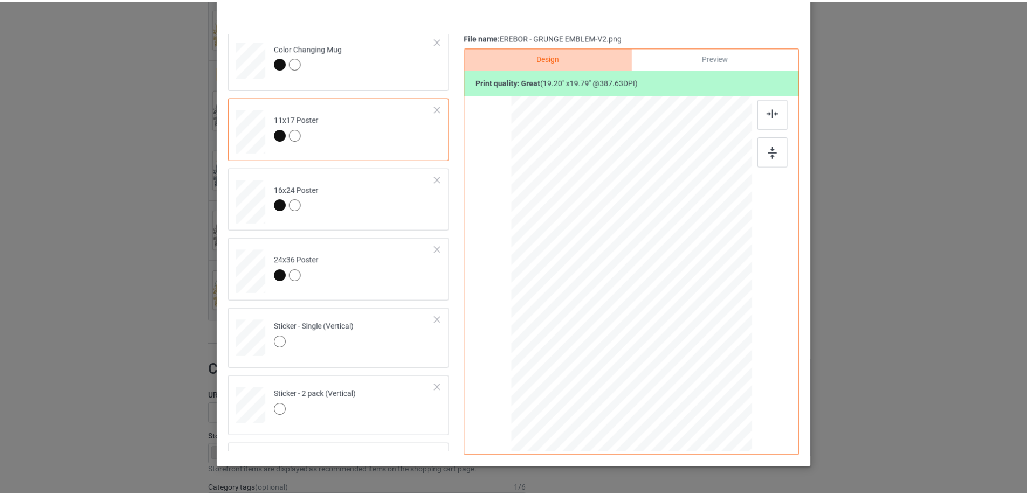
scroll to position [73, 0]
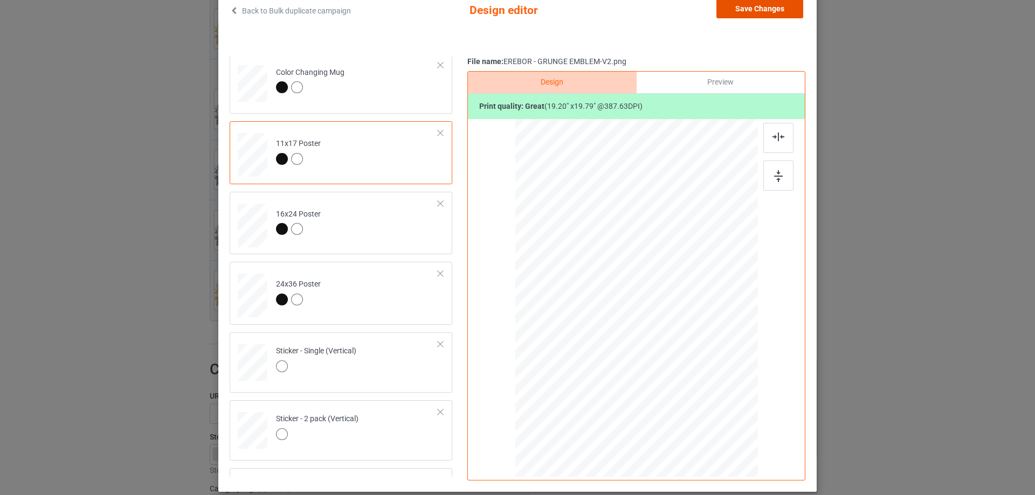
click at [742, 12] on button "Save Changes" at bounding box center [759, 8] width 87 height 19
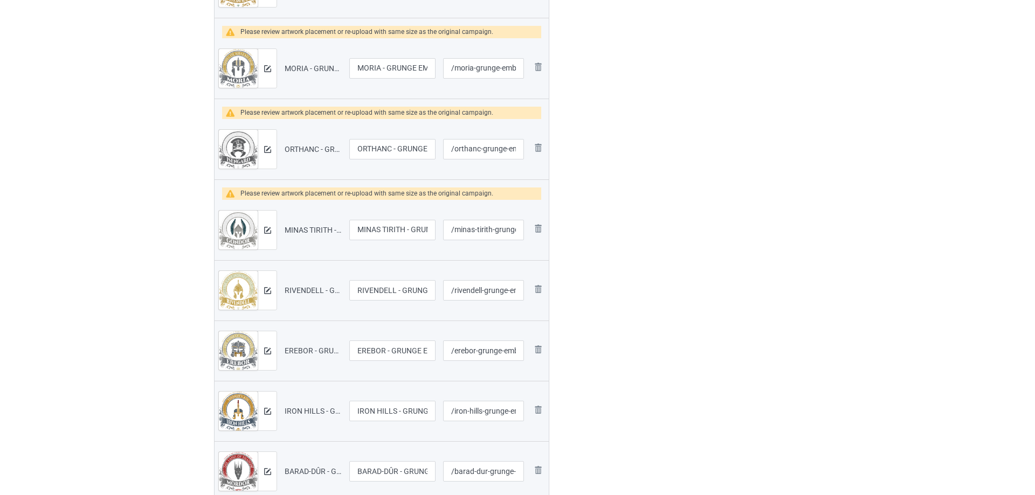
scroll to position [916, 0]
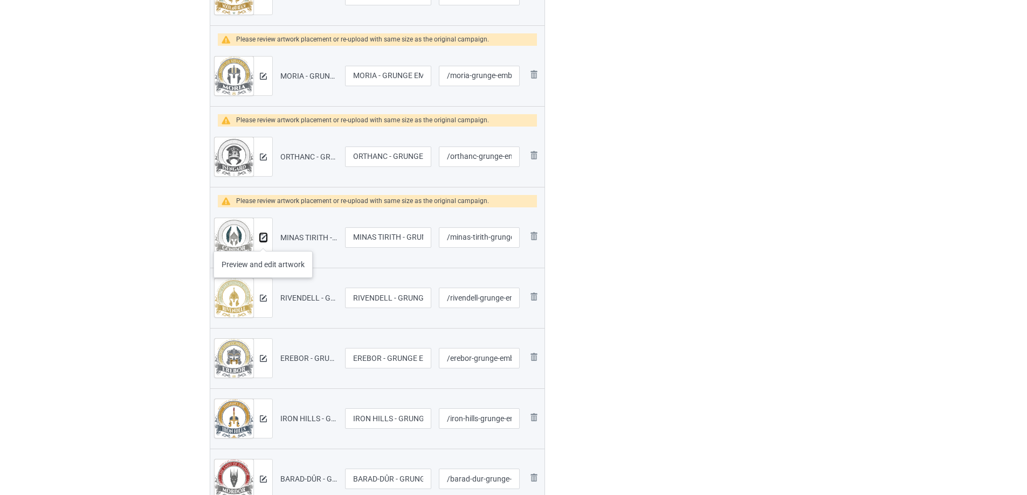
click at [263, 240] on img at bounding box center [263, 237] width 7 height 7
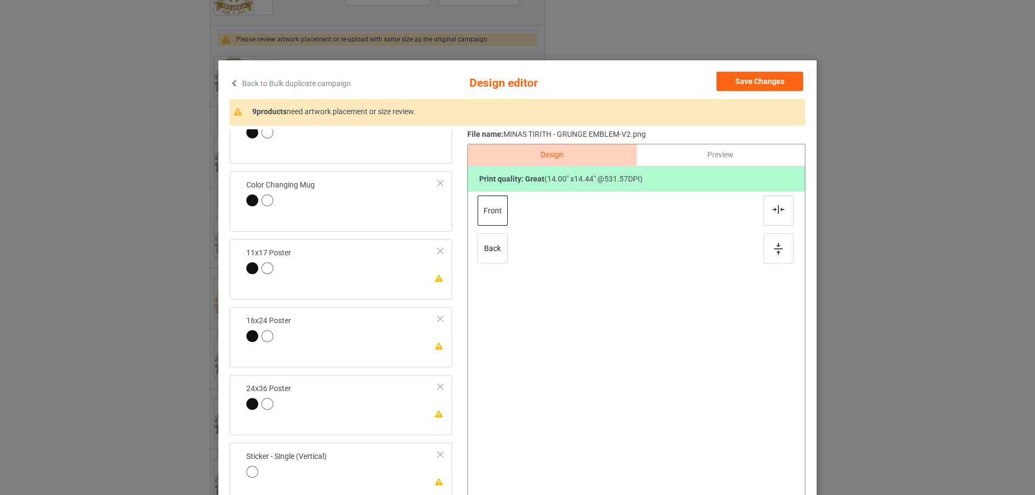
scroll to position [377, 0]
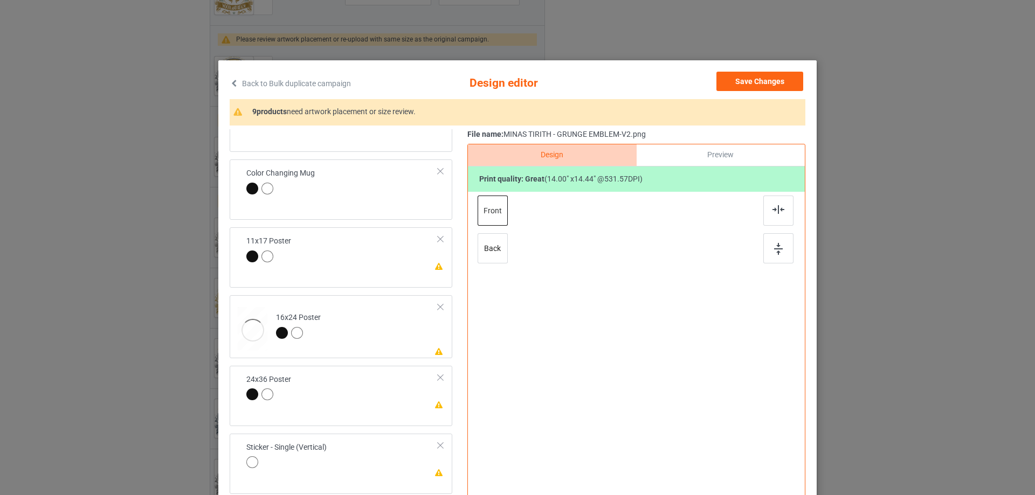
click at [371, 226] on div "Classic T-Shirt Hooded Sweatshirt [DEMOGRAPHIC_DATA] T-Shirt Long Sleeve Tee Cr…" at bounding box center [345, 327] width 230 height 1150
click at [368, 258] on td "Please review artwork placement 11x17 Poster" at bounding box center [342, 250] width 204 height 37
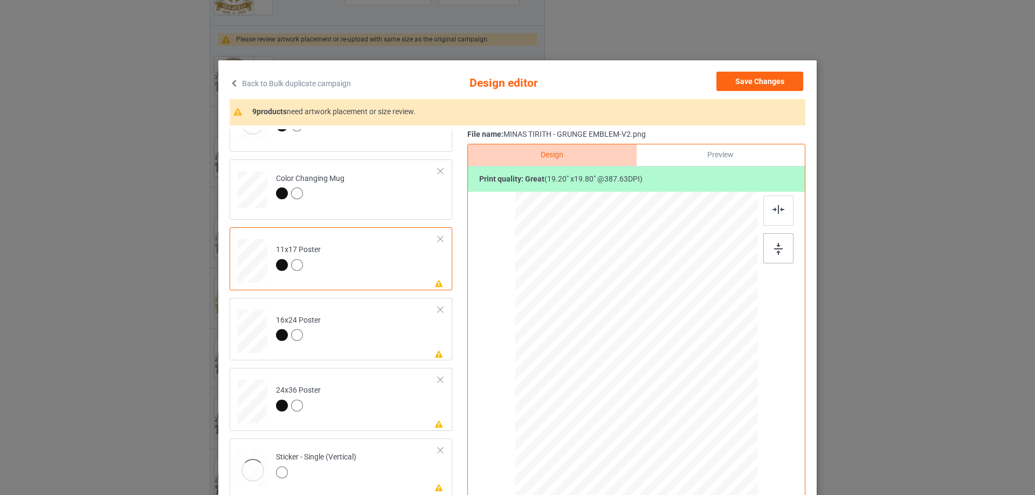
click at [779, 244] on img at bounding box center [778, 249] width 9 height 12
click at [777, 213] on img at bounding box center [778, 209] width 12 height 9
click at [386, 340] on td "Please review artwork placement 16x24 Poster" at bounding box center [357, 329] width 174 height 54
click at [769, 252] on div at bounding box center [778, 248] width 30 height 30
drag, startPoint x: 778, startPoint y: 206, endPoint x: 640, endPoint y: 282, distance: 157.7
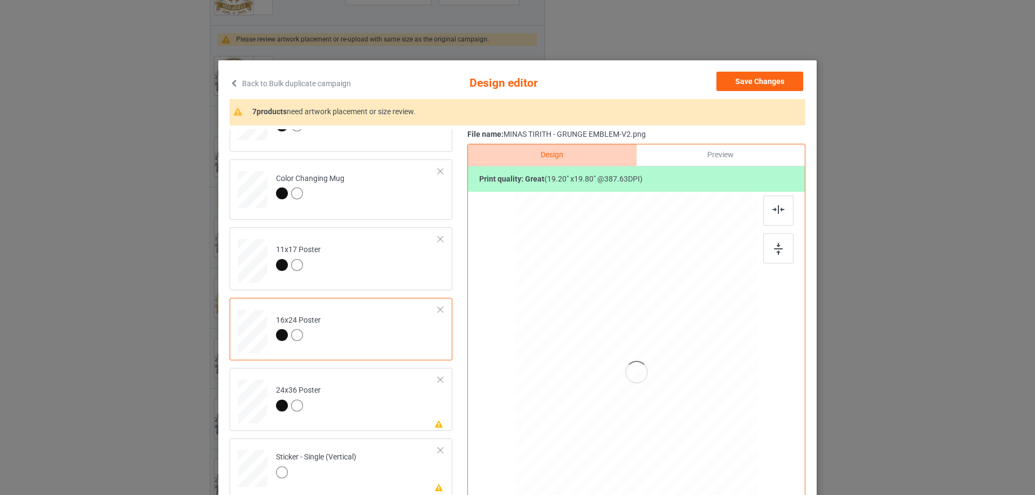
click at [778, 206] on img at bounding box center [778, 209] width 12 height 9
click at [373, 398] on td "Please review artwork placement 24x36 Poster" at bounding box center [357, 399] width 174 height 54
click at [785, 238] on div at bounding box center [778, 248] width 30 height 30
click at [777, 215] on div at bounding box center [778, 211] width 30 height 30
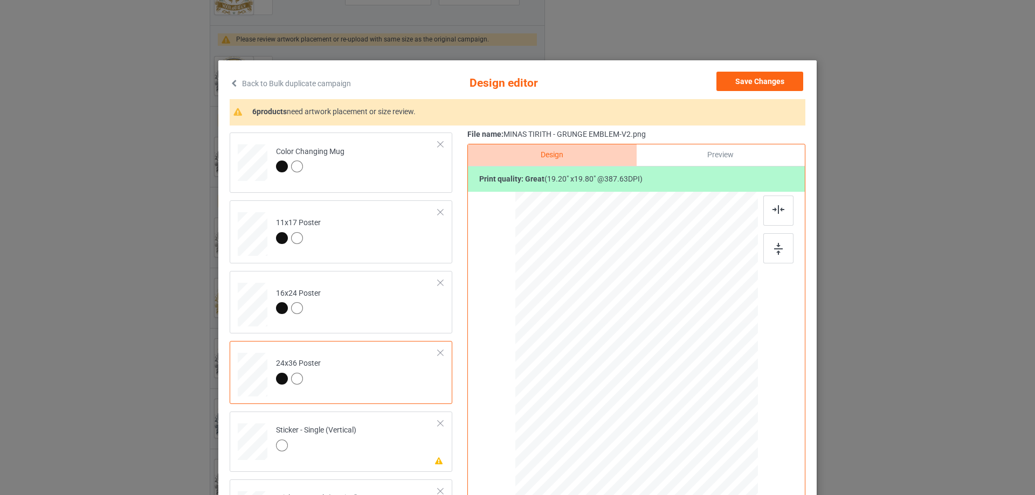
scroll to position [485, 0]
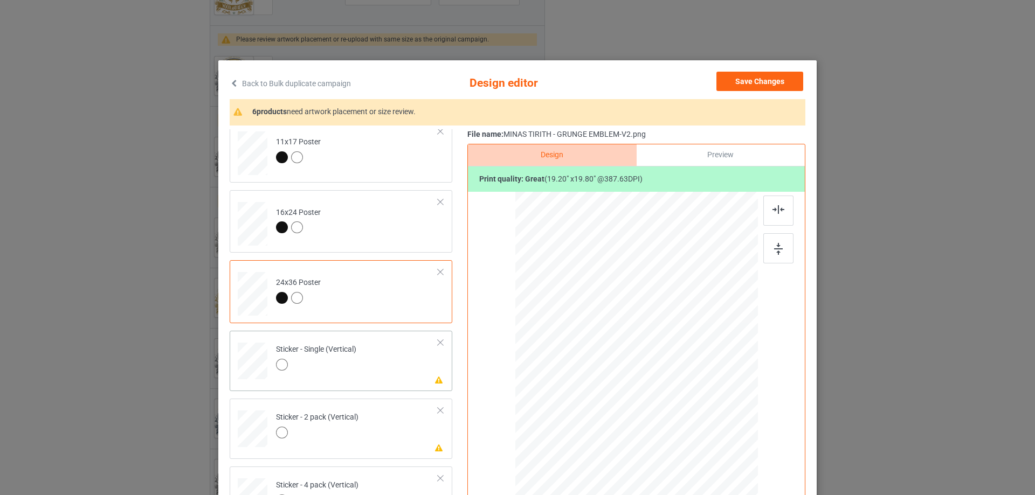
click at [389, 372] on td "Please review artwork placement Sticker - Single (Vertical)" at bounding box center [357, 358] width 174 height 47
click at [766, 245] on div at bounding box center [778, 248] width 30 height 30
click at [777, 212] on img at bounding box center [778, 209] width 12 height 9
click at [410, 435] on td "Please review artwork placement Sticker - 2 pack (Vertical)" at bounding box center [357, 426] width 174 height 47
click at [767, 260] on div at bounding box center [778, 248] width 30 height 30
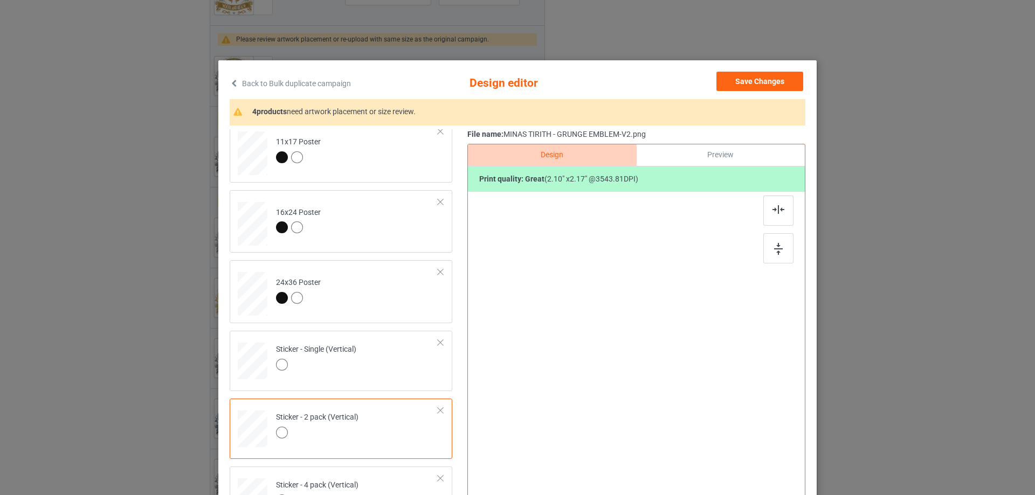
click at [791, 211] on div at bounding box center [779, 233] width 32 height 75
click at [776, 214] on img at bounding box center [778, 209] width 12 height 9
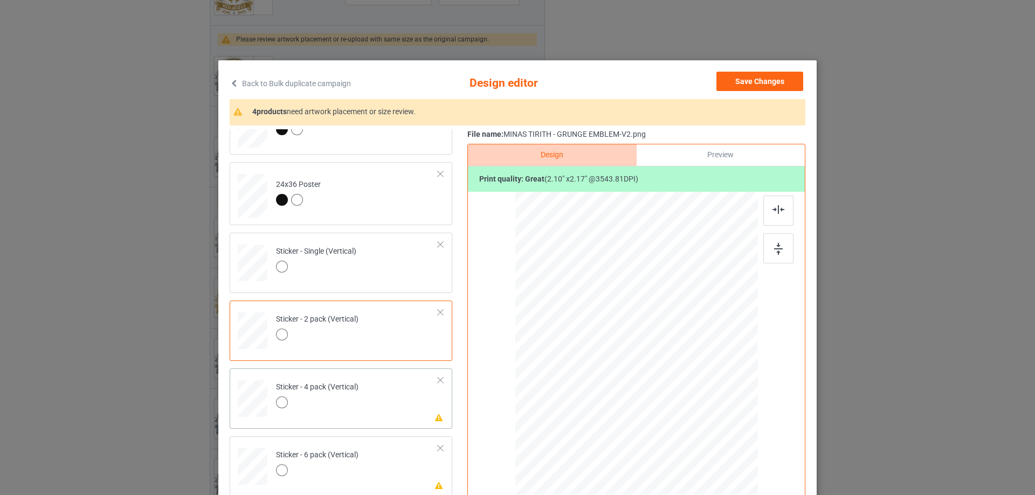
scroll to position [593, 0]
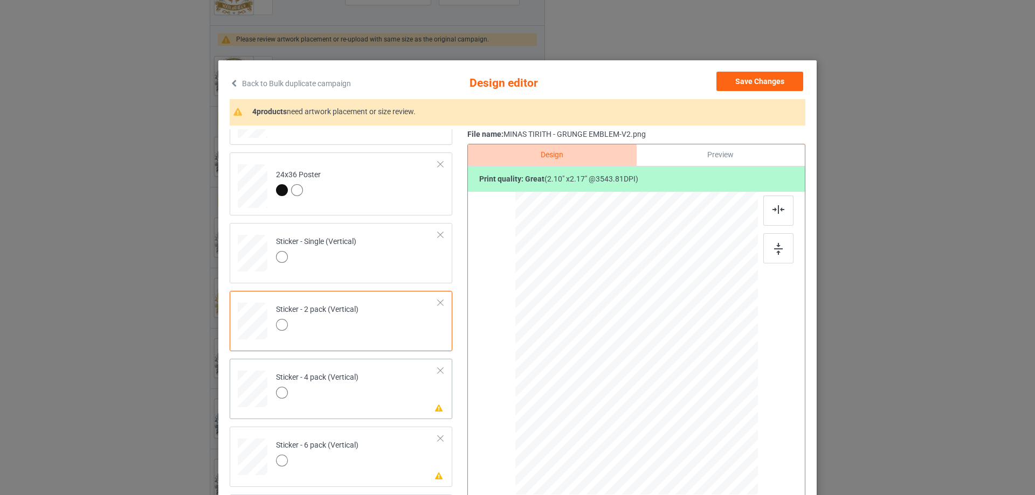
click at [400, 398] on td "Please review artwork placement Sticker - 4 pack (Vertical)" at bounding box center [357, 386] width 174 height 47
click at [767, 251] on div at bounding box center [778, 248] width 30 height 30
click at [772, 206] on img at bounding box center [778, 209] width 12 height 9
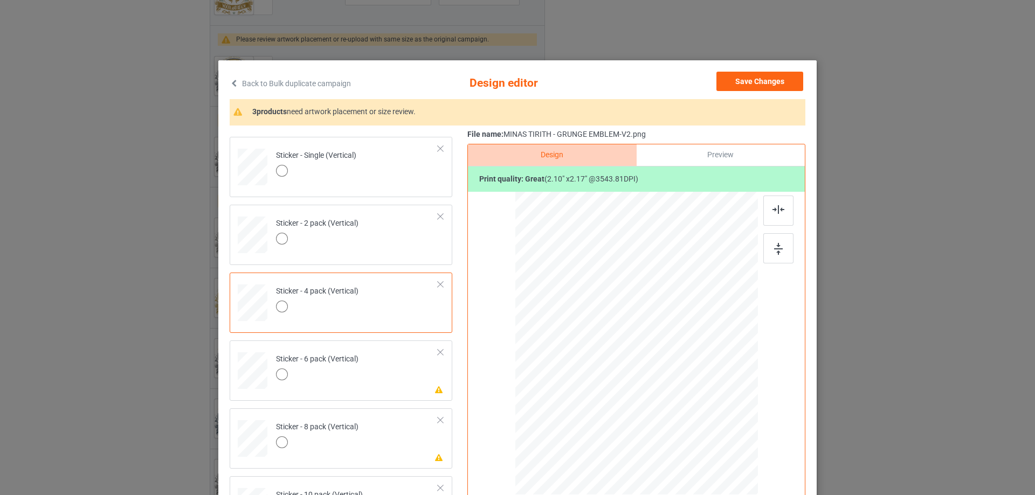
scroll to position [701, 0]
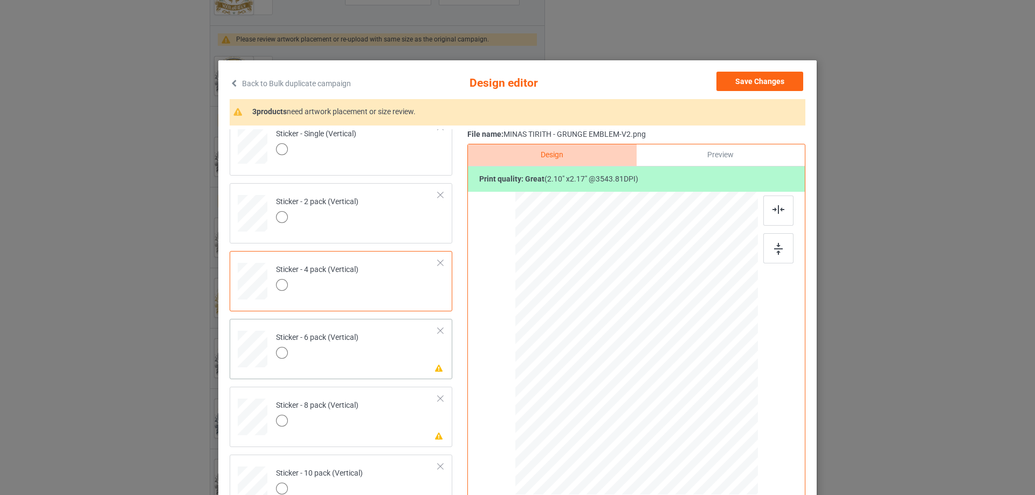
click at [388, 351] on td "Please review artwork placement Sticker - 6 pack (Vertical)" at bounding box center [357, 346] width 174 height 47
click at [776, 246] on img at bounding box center [778, 249] width 9 height 12
click at [774, 212] on img at bounding box center [778, 209] width 12 height 9
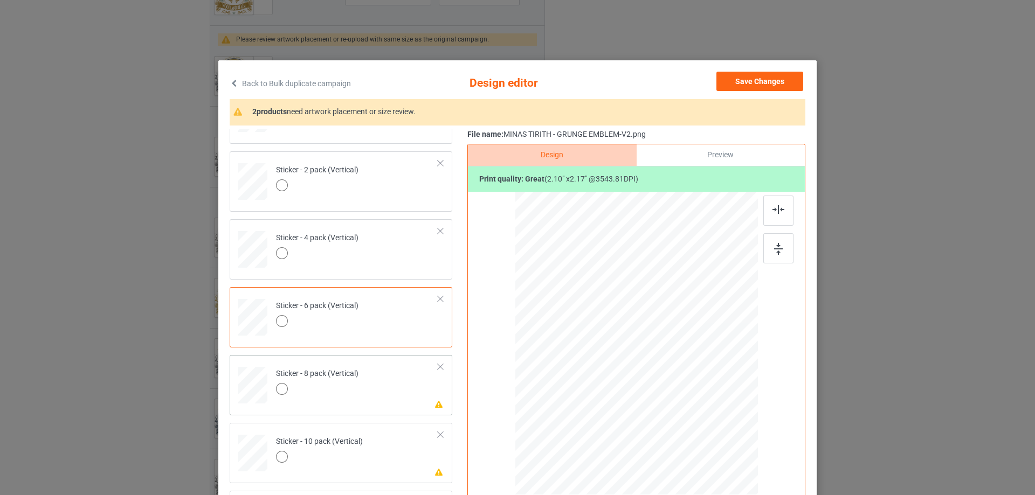
scroll to position [734, 0]
click at [367, 391] on td "Please review artwork placement Sticker - 8 pack (Vertical)" at bounding box center [357, 381] width 174 height 47
click at [780, 245] on div at bounding box center [778, 248] width 30 height 30
click at [777, 212] on img at bounding box center [778, 209] width 12 height 9
click at [369, 446] on td "Please review artwork placement Sticker - 10 pack (Vertical)" at bounding box center [357, 449] width 174 height 47
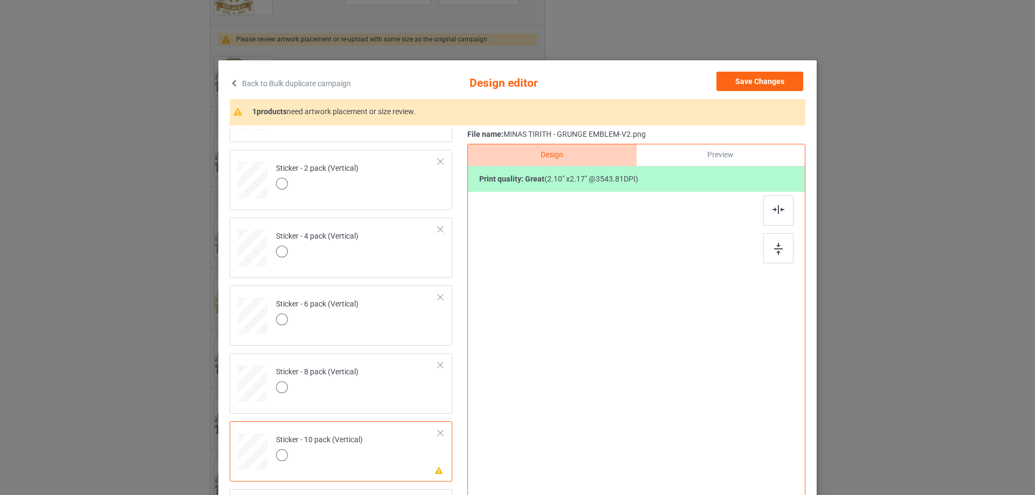
drag, startPoint x: 777, startPoint y: 243, endPoint x: 769, endPoint y: 230, distance: 14.8
click at [776, 243] on div at bounding box center [778, 248] width 30 height 30
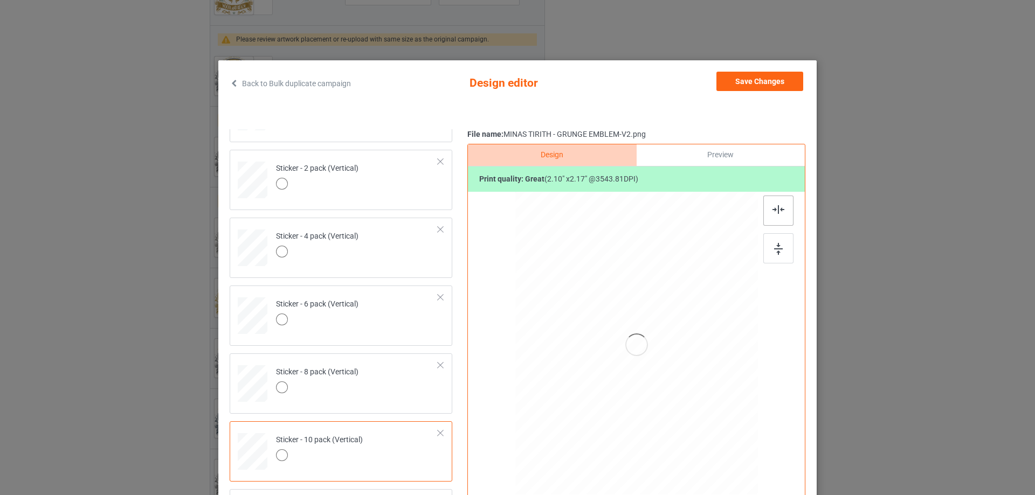
click at [766, 210] on div at bounding box center [778, 211] width 30 height 30
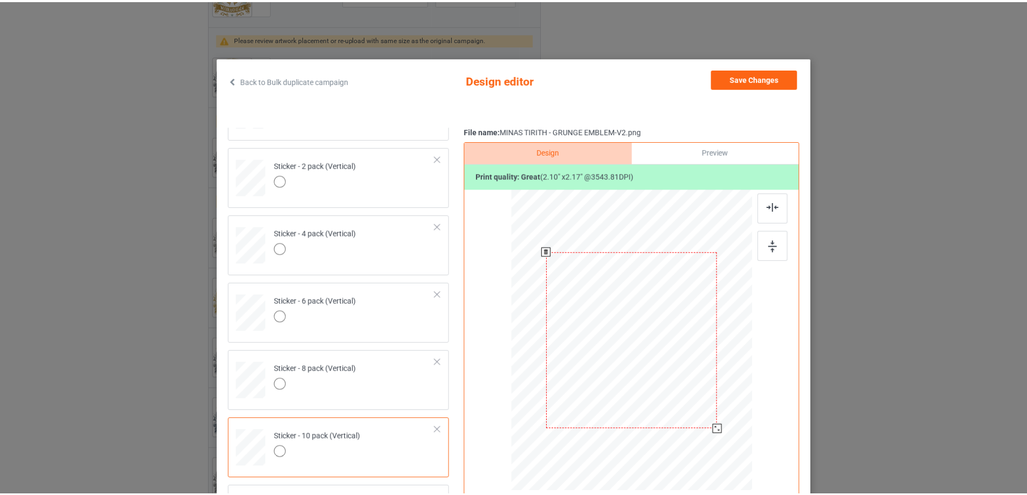
scroll to position [0, 0]
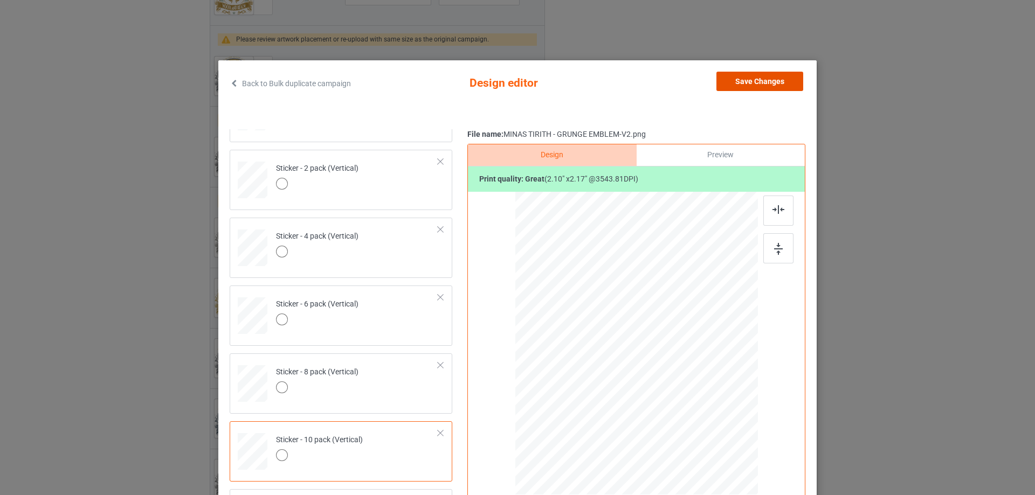
click at [754, 77] on button "Save Changes" at bounding box center [759, 81] width 87 height 19
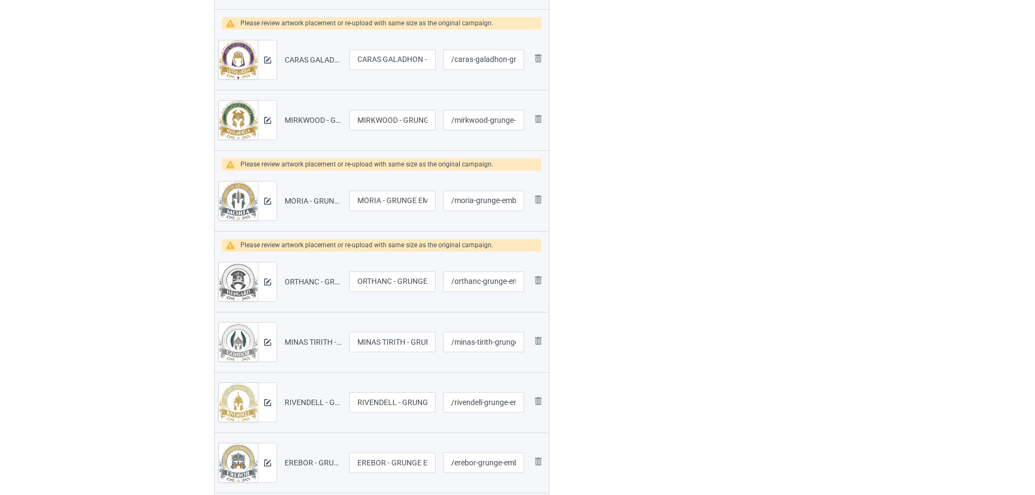
scroll to position [755, 0]
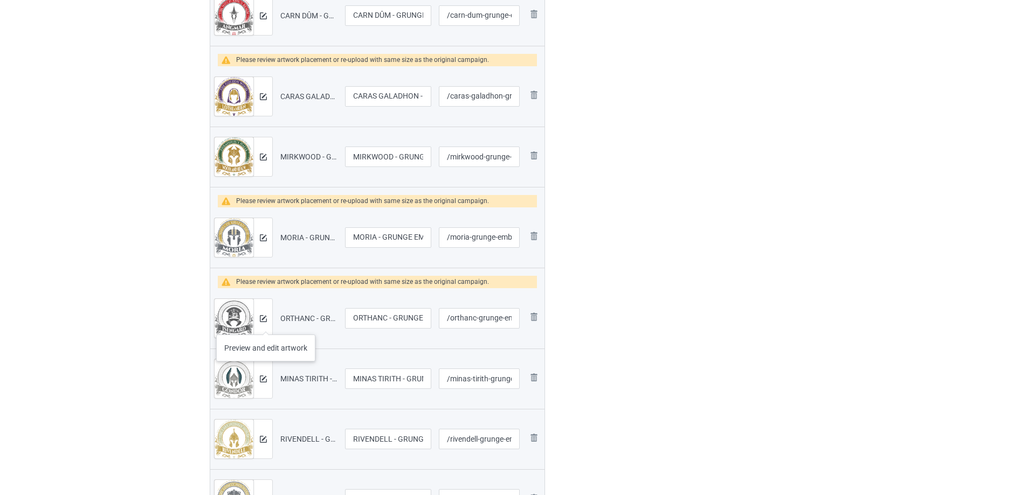
click at [266, 324] on div at bounding box center [262, 318] width 19 height 39
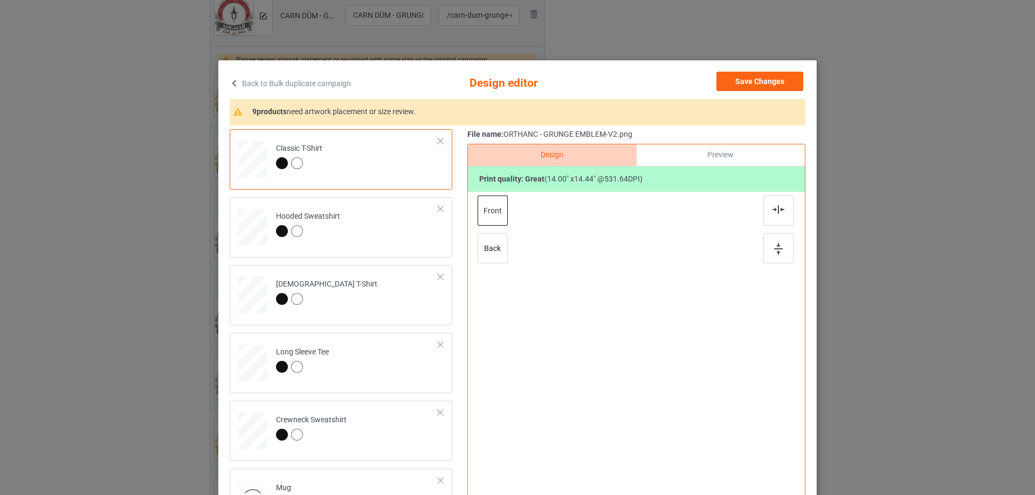
scroll to position [216, 0]
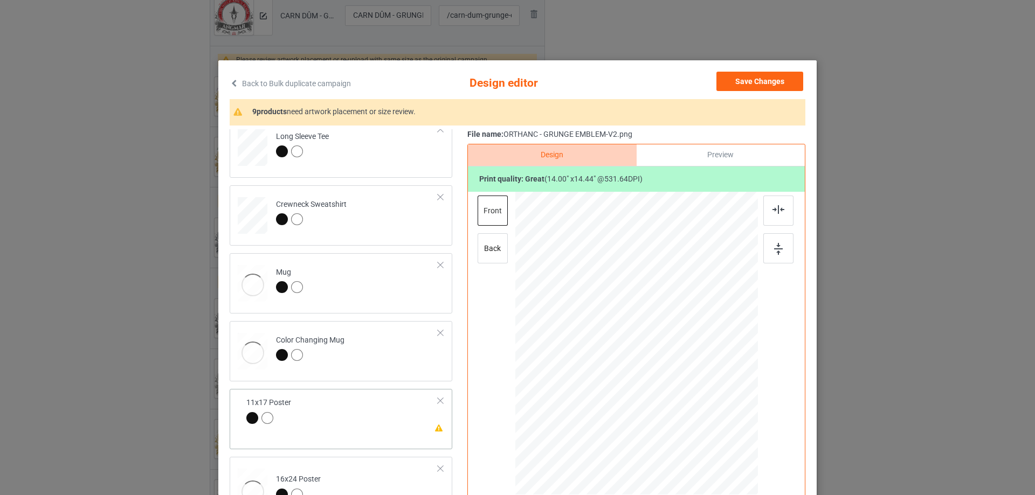
click at [380, 413] on td "Please review artwork placement 11x17 Poster" at bounding box center [342, 411] width 204 height 37
click at [777, 243] on div at bounding box center [778, 248] width 30 height 30
drag, startPoint x: 769, startPoint y: 210, endPoint x: 683, endPoint y: 258, distance: 97.9
click at [772, 210] on img at bounding box center [778, 209] width 12 height 9
click at [396, 469] on td "Please review artwork placement 16x24 Poster" at bounding box center [357, 491] width 174 height 54
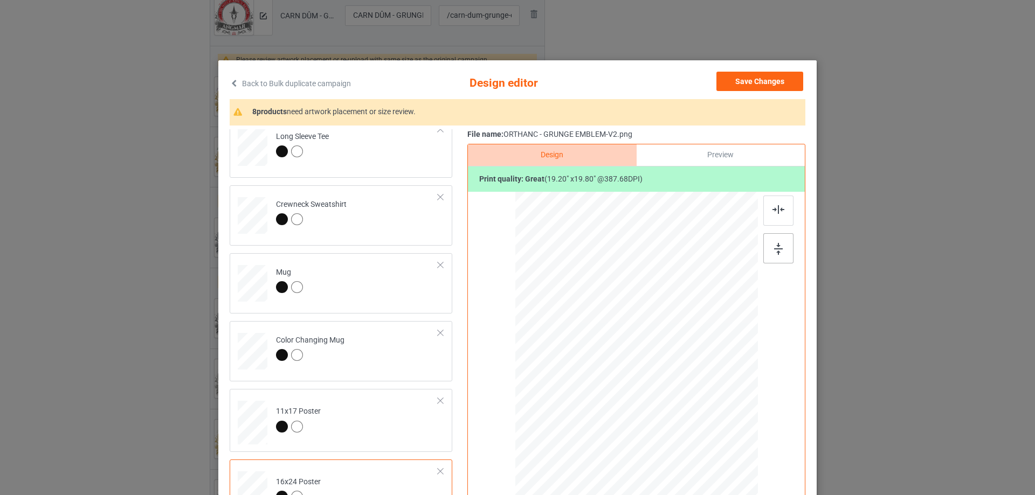
click at [777, 240] on div at bounding box center [778, 248] width 30 height 30
click at [775, 199] on div at bounding box center [778, 211] width 30 height 30
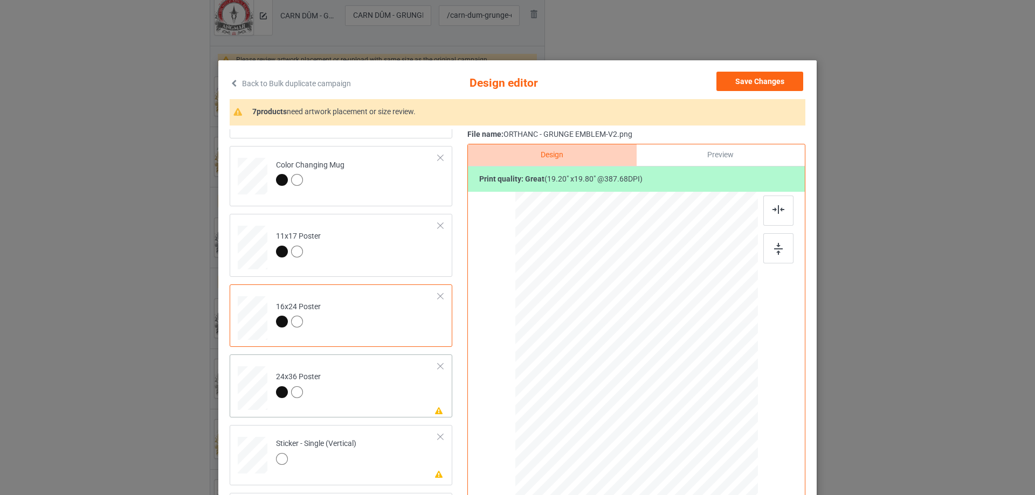
scroll to position [431, 0]
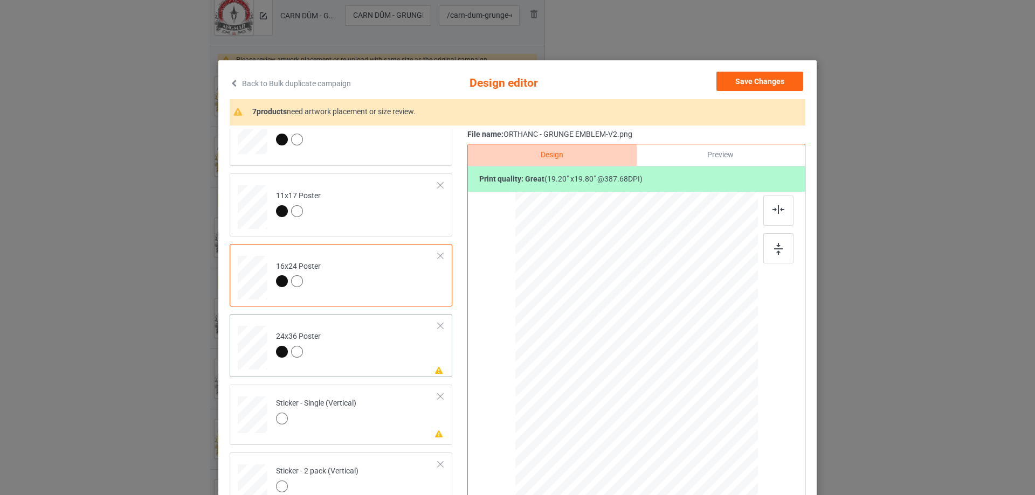
click at [387, 336] on td "Please review artwork placement 24x36 Poster" at bounding box center [357, 346] width 174 height 54
click at [774, 243] on img at bounding box center [778, 249] width 9 height 12
click at [777, 198] on div at bounding box center [778, 211] width 30 height 30
click at [382, 414] on td "Please review artwork placement Sticker - Single (Vertical)" at bounding box center [357, 412] width 174 height 47
click at [763, 253] on div at bounding box center [778, 248] width 30 height 30
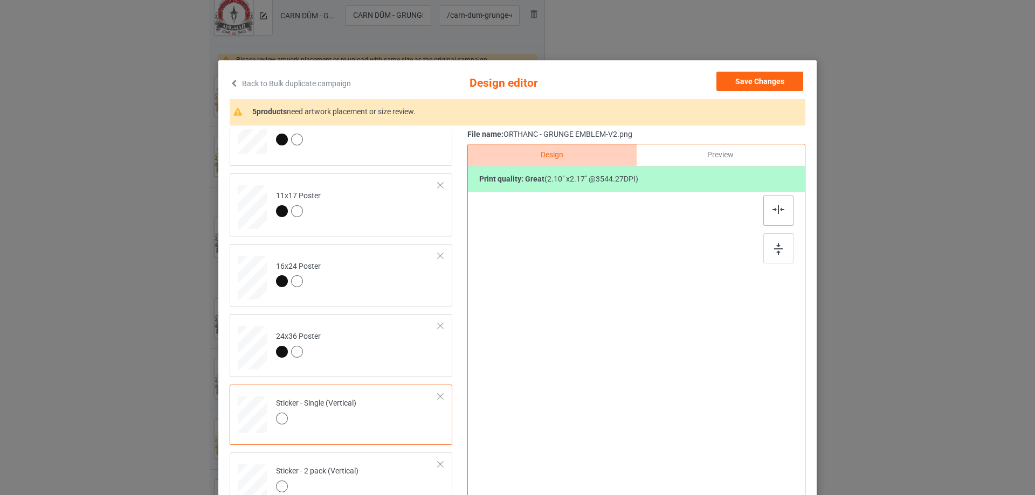
click at [778, 206] on img at bounding box center [778, 209] width 12 height 9
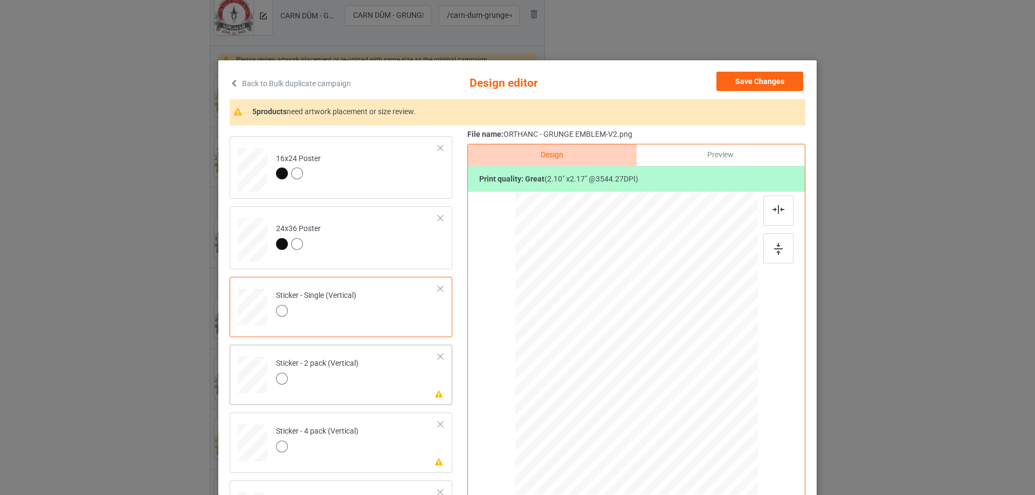
click at [387, 393] on td "Please review artwork placement Sticker - 2 pack (Vertical)" at bounding box center [357, 372] width 174 height 47
click at [769, 243] on div at bounding box center [778, 248] width 30 height 30
click at [767, 223] on div at bounding box center [778, 211] width 30 height 30
click at [350, 428] on div "Sticker - 4 pack (Vertical)" at bounding box center [317, 438] width 82 height 25
click at [780, 246] on div at bounding box center [778, 248] width 30 height 30
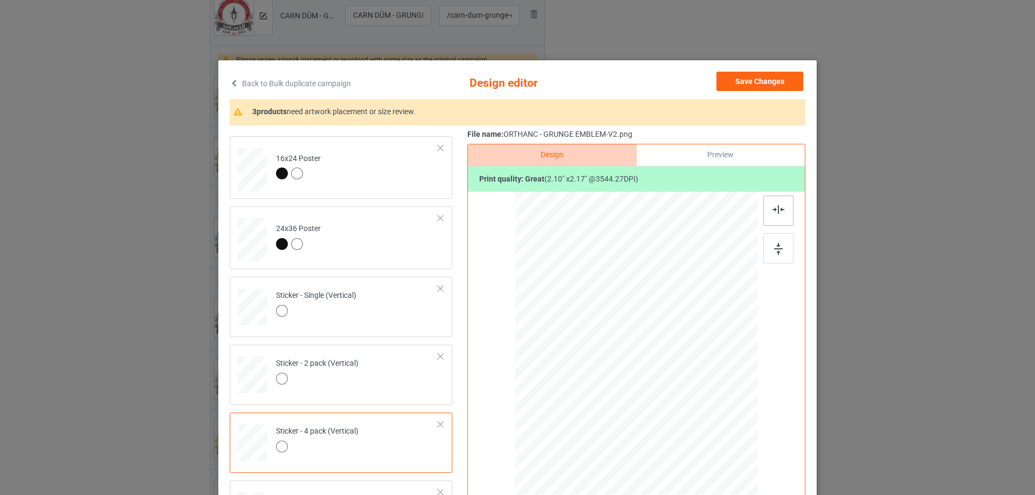
click at [777, 214] on img at bounding box center [778, 209] width 12 height 9
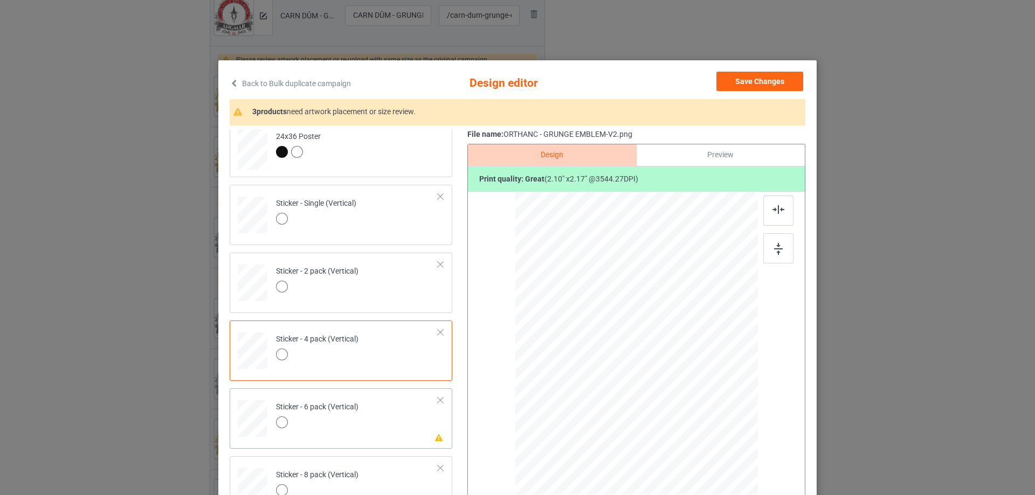
scroll to position [647, 0]
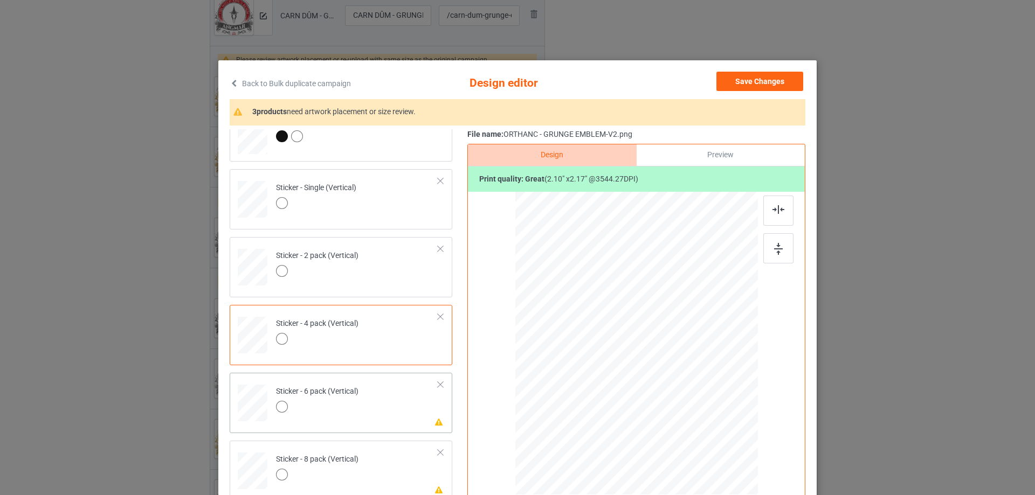
click at [388, 418] on td "Please review artwork placement Sticker - 6 pack (Vertical)" at bounding box center [357, 400] width 174 height 47
click at [765, 244] on div at bounding box center [778, 248] width 30 height 30
click at [773, 202] on div at bounding box center [778, 211] width 30 height 30
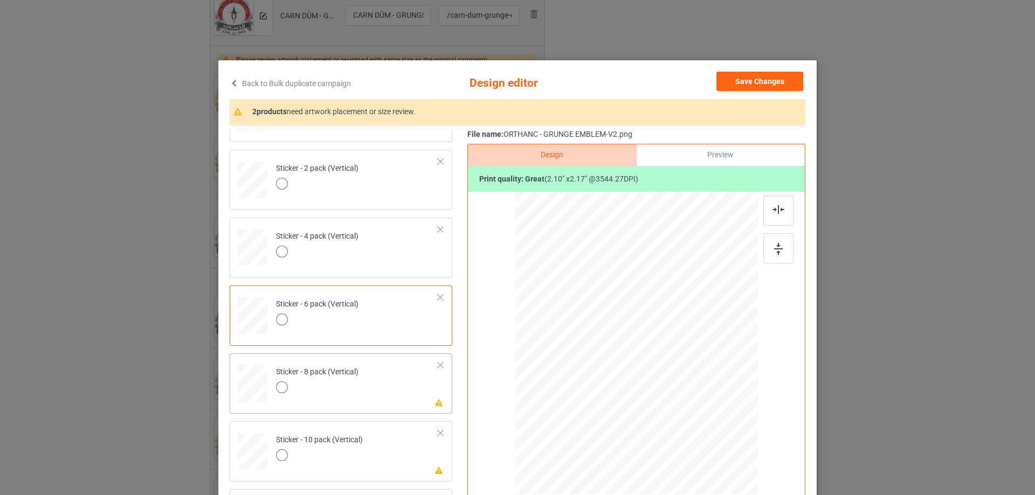
click at [377, 405] on td "Please review artwork placement Sticker - 8 pack (Vertical)" at bounding box center [357, 381] width 174 height 47
click at [774, 244] on img at bounding box center [778, 249] width 9 height 12
click at [763, 209] on div at bounding box center [778, 211] width 30 height 30
click at [400, 461] on td "Please review artwork placement Sticker - 10 pack (Vertical)" at bounding box center [357, 449] width 174 height 47
click at [769, 240] on div at bounding box center [778, 248] width 30 height 30
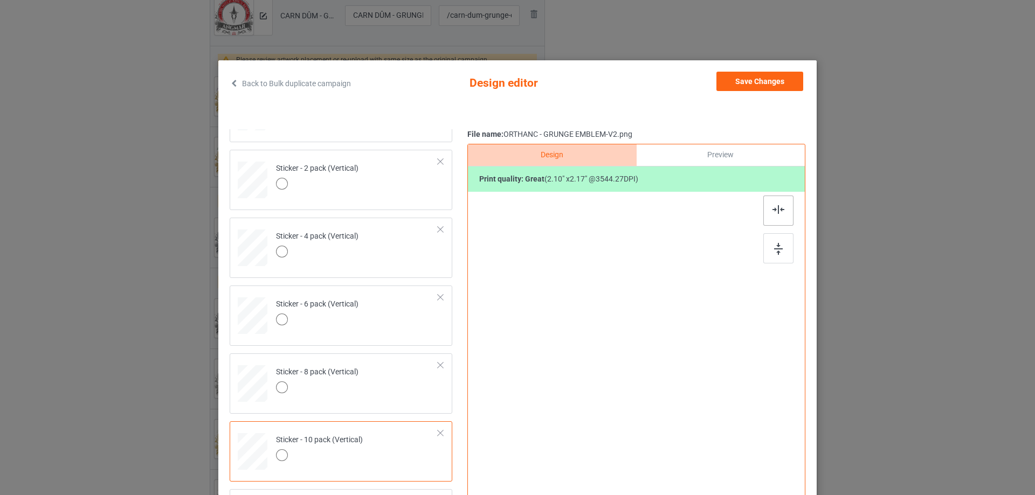
click at [772, 200] on div at bounding box center [778, 211] width 30 height 30
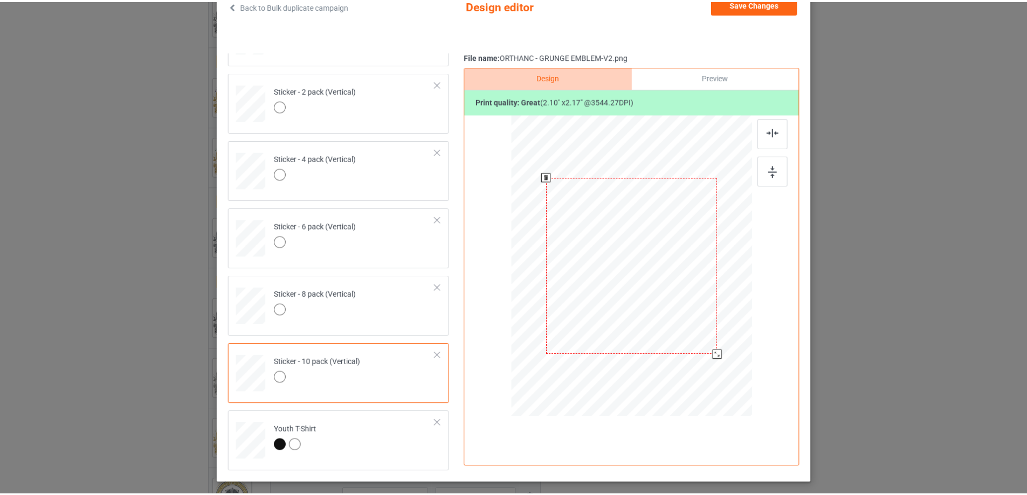
scroll to position [54, 0]
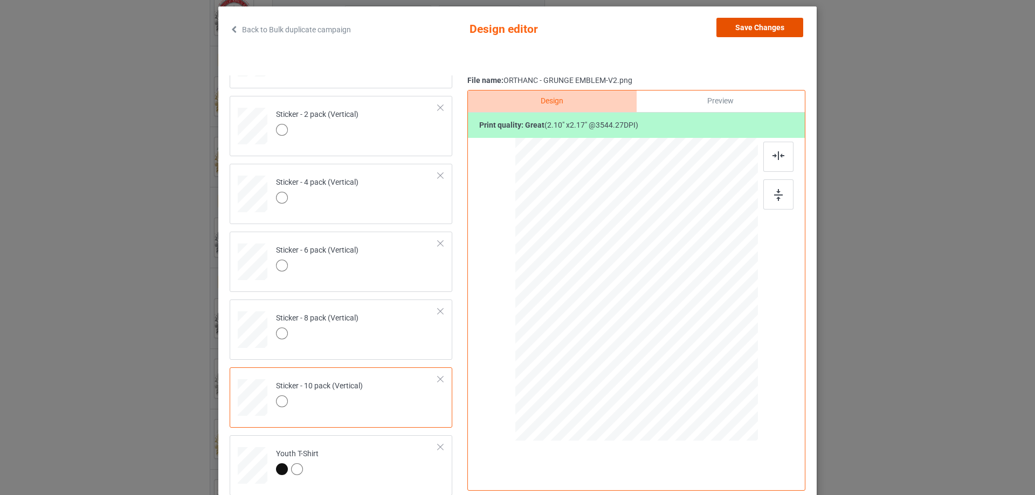
drag, startPoint x: 760, startPoint y: 20, endPoint x: 717, endPoint y: 37, distance: 46.2
click at [760, 20] on button "Save Changes" at bounding box center [759, 27] width 87 height 19
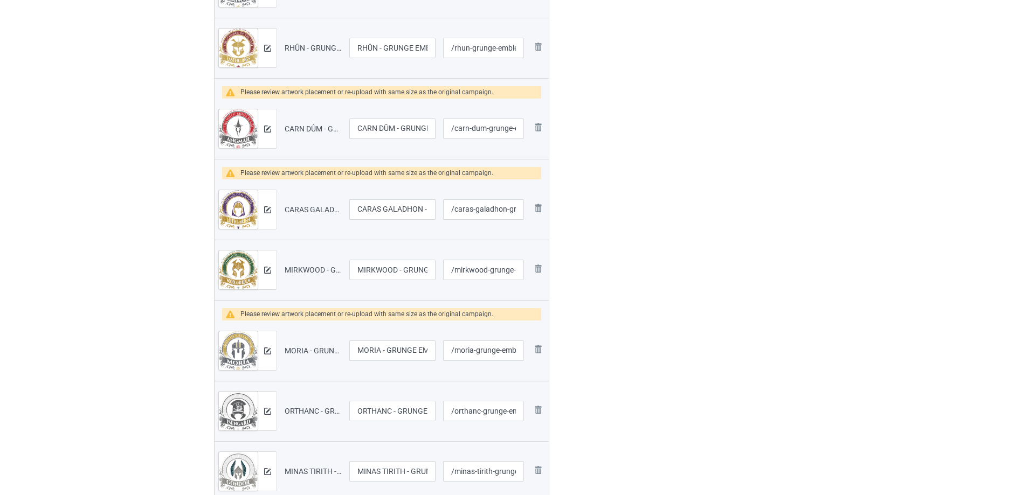
scroll to position [593, 0]
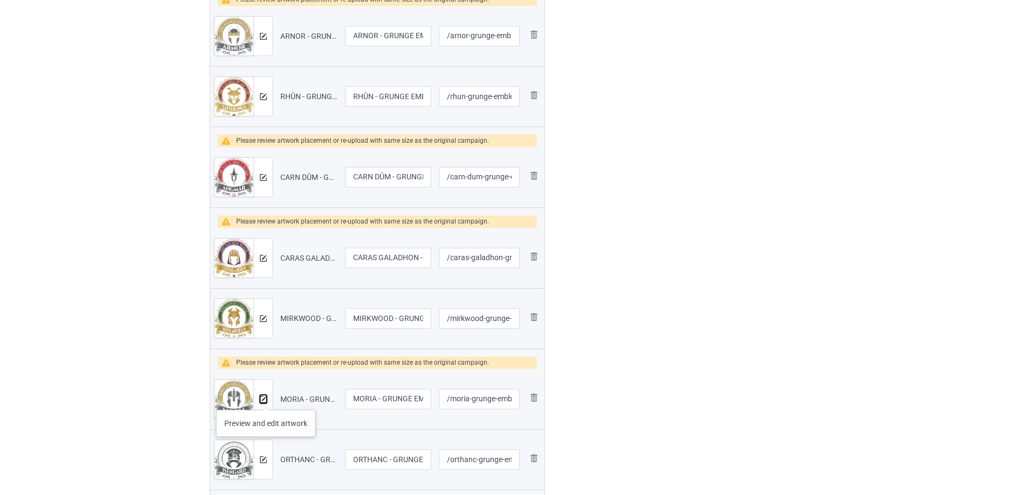
click at [266, 399] on img at bounding box center [263, 399] width 7 height 7
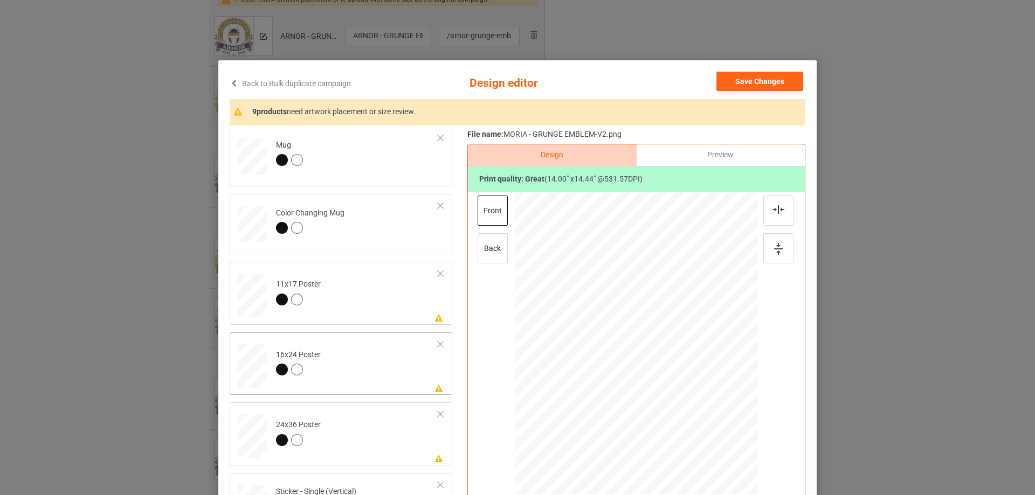
scroll to position [377, 0]
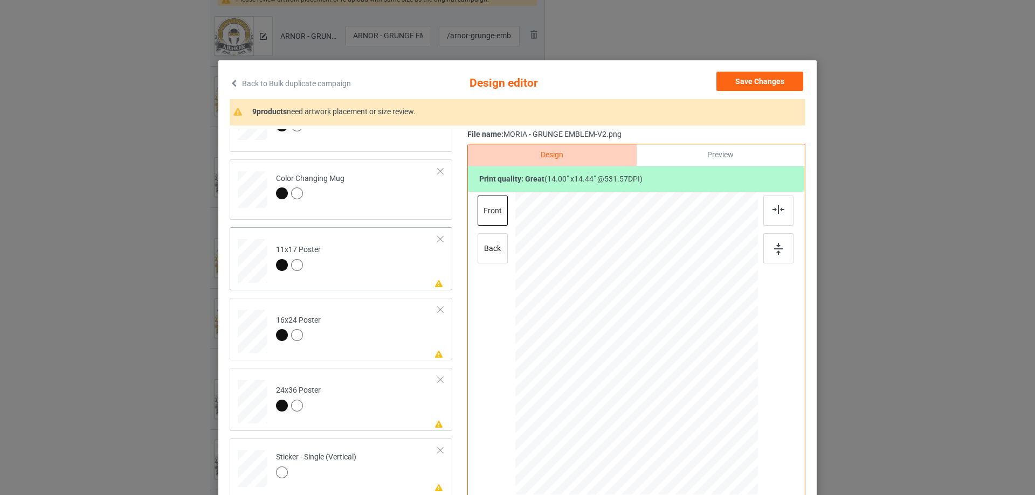
click at [374, 270] on td "Please review artwork placement 11x17 Poster" at bounding box center [357, 259] width 174 height 54
click at [786, 248] on div at bounding box center [778, 248] width 30 height 30
click at [768, 212] on div at bounding box center [778, 211] width 30 height 30
click at [386, 340] on td "Please review artwork placement 16x24 Poster" at bounding box center [357, 329] width 174 height 54
click at [778, 245] on img at bounding box center [778, 249] width 9 height 12
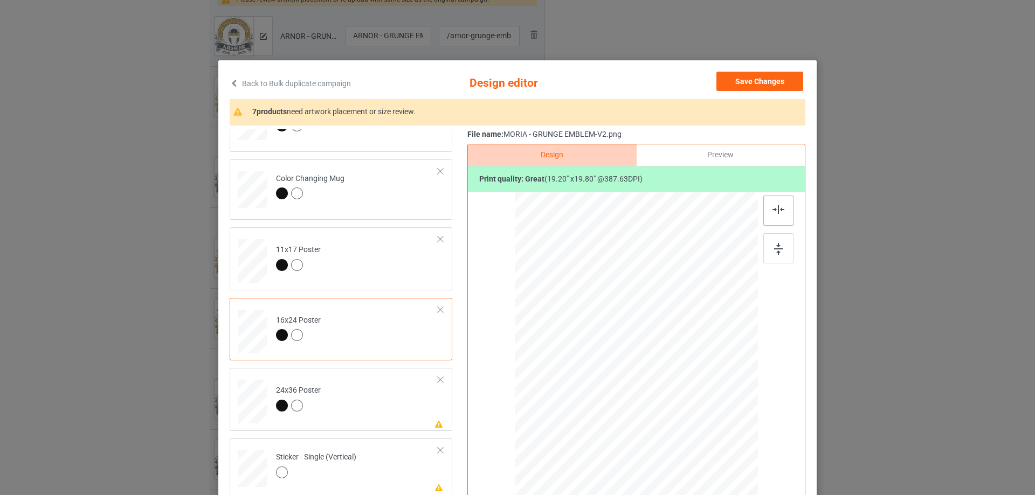
click at [766, 209] on div at bounding box center [778, 211] width 30 height 30
click at [372, 404] on td "Please review artwork placement 24x36 Poster" at bounding box center [357, 399] width 174 height 54
click at [777, 245] on img at bounding box center [778, 249] width 9 height 12
click at [774, 212] on img at bounding box center [778, 209] width 12 height 9
click at [371, 452] on td "Please review artwork placement Sticker - Single (Vertical)" at bounding box center [357, 466] width 174 height 47
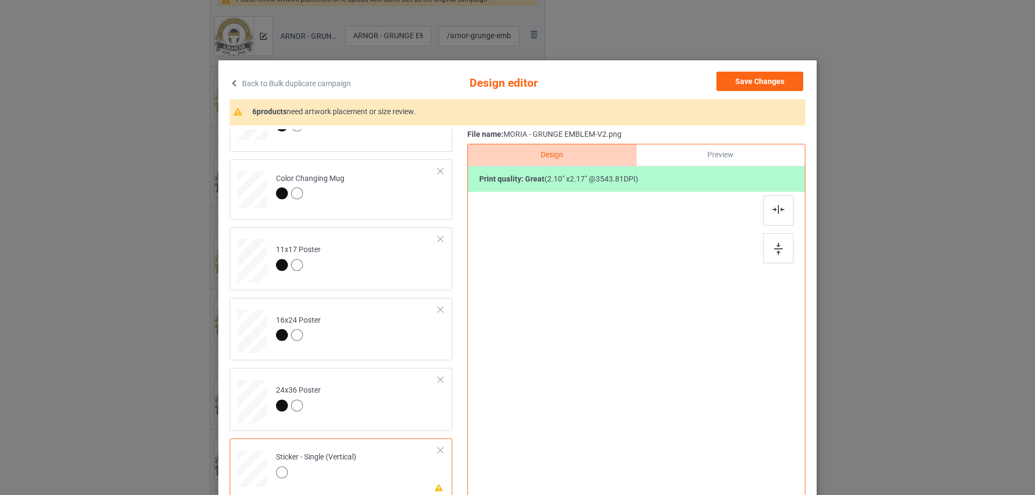
click at [756, 245] on div at bounding box center [636, 332] width 280 height 280
click at [781, 239] on div at bounding box center [778, 248] width 30 height 30
click at [774, 215] on div at bounding box center [778, 211] width 30 height 30
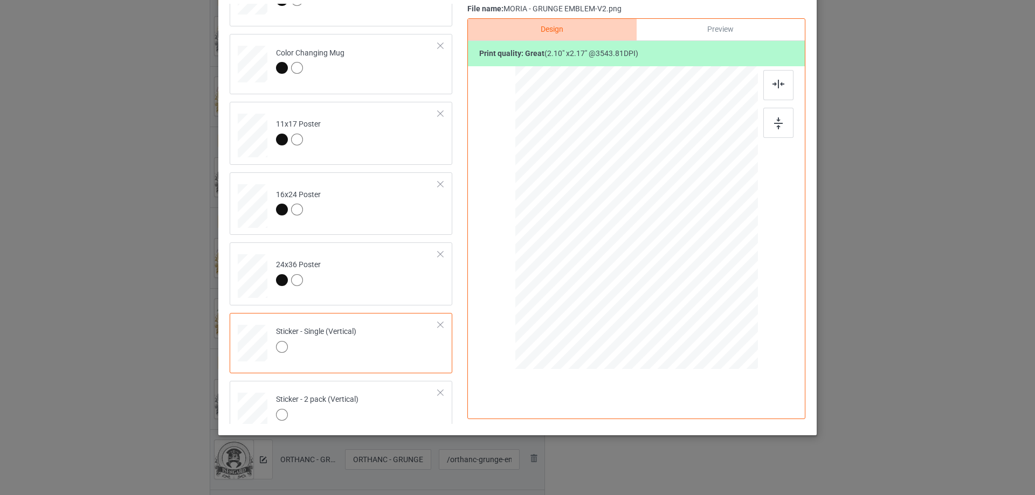
scroll to position [127, 0]
click at [374, 388] on td "Please review artwork placement Sticker - 2 pack (Vertical)" at bounding box center [357, 408] width 174 height 47
click at [777, 122] on img at bounding box center [778, 123] width 9 height 12
click at [778, 84] on img at bounding box center [778, 83] width 12 height 9
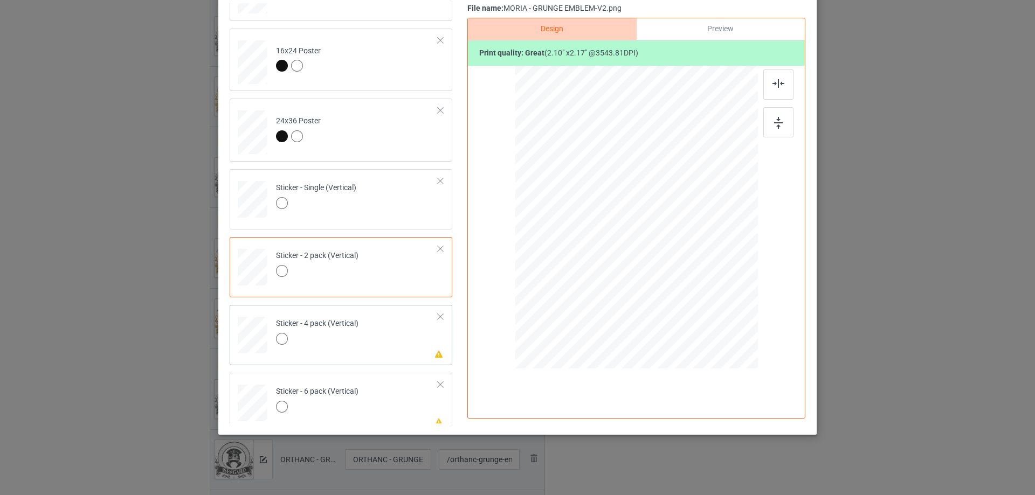
scroll to position [539, 0]
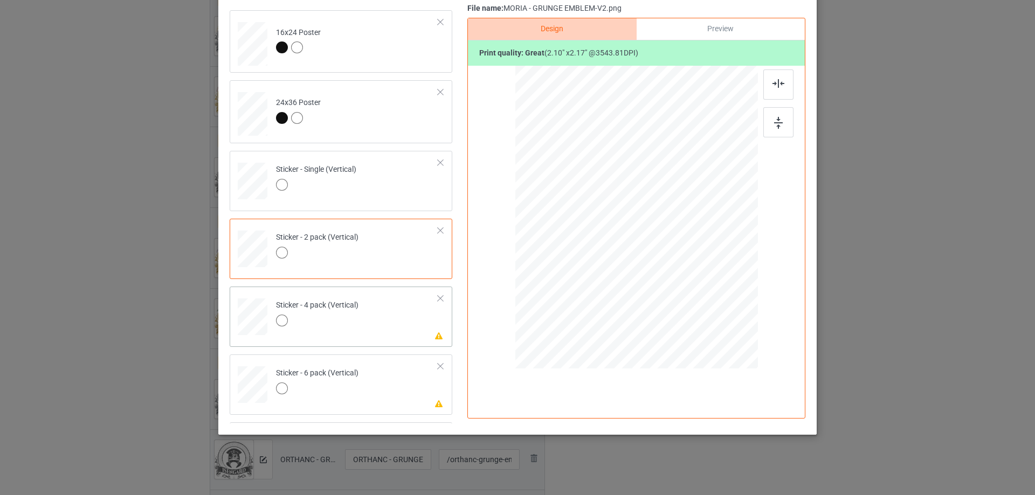
click at [381, 333] on td "Please review artwork placement Sticker - 4 pack (Vertical)" at bounding box center [357, 314] width 174 height 47
click at [777, 124] on img at bounding box center [778, 123] width 9 height 12
click at [777, 80] on img at bounding box center [778, 83] width 12 height 9
click at [357, 374] on td "Please review artwork placement Sticker - 6 pack (Vertical)" at bounding box center [357, 382] width 174 height 47
click at [781, 116] on div at bounding box center [778, 122] width 30 height 30
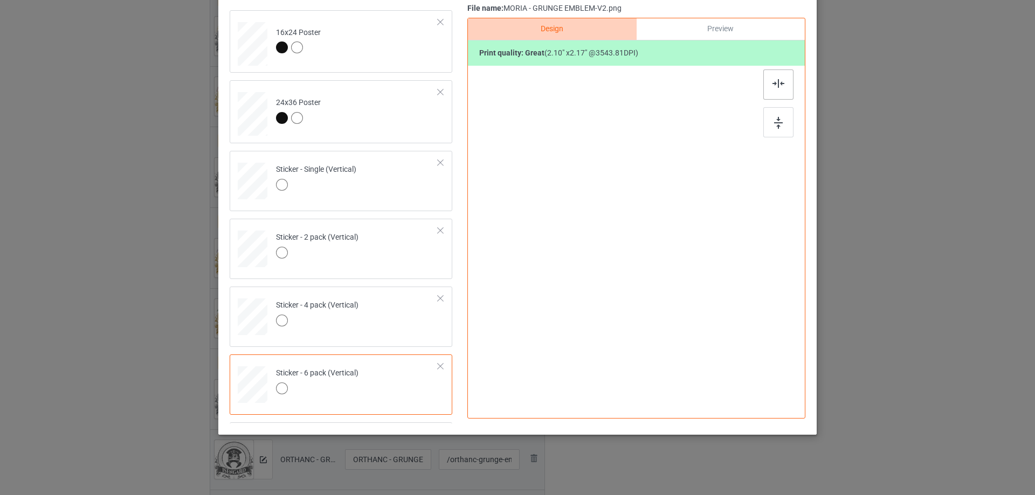
click at [774, 88] on div at bounding box center [778, 85] width 30 height 30
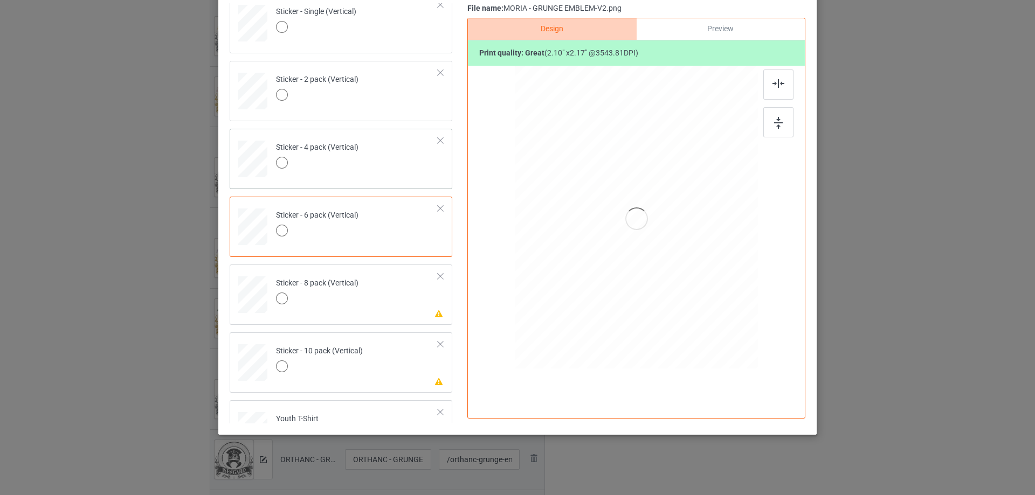
scroll to position [701, 0]
drag, startPoint x: 352, startPoint y: 302, endPoint x: 429, endPoint y: 283, distance: 79.0
click at [353, 302] on div at bounding box center [317, 296] width 82 height 15
click at [768, 108] on div at bounding box center [778, 122] width 30 height 30
click at [777, 88] on div at bounding box center [778, 85] width 30 height 30
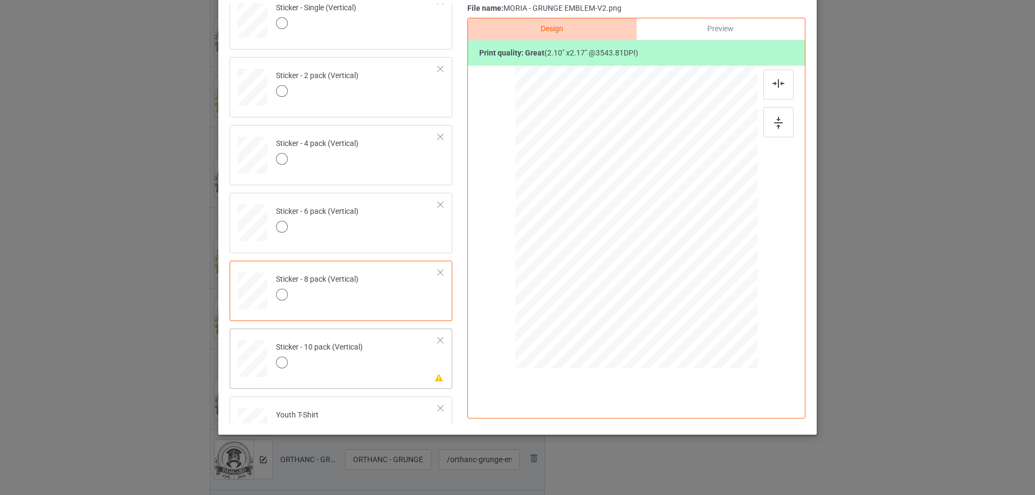
drag, startPoint x: 386, startPoint y: 353, endPoint x: 395, endPoint y: 351, distance: 8.9
click at [386, 353] on td "Please review artwork placement Sticker - 10 pack (Vertical)" at bounding box center [357, 356] width 174 height 47
click at [775, 113] on div at bounding box center [778, 122] width 30 height 30
click at [779, 94] on div at bounding box center [778, 85] width 30 height 30
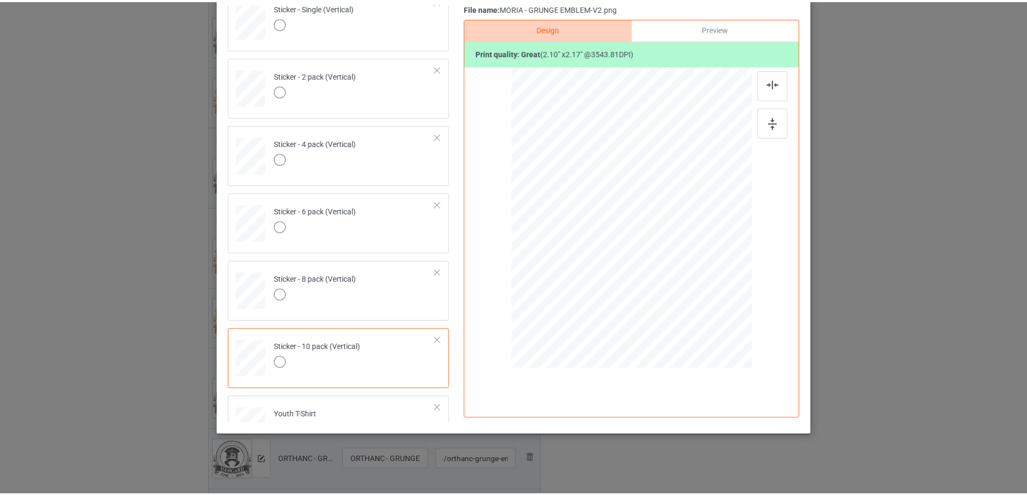
scroll to position [0, 0]
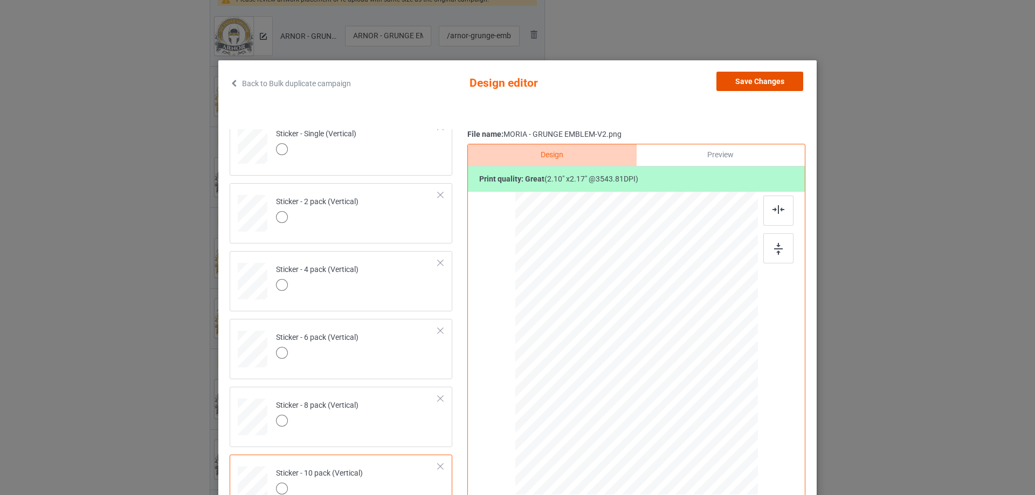
click at [755, 82] on button "Save Changes" at bounding box center [759, 81] width 87 height 19
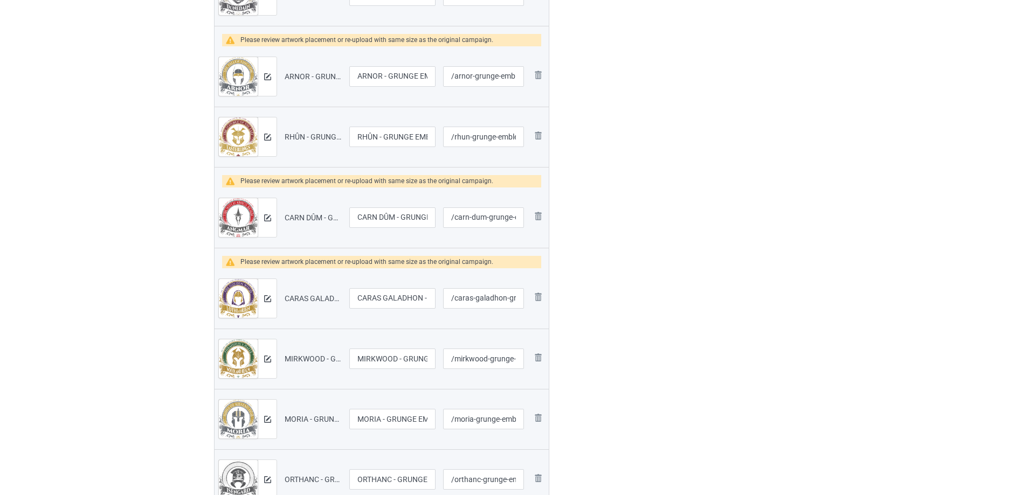
scroll to position [431, 0]
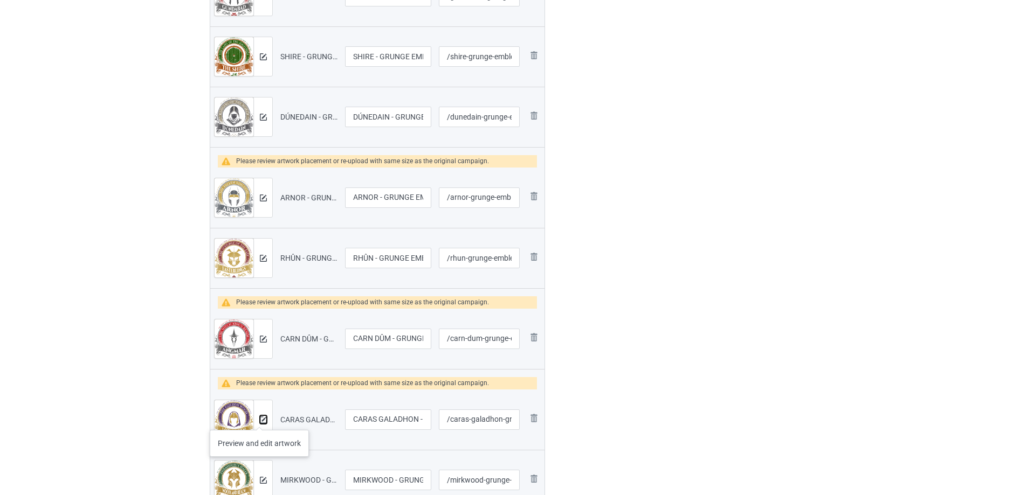
click at [260, 419] on img at bounding box center [263, 420] width 7 height 7
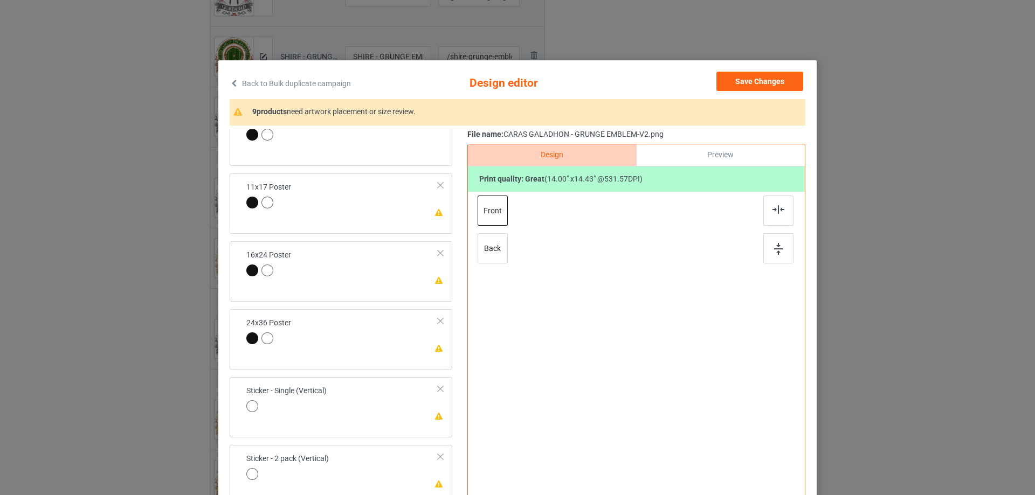
click at [379, 200] on td "Please review artwork placement 11x17 Poster" at bounding box center [342, 196] width 204 height 37
click at [766, 246] on div at bounding box center [778, 248] width 30 height 30
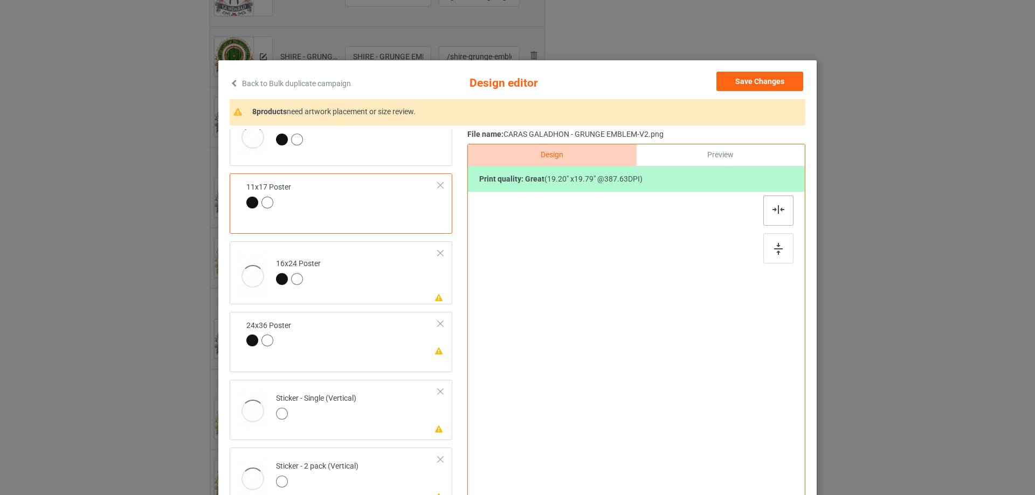
click at [772, 214] on img at bounding box center [778, 209] width 12 height 9
click at [392, 288] on td "Please review artwork placement 16x24 Poster" at bounding box center [357, 273] width 174 height 54
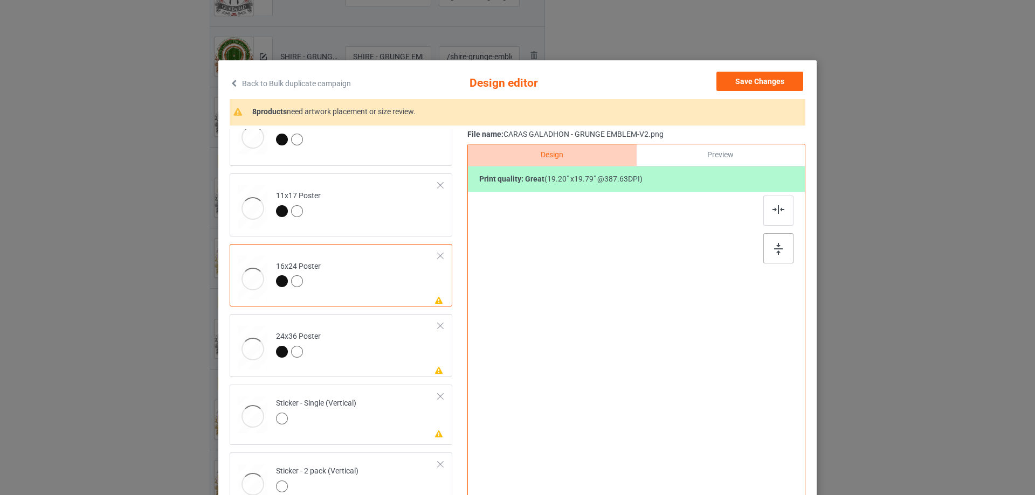
click at [769, 245] on div at bounding box center [778, 248] width 30 height 30
click at [776, 198] on div at bounding box center [778, 211] width 30 height 30
click at [406, 357] on td "Please review artwork placement 24x36 Poster" at bounding box center [357, 346] width 174 height 54
click at [770, 250] on div at bounding box center [778, 248] width 30 height 30
click at [774, 214] on img at bounding box center [778, 209] width 12 height 9
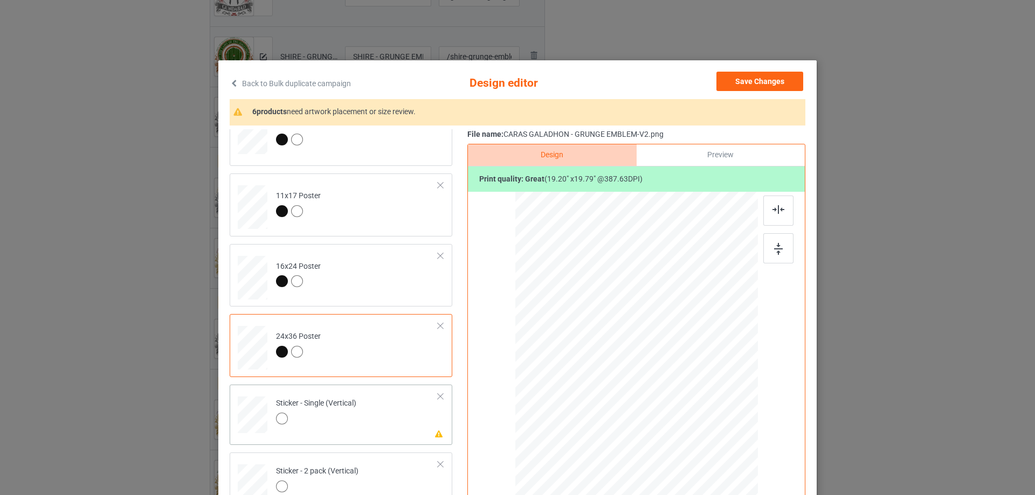
click at [362, 423] on td "Please review artwork placement Sticker - Single (Vertical)" at bounding box center [357, 412] width 174 height 47
click at [774, 246] on img at bounding box center [778, 249] width 9 height 12
click at [779, 208] on img at bounding box center [778, 209] width 12 height 9
click at [380, 469] on td "Please review artwork placement Sticker - 2 pack (Vertical)" at bounding box center [357, 480] width 174 height 47
click at [776, 243] on div at bounding box center [778, 248] width 30 height 30
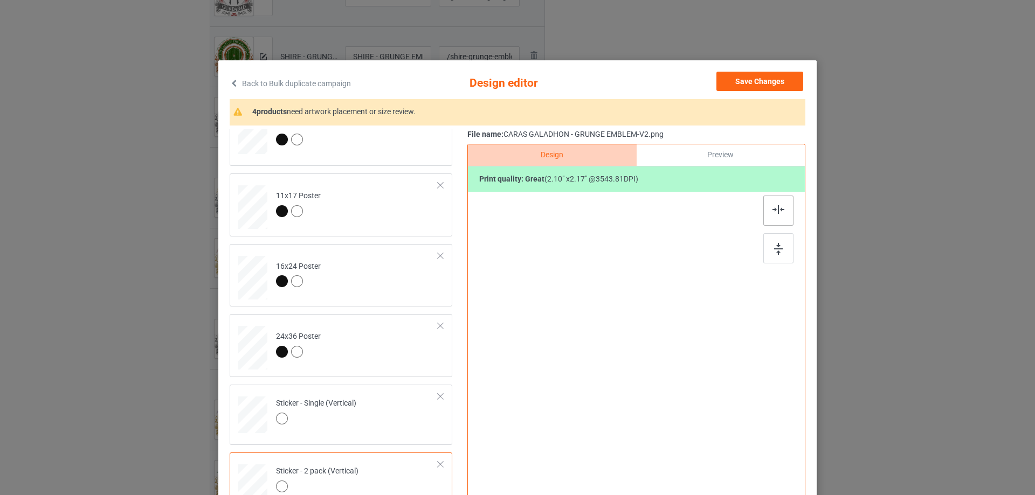
click at [772, 206] on img at bounding box center [778, 209] width 12 height 9
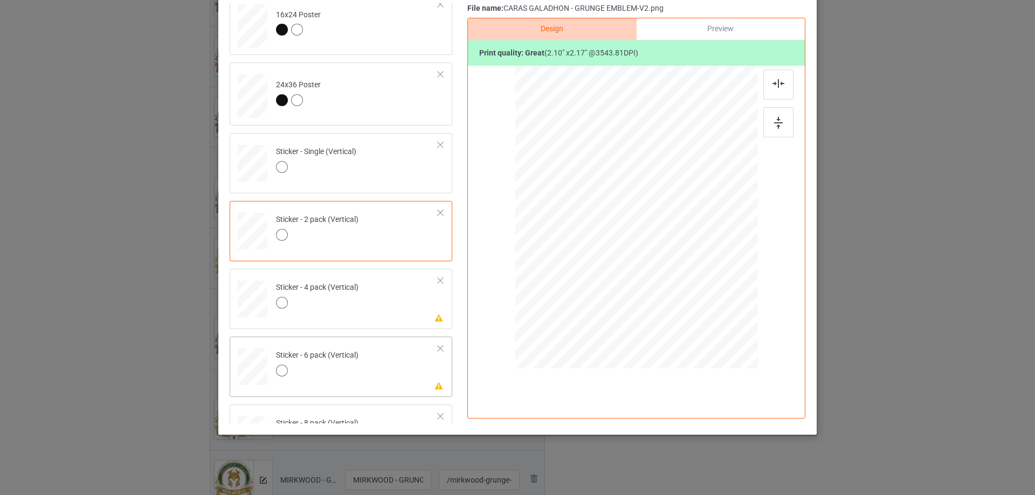
scroll to position [593, 0]
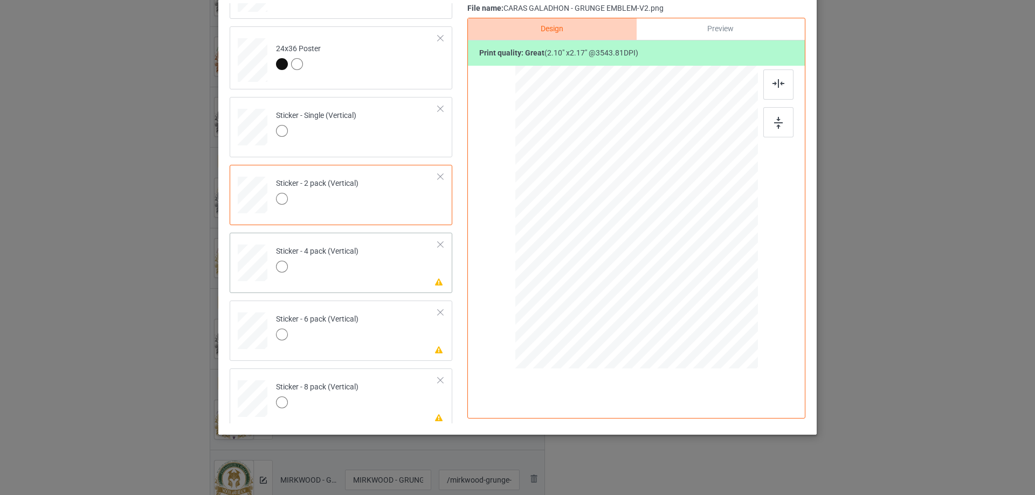
click at [391, 265] on td "Please review artwork placement Sticker - 4 pack (Vertical)" at bounding box center [357, 260] width 174 height 47
click at [774, 123] on img at bounding box center [778, 123] width 9 height 12
click at [772, 80] on img at bounding box center [778, 83] width 12 height 9
click at [373, 335] on td "Please review artwork placement Sticker - 6 pack (Vertical)" at bounding box center [357, 328] width 174 height 47
click at [781, 115] on div at bounding box center [778, 122] width 30 height 30
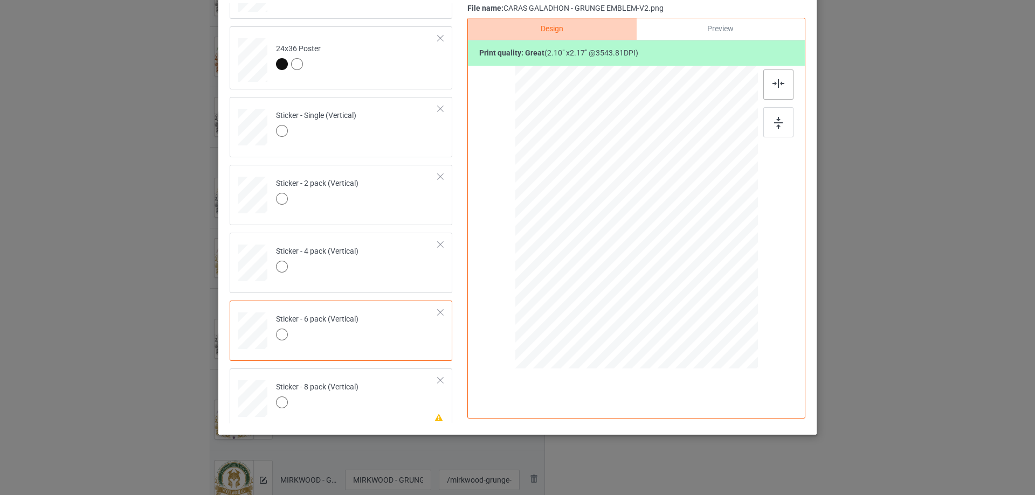
click at [777, 81] on img at bounding box center [778, 83] width 12 height 9
click at [379, 379] on td "Please review artwork placement Sticker - 8 pack (Vertical)" at bounding box center [357, 396] width 174 height 47
click at [765, 119] on div at bounding box center [778, 122] width 30 height 30
click at [776, 86] on img at bounding box center [778, 83] width 12 height 9
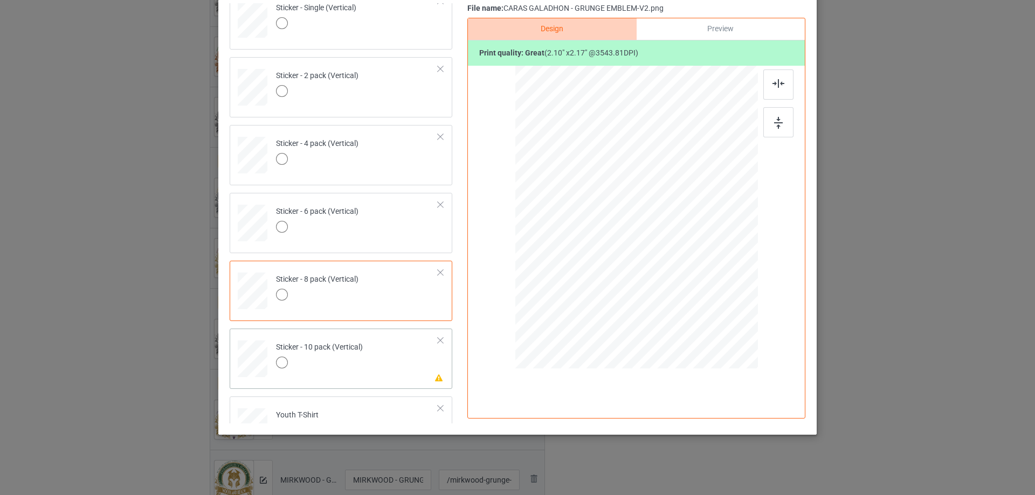
scroll to position [734, 0]
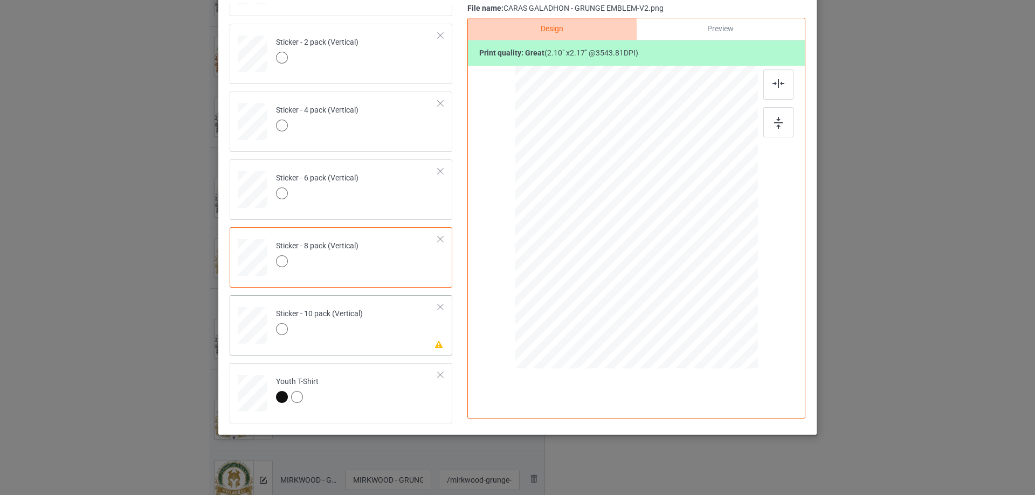
click at [383, 333] on td "Please review artwork placement Sticker - 10 pack (Vertical)" at bounding box center [357, 323] width 174 height 47
click at [777, 118] on img at bounding box center [778, 123] width 9 height 12
click at [765, 78] on div at bounding box center [778, 85] width 30 height 30
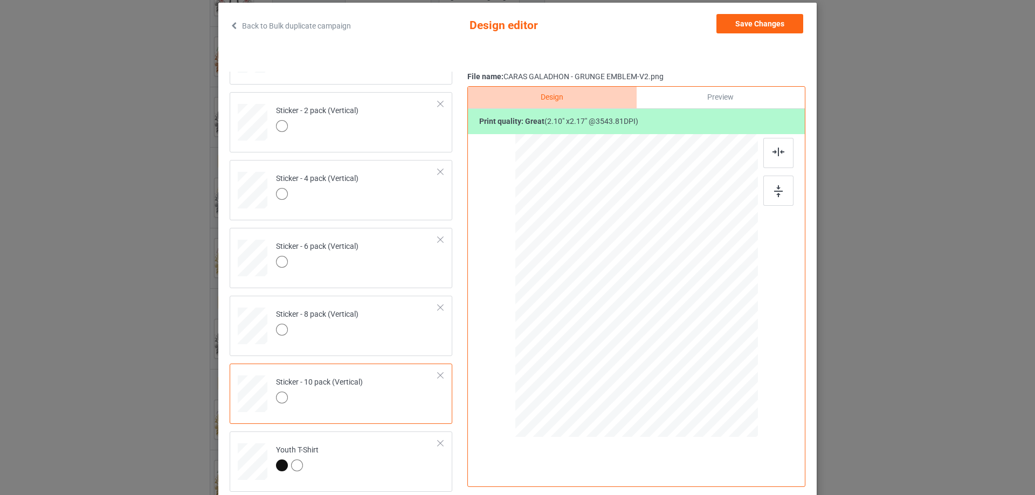
scroll to position [0, 0]
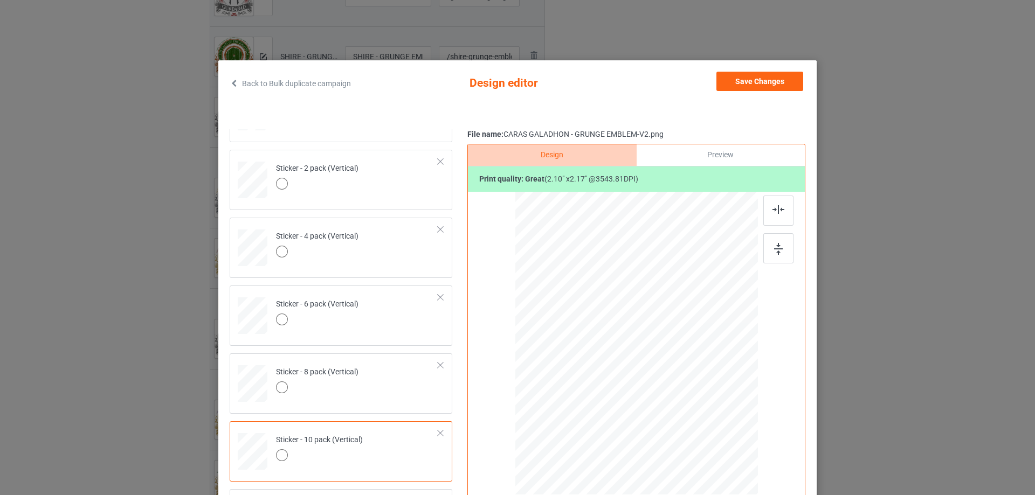
click at [739, 91] on div "Save Changes" at bounding box center [760, 84] width 89 height 24
click at [739, 85] on button "Save Changes" at bounding box center [759, 81] width 87 height 19
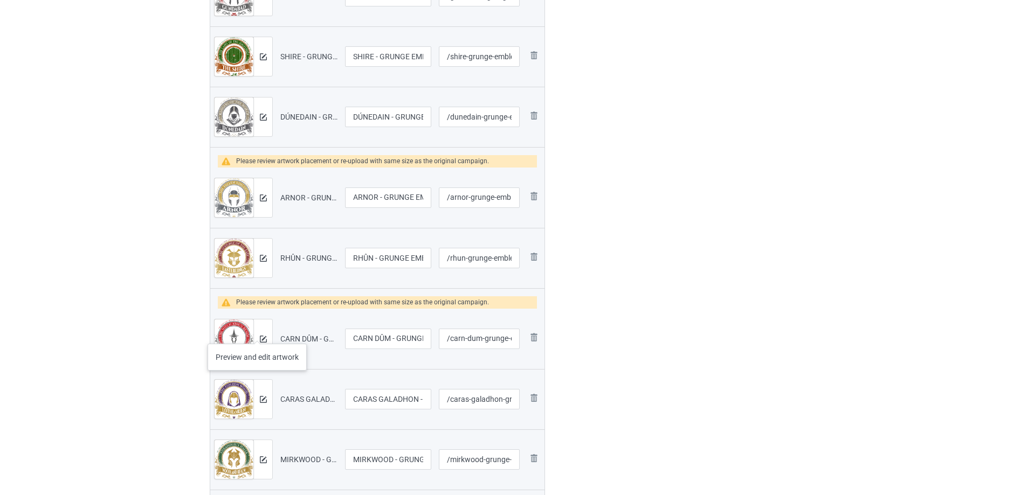
click at [257, 333] on div at bounding box center [262, 339] width 19 height 39
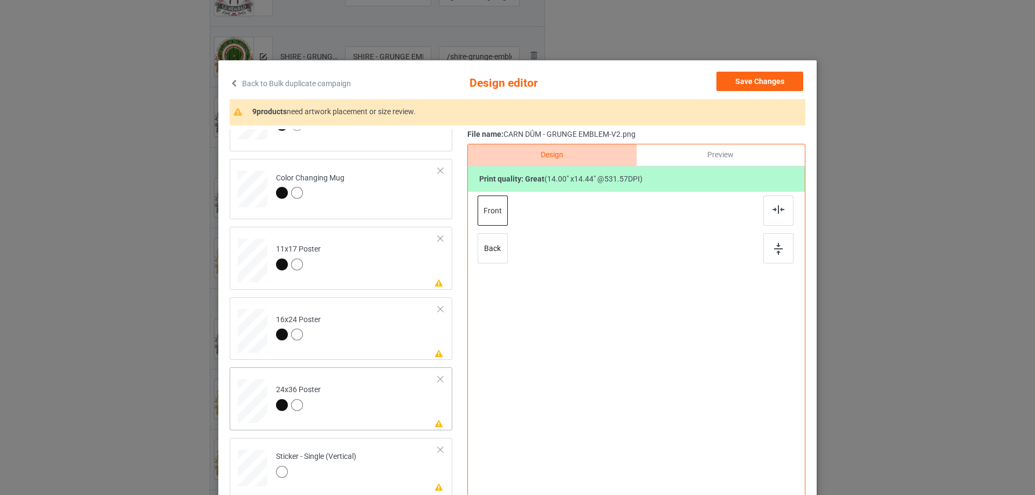
scroll to position [377, 0]
click at [381, 276] on td "Please review artwork placement 11x17 Poster" at bounding box center [357, 259] width 174 height 54
click at [784, 246] on div at bounding box center [778, 248] width 30 height 30
drag, startPoint x: 764, startPoint y: 208, endPoint x: 633, endPoint y: 268, distance: 144.4
click at [764, 208] on div at bounding box center [778, 211] width 30 height 30
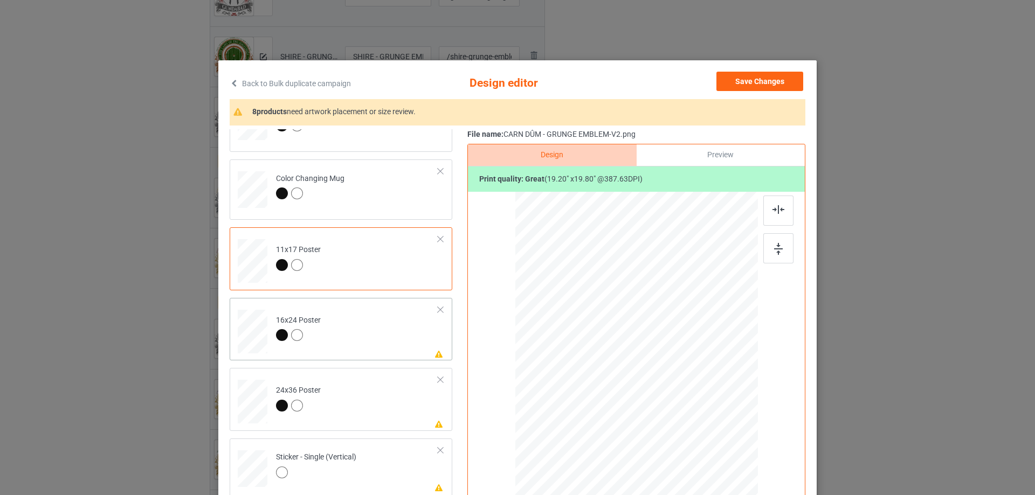
click at [393, 335] on td "Please review artwork placement 16x24 Poster" at bounding box center [357, 329] width 174 height 54
click at [774, 248] on img at bounding box center [778, 249] width 9 height 12
click at [774, 196] on div "Design Preview Print quality: great ( 19.20 " x 19.80 " @ 387.63 DPI)" at bounding box center [636, 349] width 338 height 410
click at [759, 226] on div at bounding box center [636, 372] width 280 height 361
click at [783, 208] on div at bounding box center [778, 211] width 30 height 30
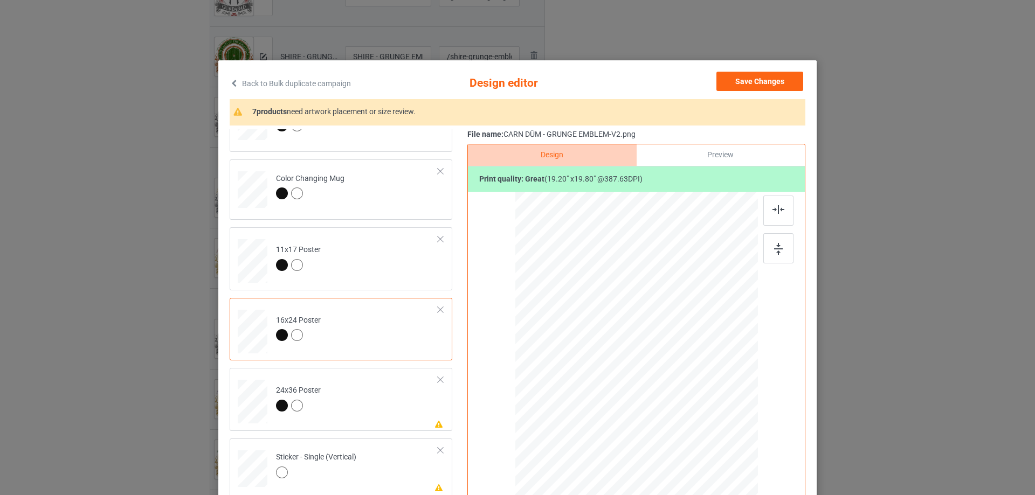
click at [401, 403] on td "Please review artwork placement 24x36 Poster" at bounding box center [357, 399] width 174 height 54
click at [774, 251] on img at bounding box center [778, 249] width 9 height 12
click at [773, 202] on div at bounding box center [778, 211] width 30 height 30
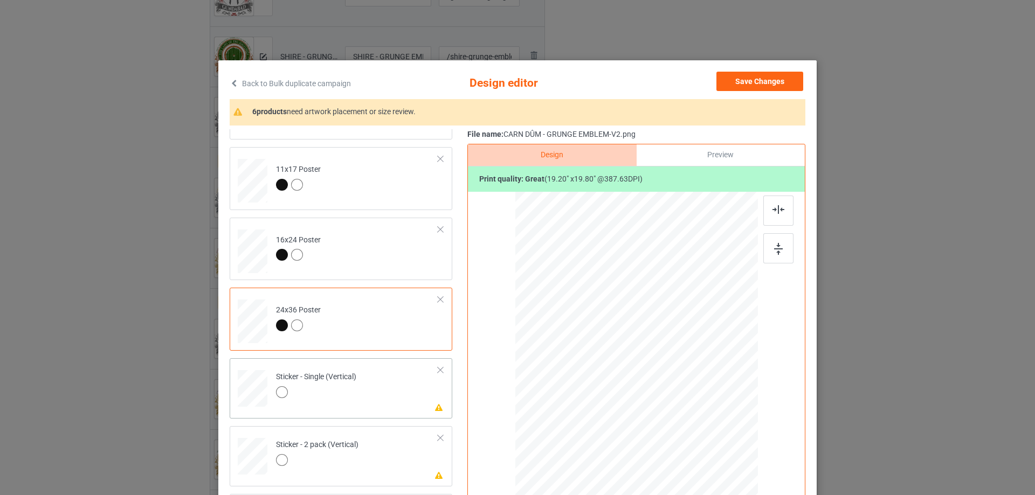
scroll to position [485, 0]
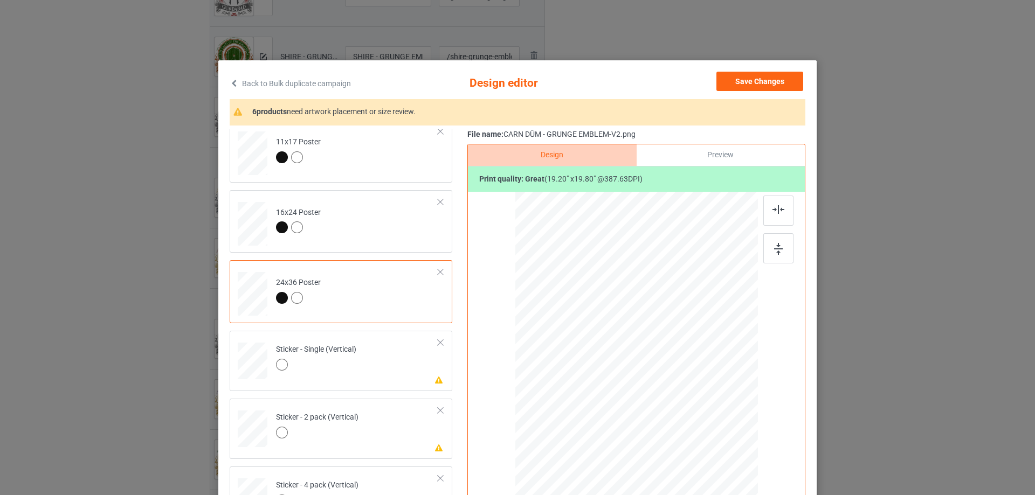
click at [390, 356] on td "Please review artwork placement Sticker - Single (Vertical)" at bounding box center [357, 358] width 174 height 47
click at [774, 249] on img at bounding box center [778, 249] width 9 height 12
click at [767, 196] on div at bounding box center [636, 332] width 280 height 280
click at [764, 222] on div at bounding box center [778, 211] width 30 height 30
click at [359, 430] on td "Please review artwork placement Sticker - 2 pack (Vertical)" at bounding box center [357, 426] width 174 height 47
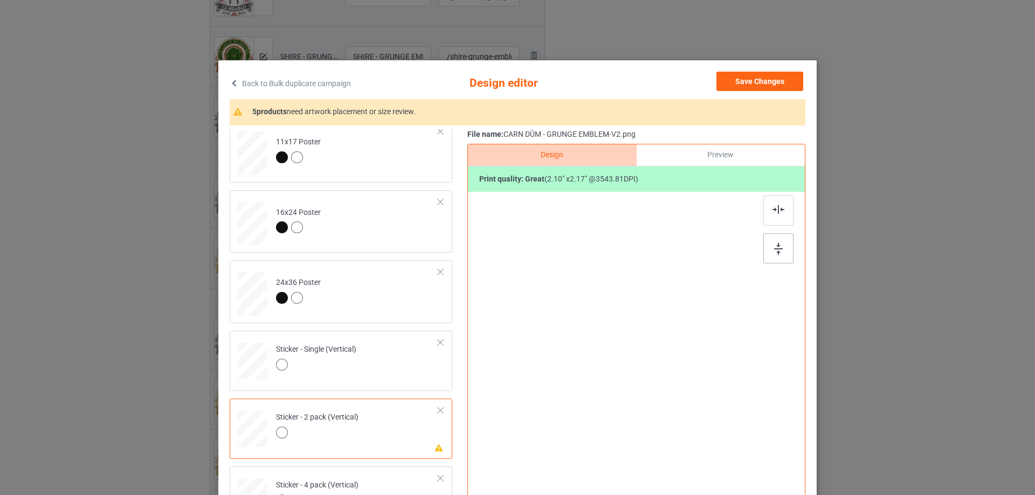
click at [773, 241] on div at bounding box center [778, 248] width 30 height 30
click at [772, 208] on img at bounding box center [778, 209] width 12 height 9
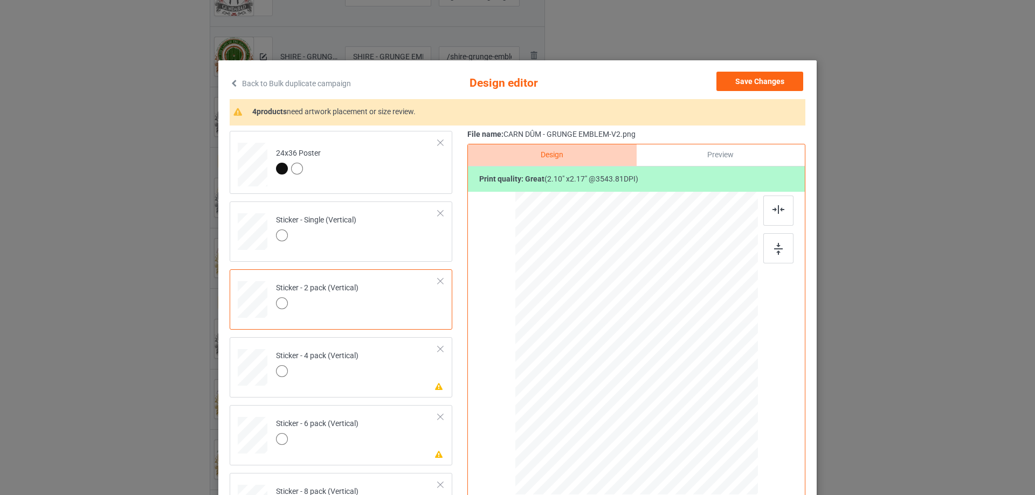
scroll to position [647, 0]
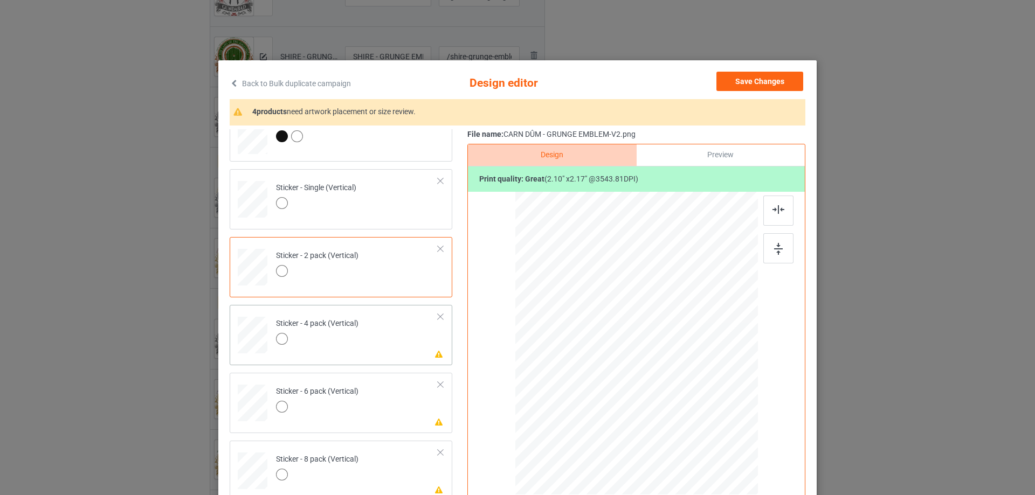
click at [356, 346] on td "Please review artwork placement Sticker - 4 pack (Vertical)" at bounding box center [357, 332] width 174 height 47
click at [775, 246] on img at bounding box center [778, 249] width 9 height 12
click at [763, 204] on div at bounding box center [778, 211] width 30 height 30
drag, startPoint x: 361, startPoint y: 406, endPoint x: 462, endPoint y: 371, distance: 107.0
click at [361, 406] on td "Please review artwork placement Sticker - 6 pack (Vertical)" at bounding box center [357, 400] width 174 height 47
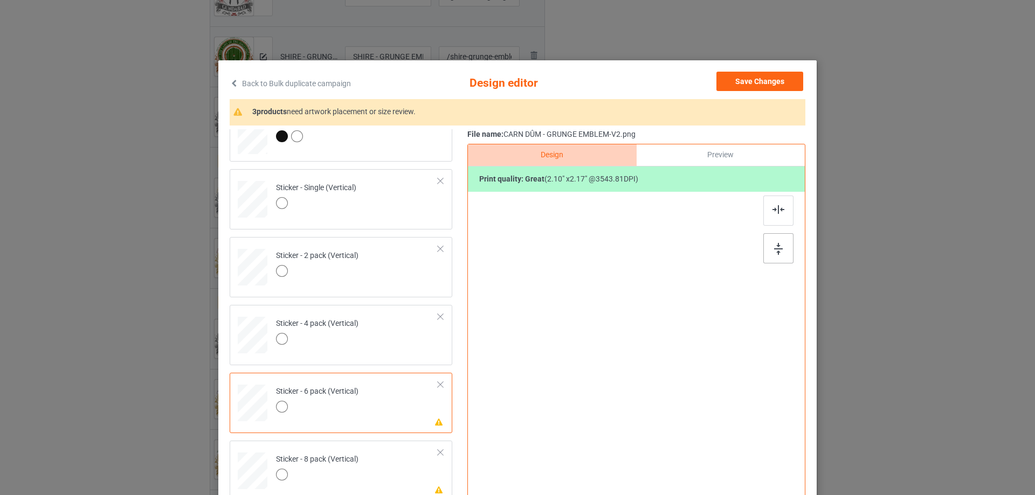
click at [766, 250] on div at bounding box center [778, 248] width 30 height 30
click at [776, 206] on img at bounding box center [778, 209] width 12 height 9
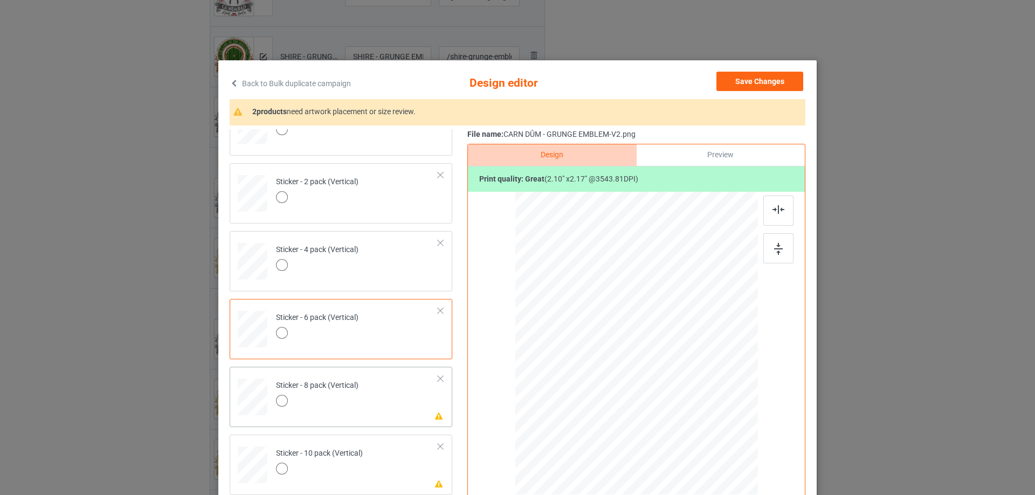
scroll to position [734, 0]
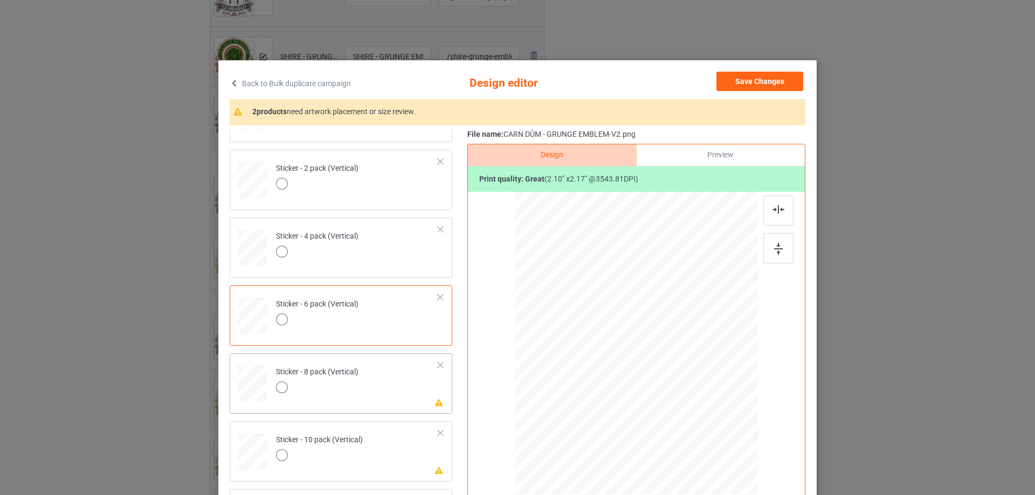
click at [365, 375] on td "Please review artwork placement Sticker - 8 pack (Vertical)" at bounding box center [357, 381] width 174 height 47
click at [765, 244] on div at bounding box center [778, 248] width 30 height 30
click at [772, 212] on img at bounding box center [778, 209] width 12 height 9
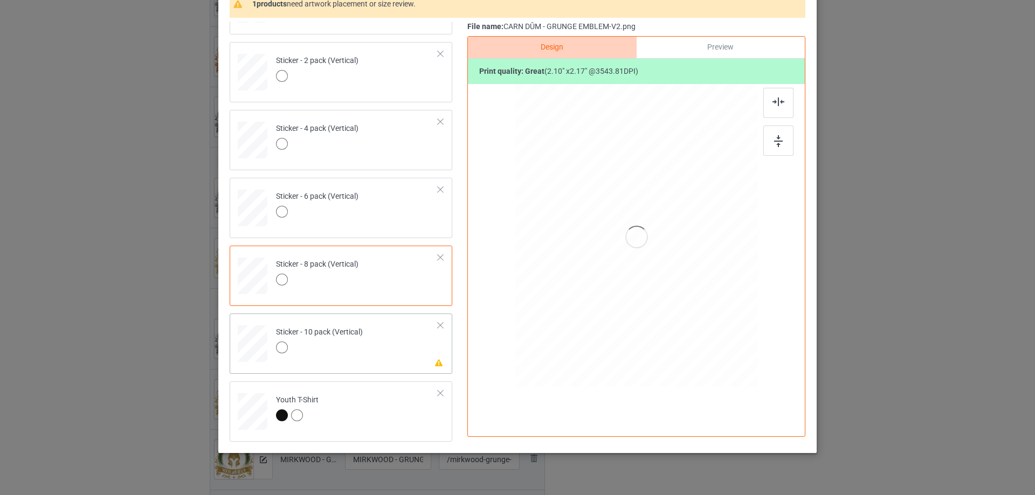
click at [378, 349] on td "Please review artwork placement Sticker - 10 pack (Vertical)" at bounding box center [357, 341] width 174 height 47
click at [774, 143] on img at bounding box center [778, 141] width 9 height 12
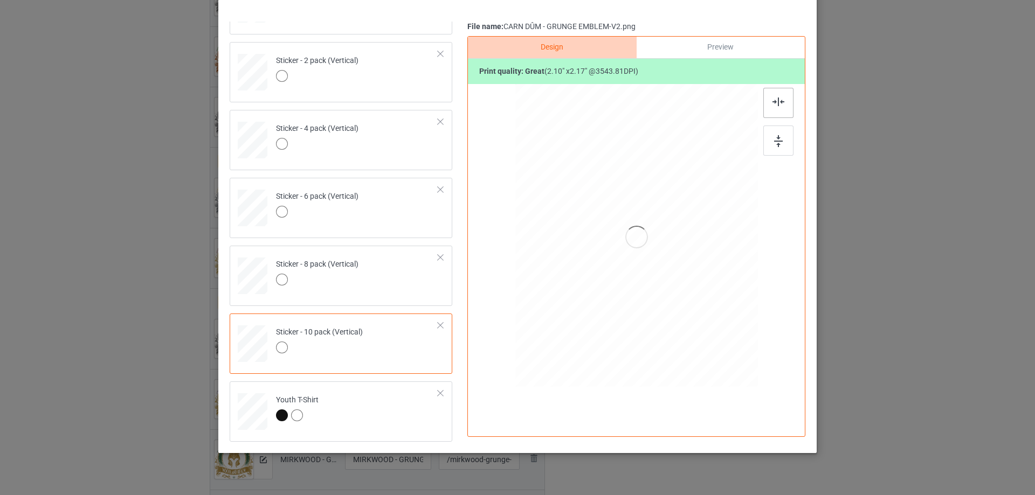
click at [777, 103] on img at bounding box center [778, 102] width 12 height 9
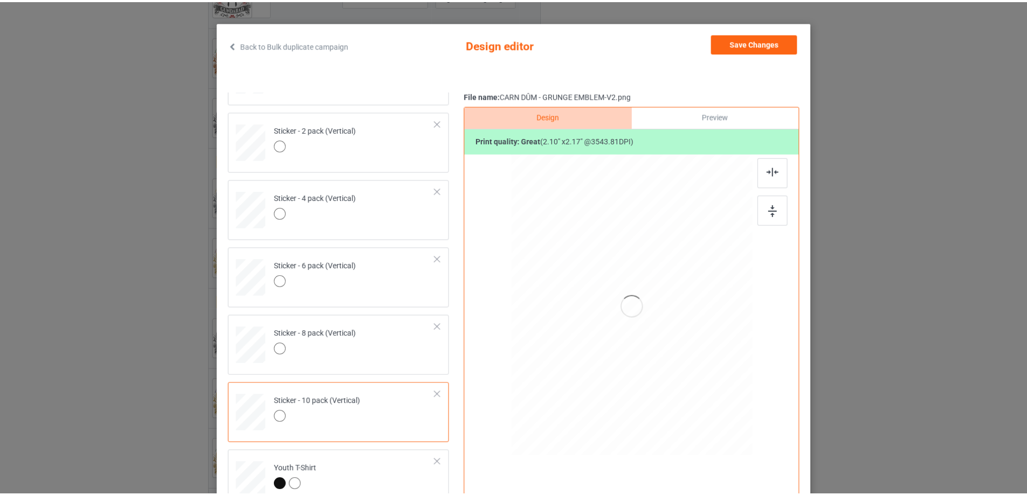
scroll to position [0, 0]
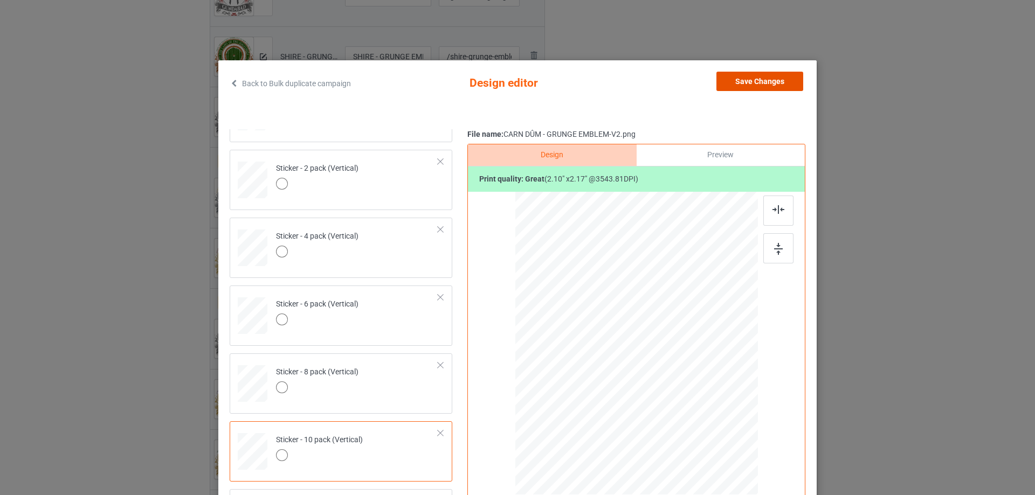
click at [759, 80] on button "Save Changes" at bounding box center [759, 81] width 87 height 19
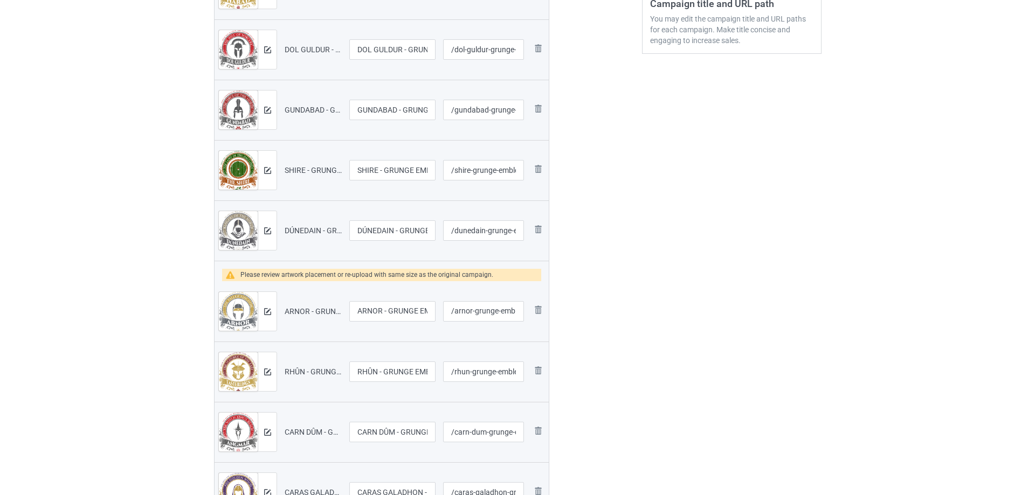
scroll to position [269, 0]
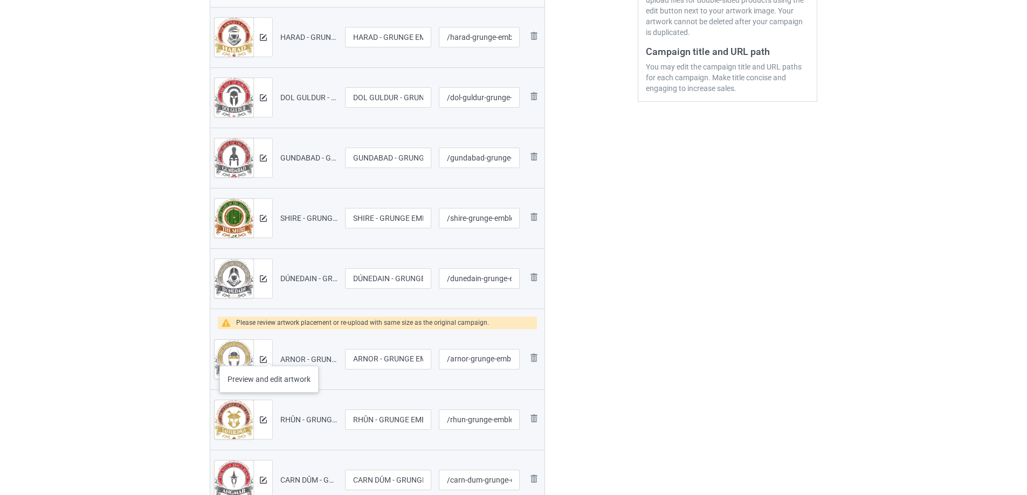
click at [268, 355] on div at bounding box center [262, 359] width 19 height 39
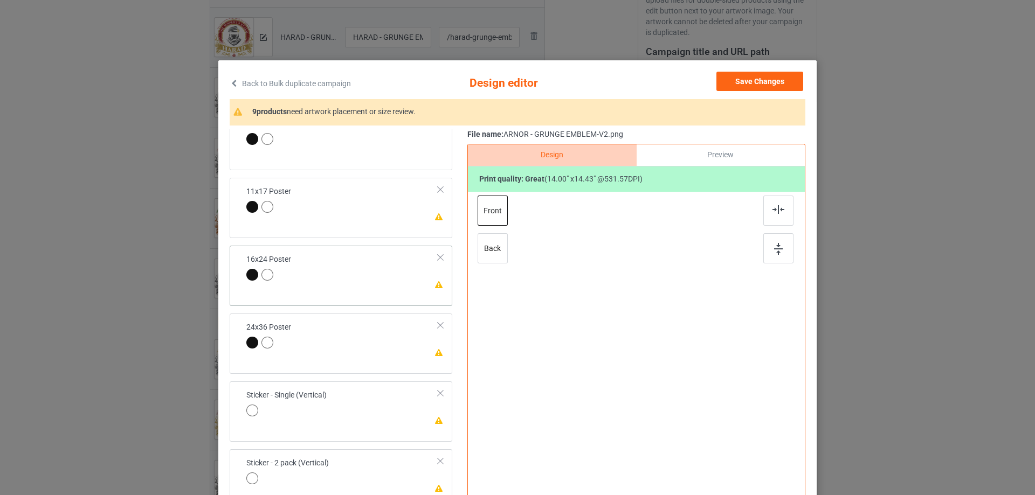
scroll to position [431, 0]
click at [364, 213] on td "Please review artwork placement 11x17 Poster" at bounding box center [342, 196] width 204 height 37
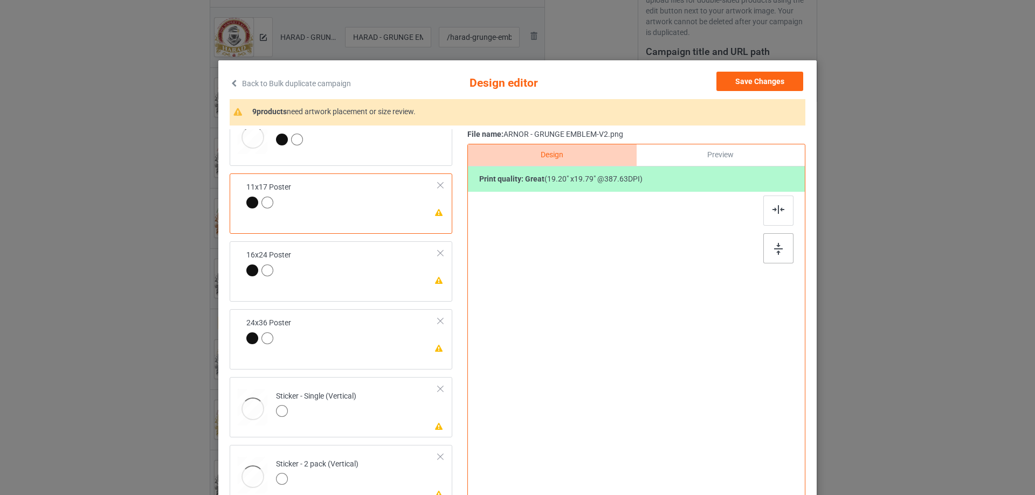
click at [765, 245] on div at bounding box center [778, 248] width 30 height 30
click at [772, 210] on img at bounding box center [778, 209] width 12 height 9
click at [351, 286] on td "Please review artwork placement 16x24 Poster" at bounding box center [342, 266] width 204 height 37
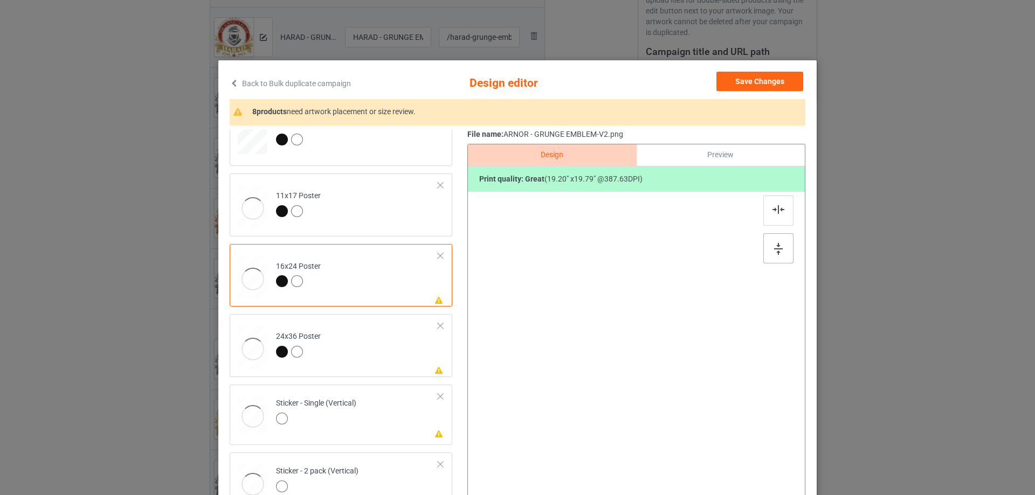
click at [777, 242] on div at bounding box center [778, 248] width 30 height 30
click at [772, 205] on div at bounding box center [778, 211] width 30 height 30
click at [371, 366] on td "Please review artwork placement 24x36 Poster" at bounding box center [357, 346] width 174 height 54
click at [755, 248] on div at bounding box center [636, 372] width 280 height 361
click at [789, 246] on div at bounding box center [778, 248] width 30 height 30
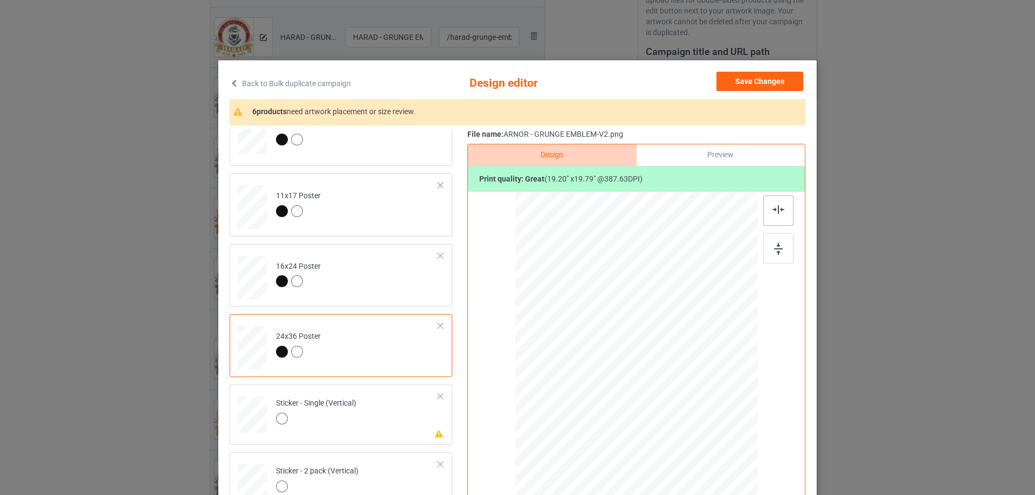
drag, startPoint x: 779, startPoint y: 213, endPoint x: 653, endPoint y: 266, distance: 137.2
click at [779, 213] on img at bounding box center [778, 209] width 12 height 9
click at [390, 424] on td "Please review artwork placement Sticker - Single (Vertical)" at bounding box center [357, 412] width 174 height 47
click at [770, 245] on div at bounding box center [778, 248] width 30 height 30
click at [773, 210] on img at bounding box center [778, 209] width 12 height 9
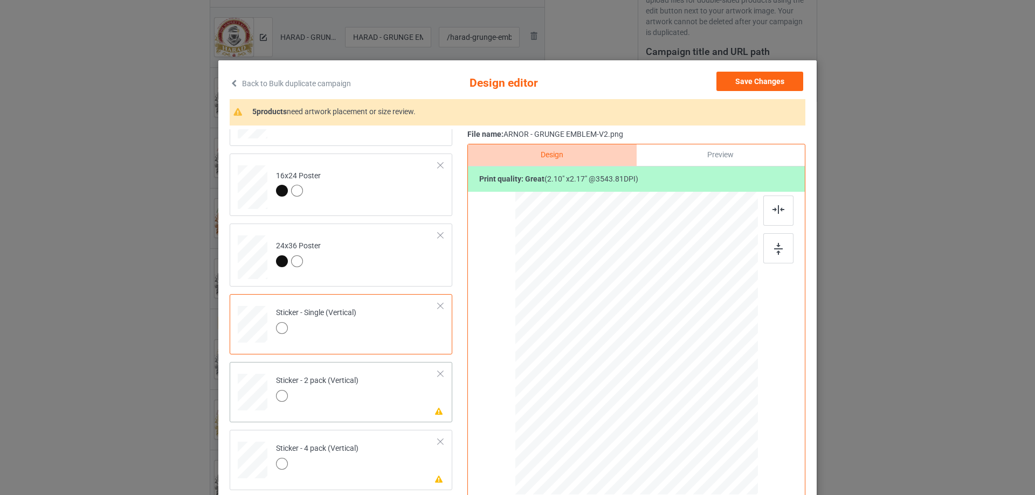
scroll to position [539, 0]
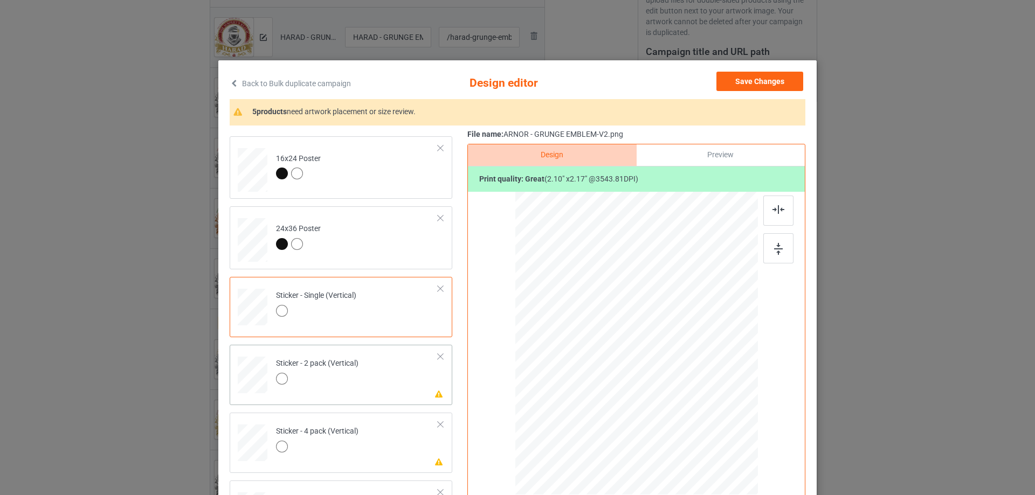
click at [392, 361] on td "Please review artwork placement Sticker - 2 pack (Vertical)" at bounding box center [357, 372] width 174 height 47
click at [781, 247] on div at bounding box center [778, 248] width 30 height 30
click at [766, 209] on div at bounding box center [778, 211] width 30 height 30
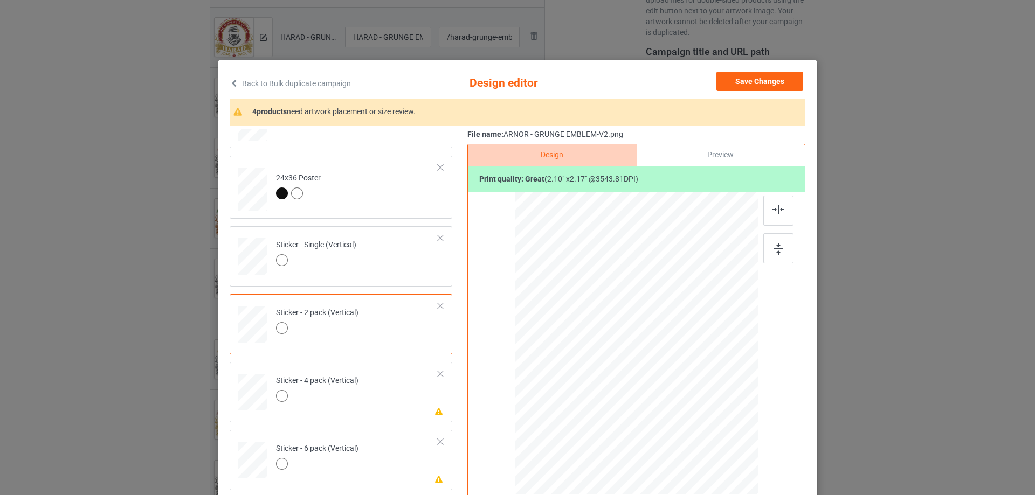
scroll to position [593, 0]
click at [385, 381] on td "Please review artwork placement Sticker - 4 pack (Vertical)" at bounding box center [357, 386] width 174 height 47
drag, startPoint x: 772, startPoint y: 243, endPoint x: 772, endPoint y: 226, distance: 16.2
click at [772, 242] on div at bounding box center [778, 248] width 30 height 30
drag, startPoint x: 772, startPoint y: 212, endPoint x: 538, endPoint y: 312, distance: 254.6
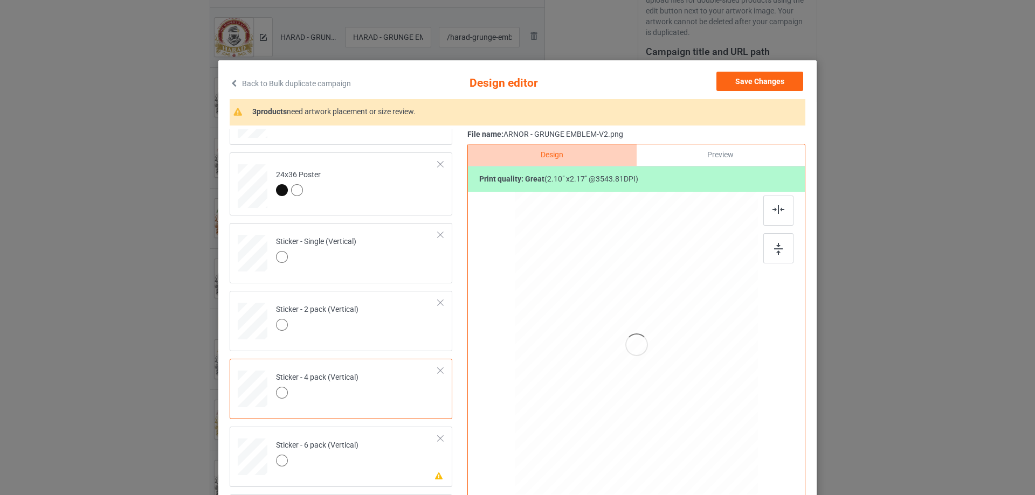
click at [772, 212] on img at bounding box center [778, 209] width 12 height 9
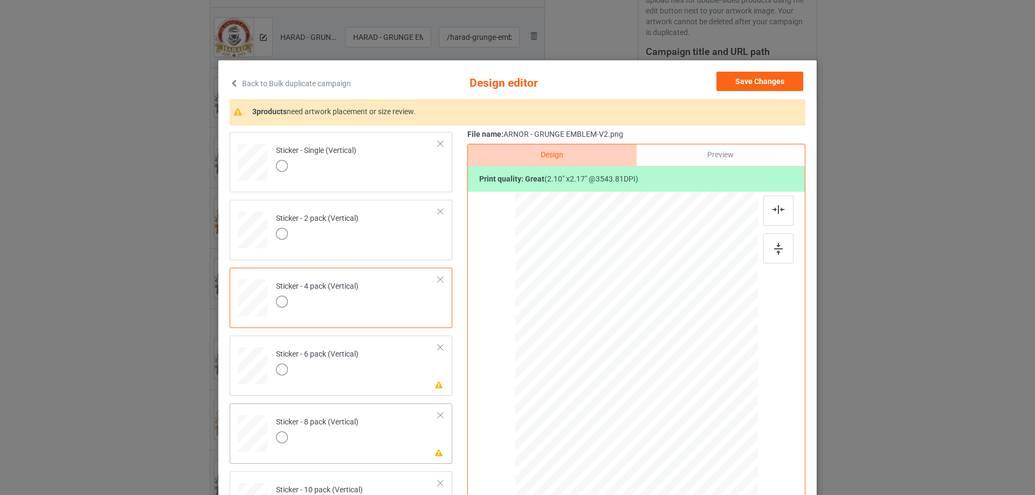
scroll to position [701, 0]
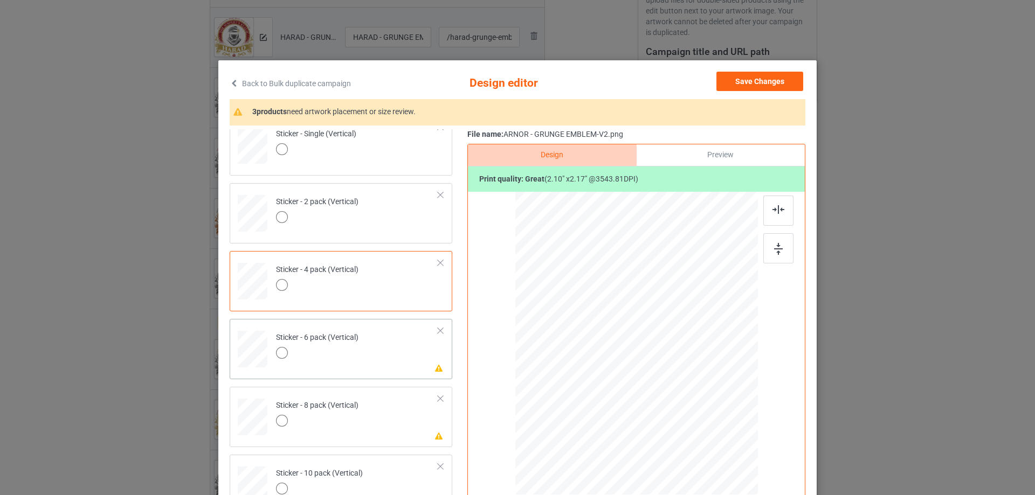
click at [381, 369] on td "Please review artwork placement Sticker - 6 pack (Vertical)" at bounding box center [357, 346] width 174 height 47
click at [780, 239] on div at bounding box center [778, 248] width 30 height 30
click at [772, 216] on div at bounding box center [778, 211] width 30 height 30
click at [382, 419] on td "Please review artwork placement Sticker - 8 pack (Vertical)" at bounding box center [357, 414] width 174 height 47
click at [780, 244] on div at bounding box center [778, 248] width 30 height 30
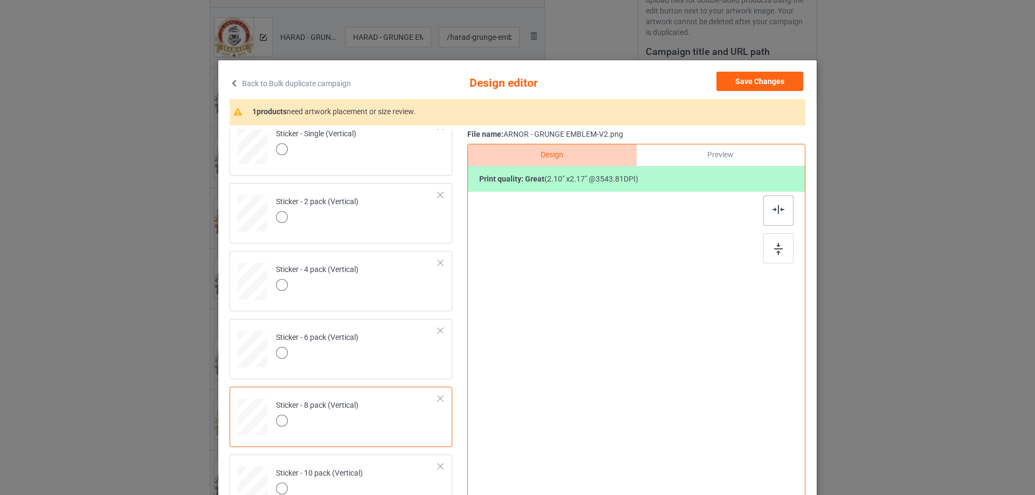
click at [772, 214] on img at bounding box center [778, 209] width 12 height 9
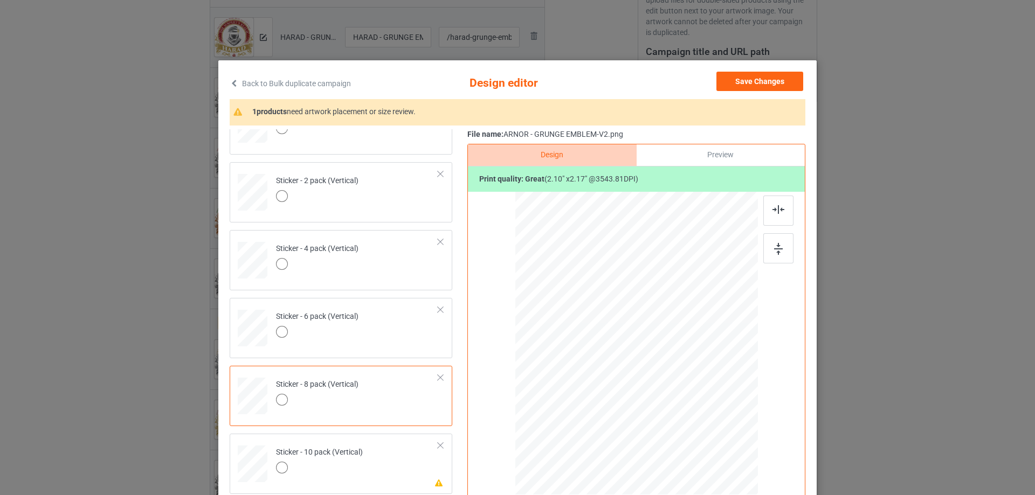
scroll to position [734, 0]
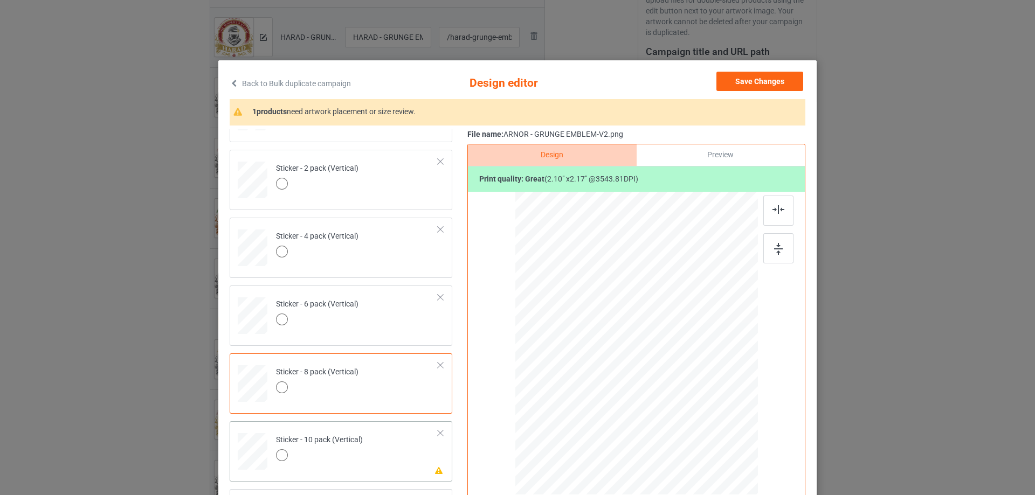
click at [377, 441] on td "Please review artwork placement Sticker - 10 pack (Vertical)" at bounding box center [357, 449] width 174 height 47
click at [765, 250] on div at bounding box center [778, 248] width 30 height 30
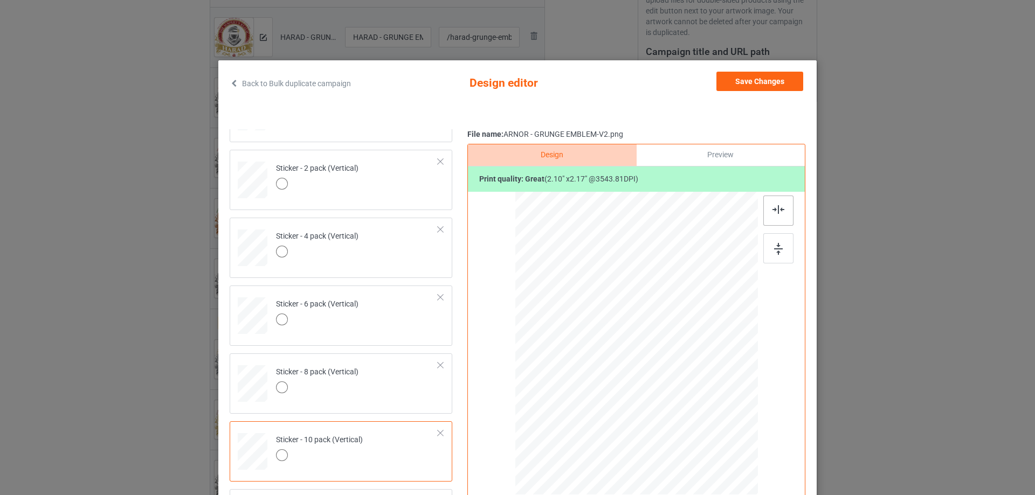
click at [777, 200] on div at bounding box center [778, 211] width 30 height 30
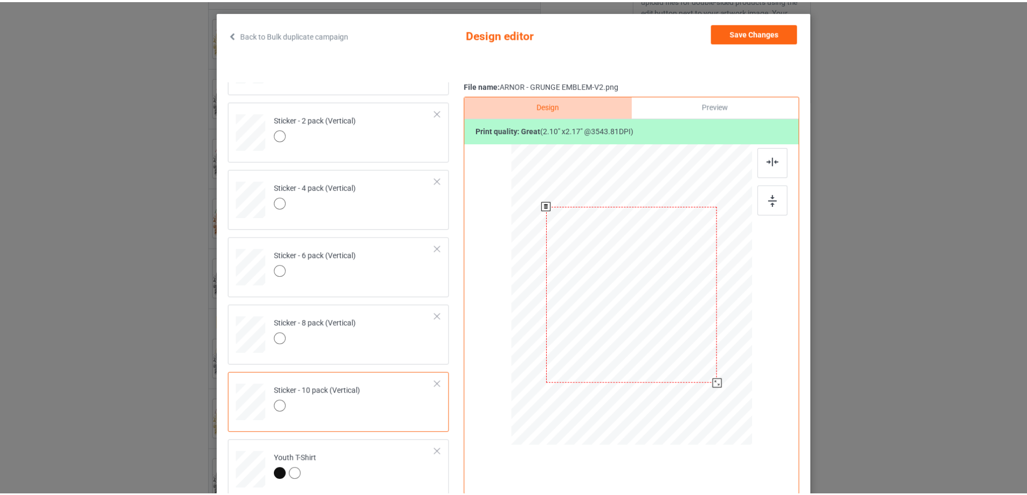
scroll to position [0, 0]
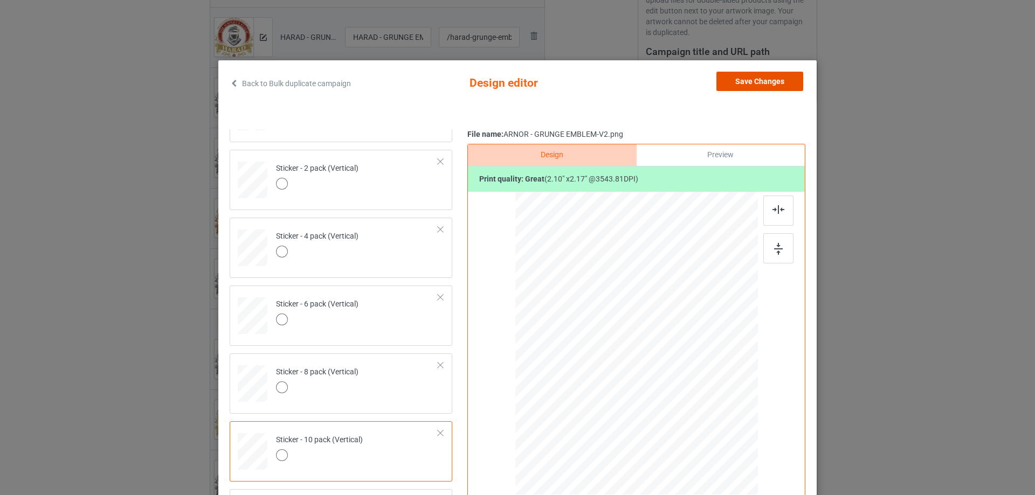
click at [766, 84] on button "Save Changes" at bounding box center [759, 81] width 87 height 19
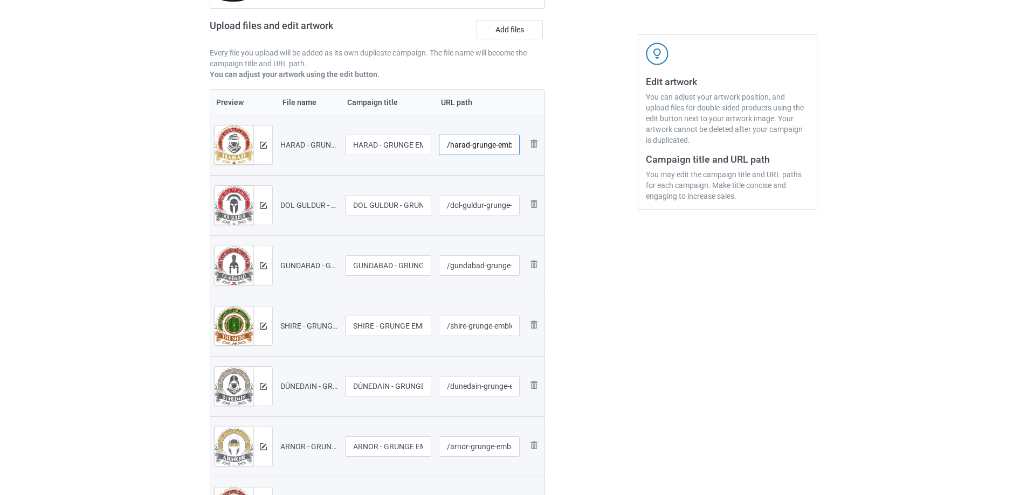
scroll to position [0, 24]
drag, startPoint x: 458, startPoint y: 149, endPoint x: 690, endPoint y: 165, distance: 232.9
type input "/harad-grunge-emblem-v2"
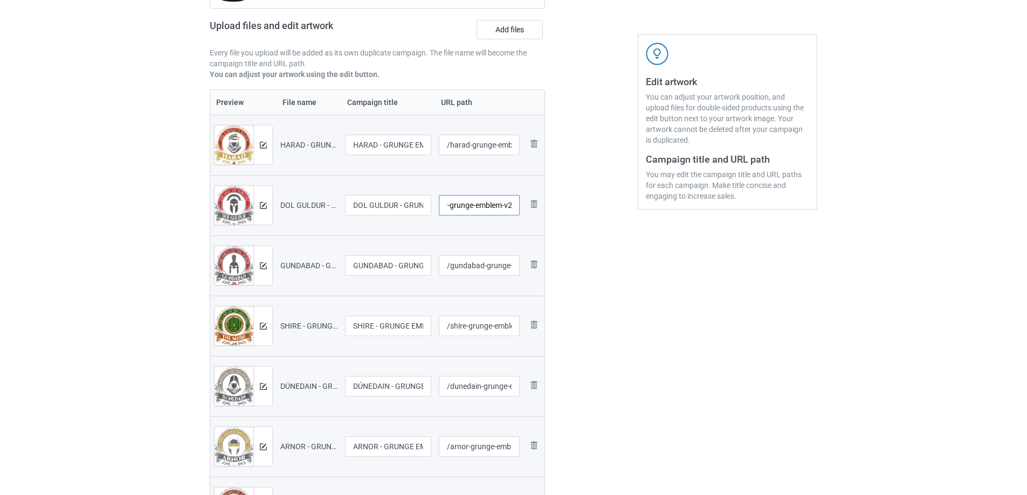
scroll to position [0, 37]
type input "/dol-guldur-grunge-emblem-v2"
type input "/gundabad-grunge-emblem-v2"
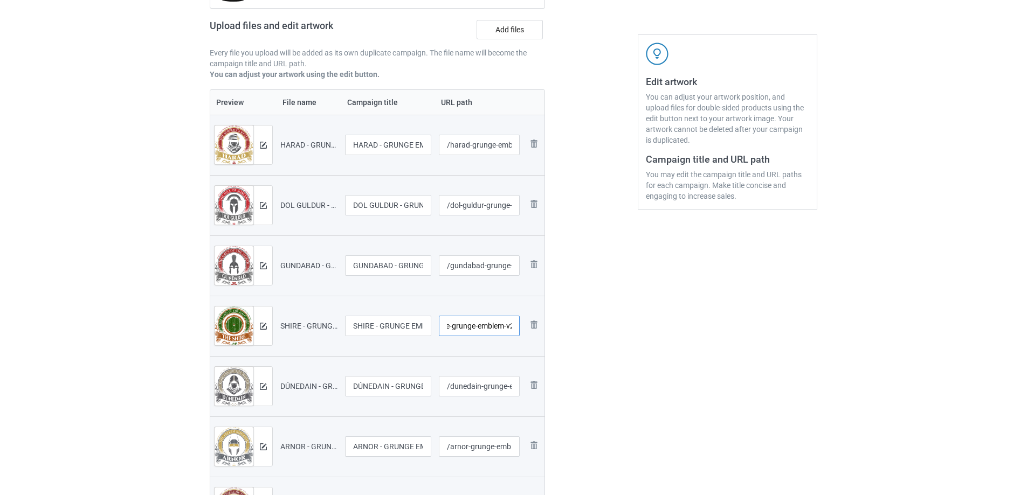
type input "/shire-grunge-emblem-v2"
type input "/dunedain-grunge-emblem-v2"
type input "/arnor-grunge-emblem-v2"
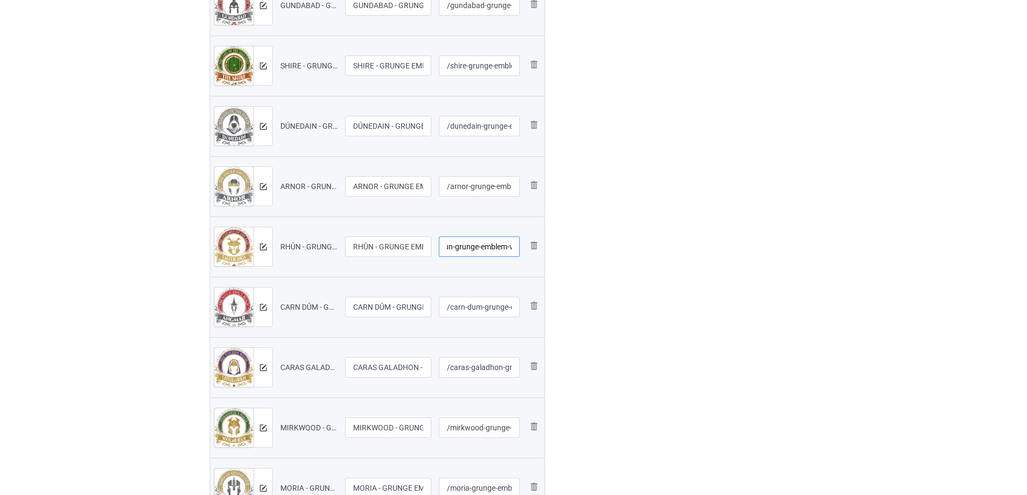
type input "/rhun-grunge-emblem-v2"
type input "/carn-dum-grunge-emblem-v2"
type input "/caras-galadhon-grunge-emblem-v2"
type input "/mirkwood-grunge-emblem-v2"
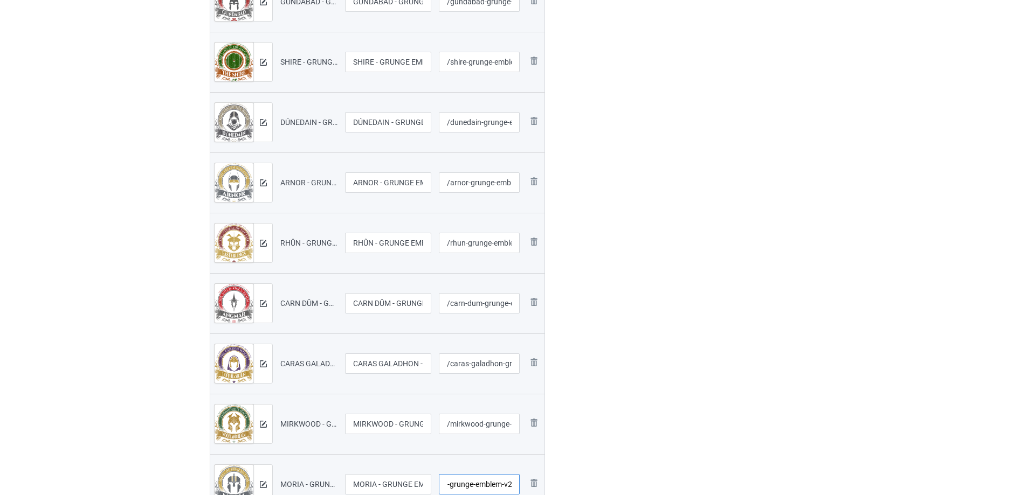
type input "/moria-grunge-emblem-v2"
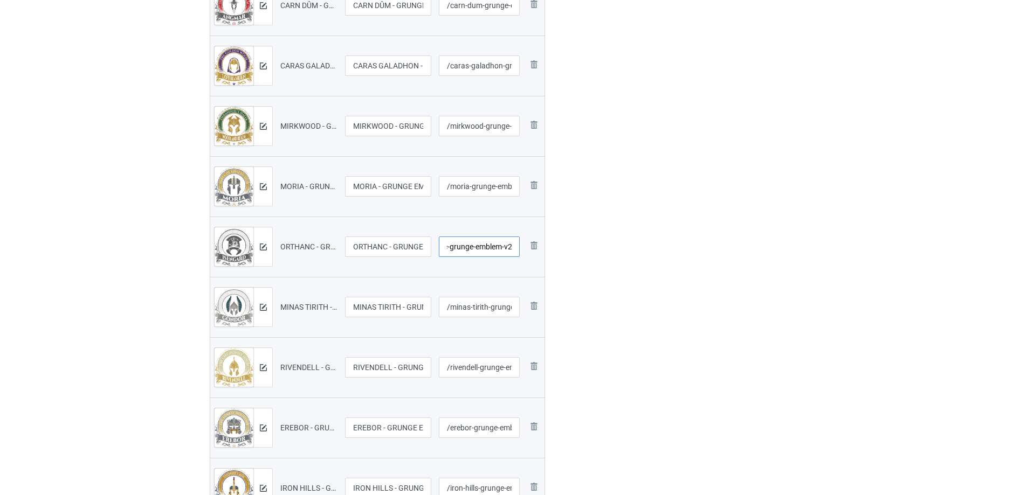
type input "/orthanc-grunge-emblem-v2"
type input "/minas-tirith-grunge-emblem-v2"
type input "/rivendell-grunge-emblem-v2"
type input "/erebor-grunge-emblem-v2"
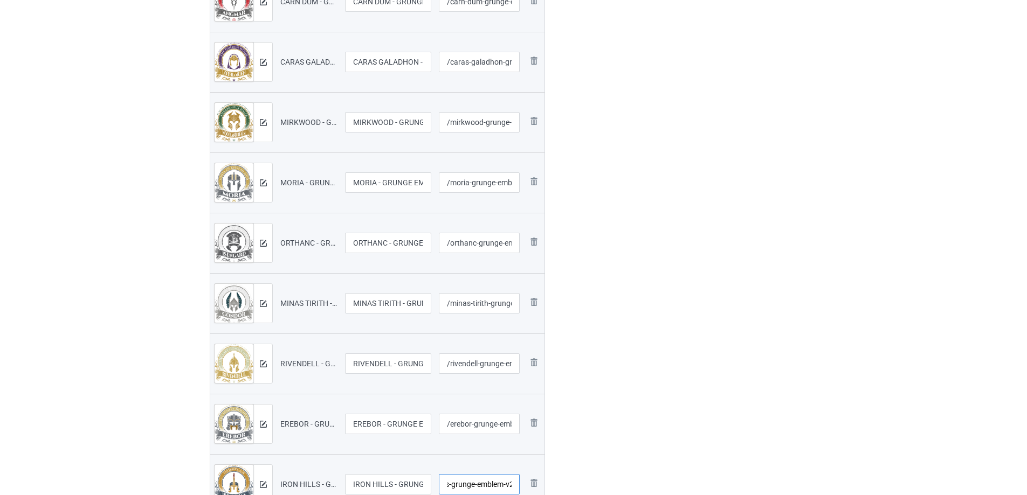
type input "/iron-hills-grunge-emblem-v2"
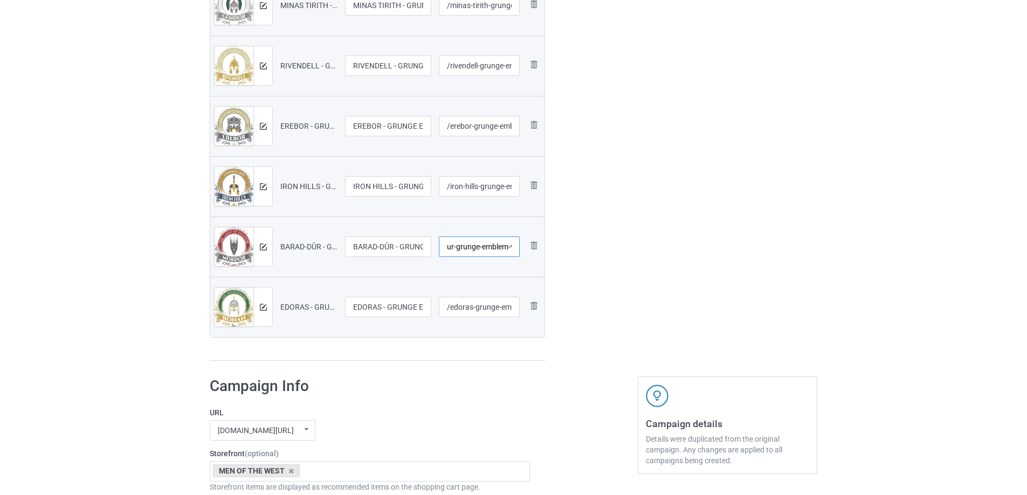
type input "/barad-dur-grunge-emblem-v2"
type input "/edoras-grunge-emblem-v2"
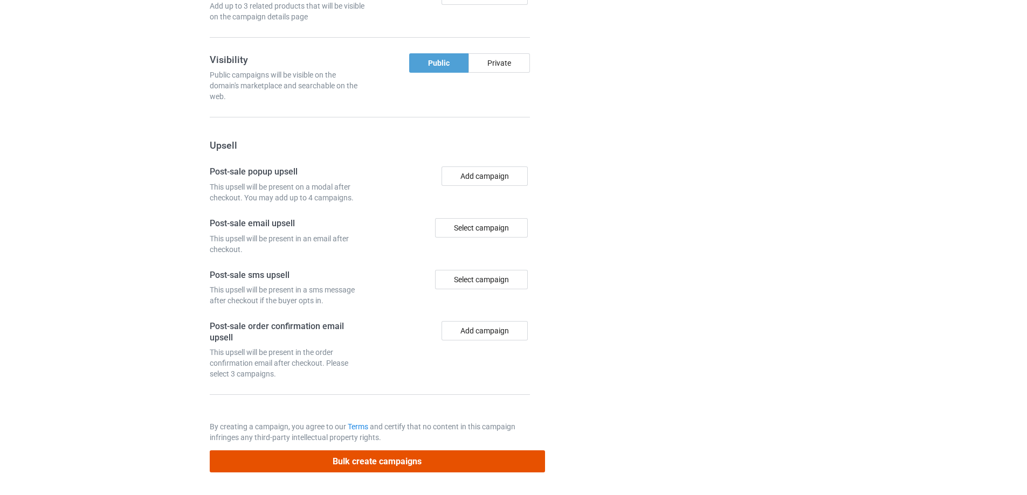
click at [406, 455] on button "Bulk create campaigns" at bounding box center [377, 462] width 335 height 22
